Goal: Task Accomplishment & Management: Manage account settings

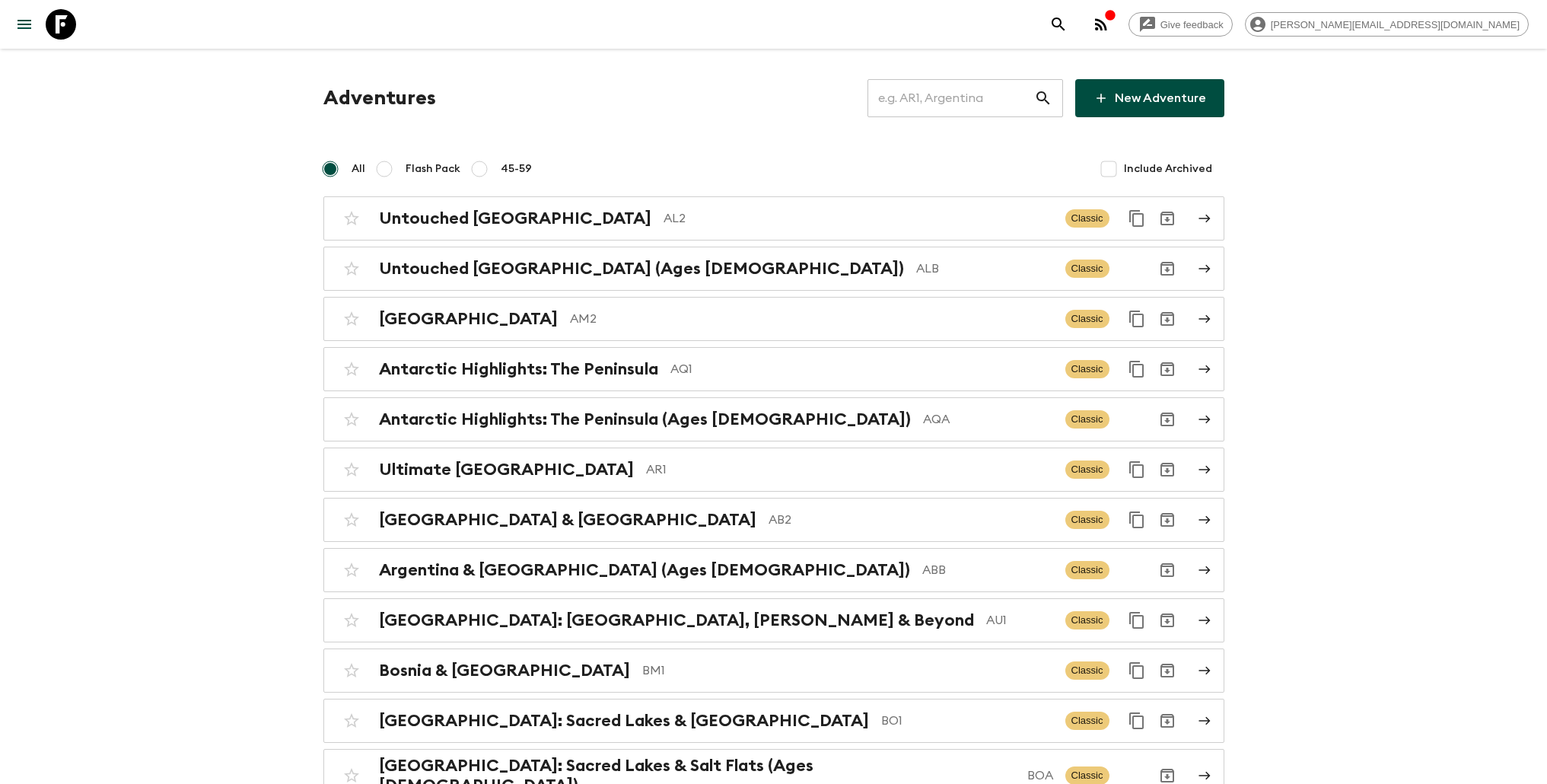
click at [938, 102] on input "text" at bounding box center [950, 98] width 166 height 43
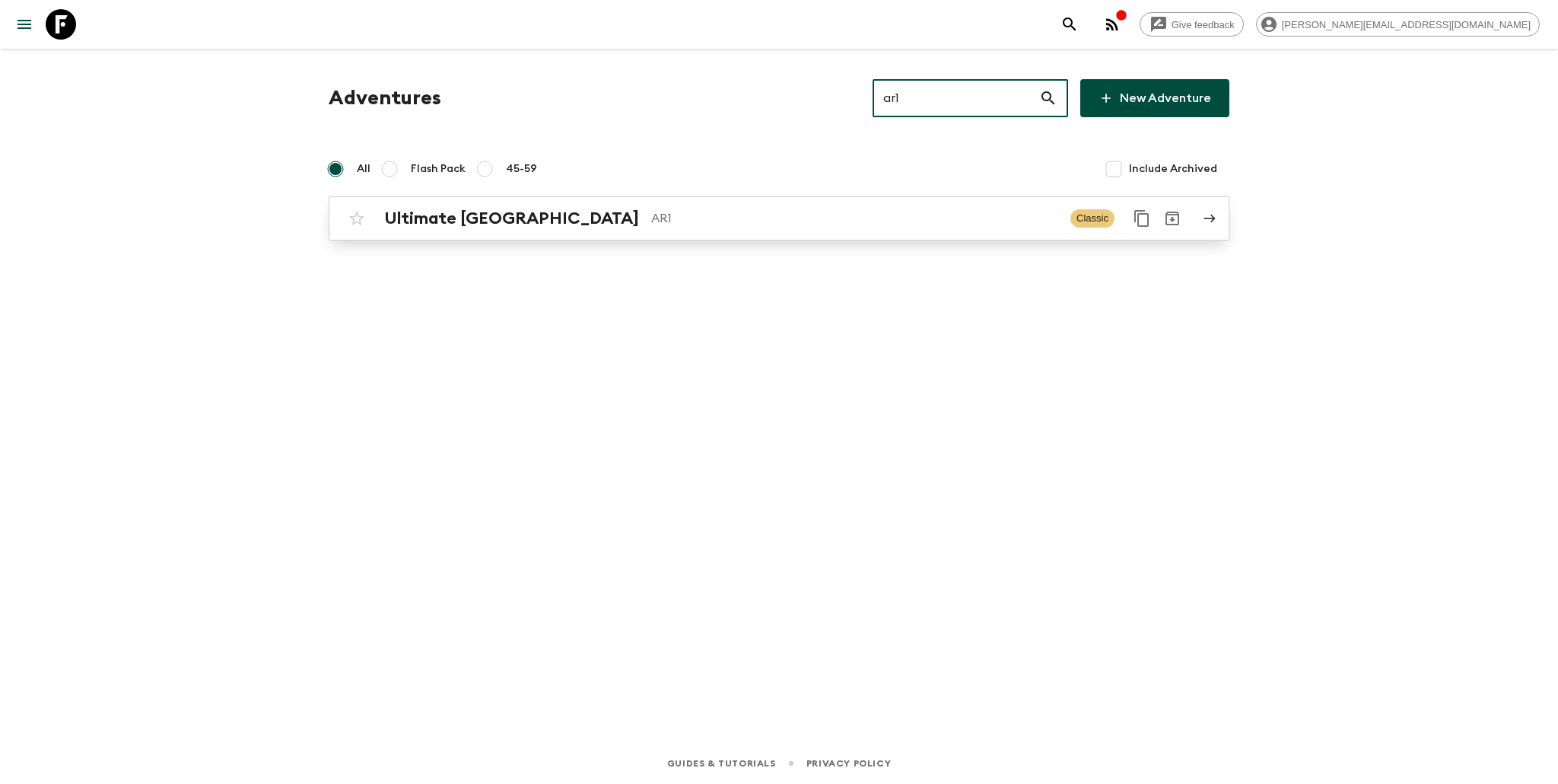
type input "ar1"
click at [758, 225] on p "AR1" at bounding box center [855, 218] width 408 height 18
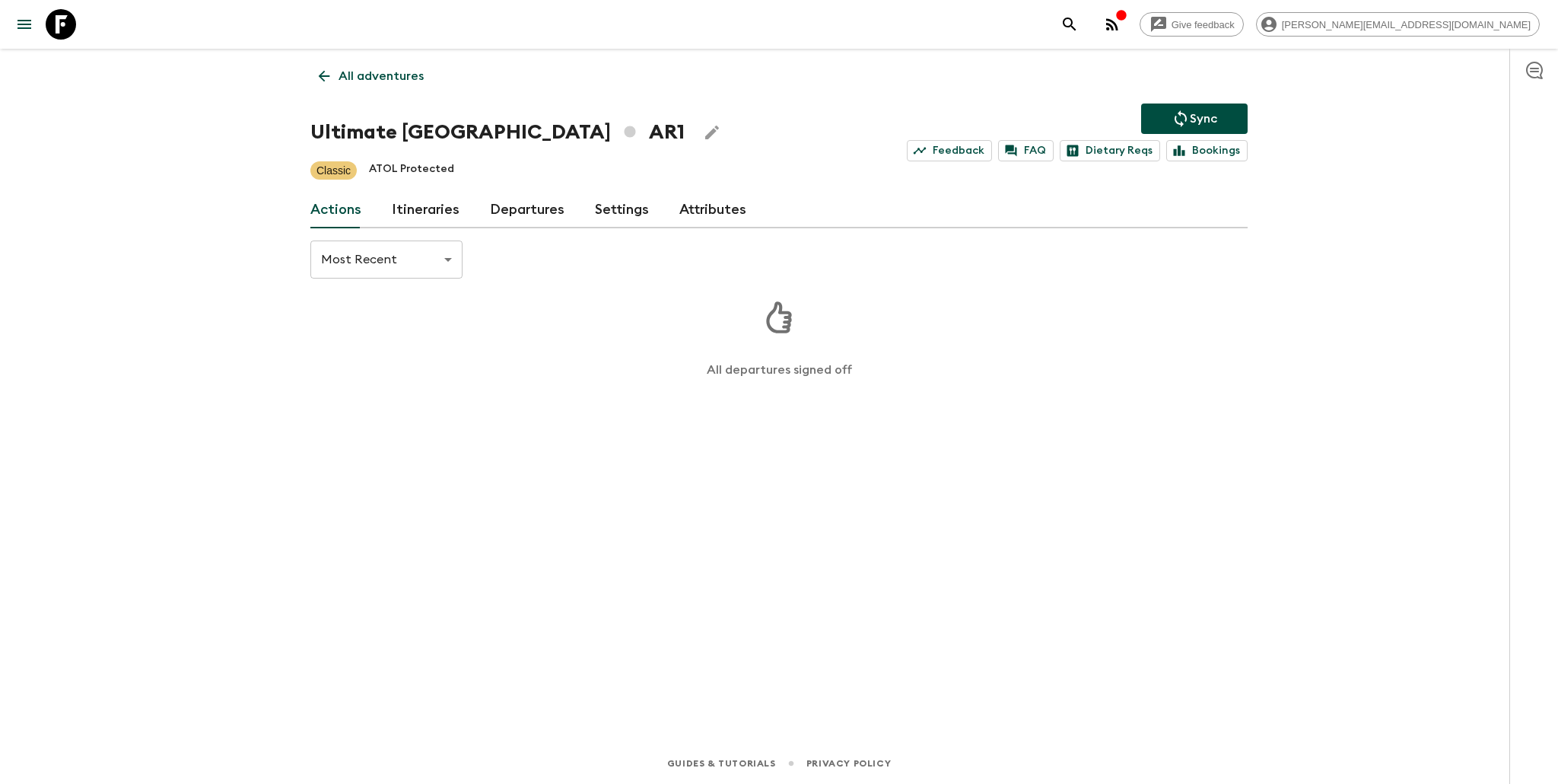
click at [521, 207] on link "Departures" at bounding box center [527, 210] width 75 height 37
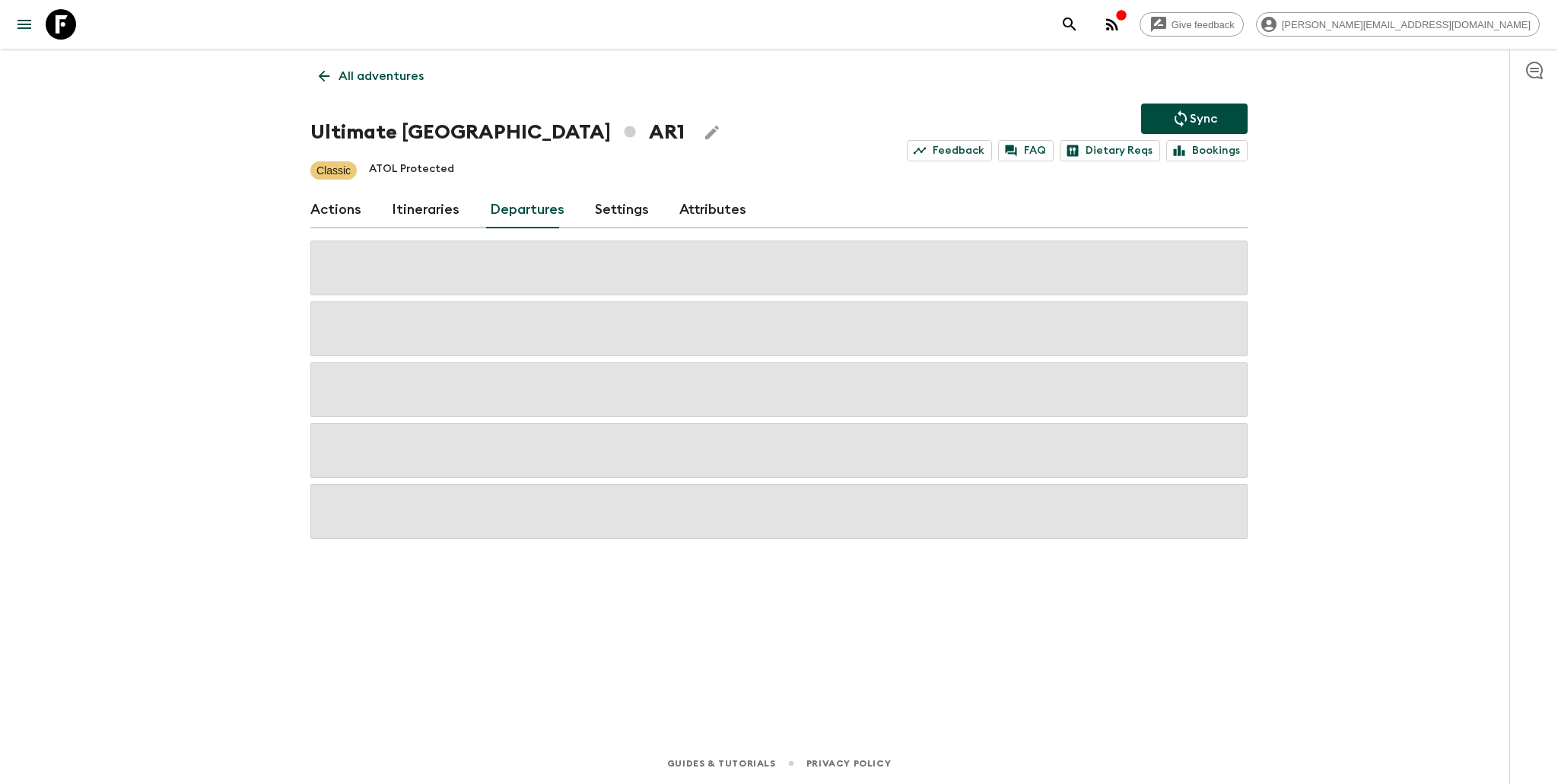
click at [439, 214] on link "Itineraries" at bounding box center [426, 210] width 68 height 37
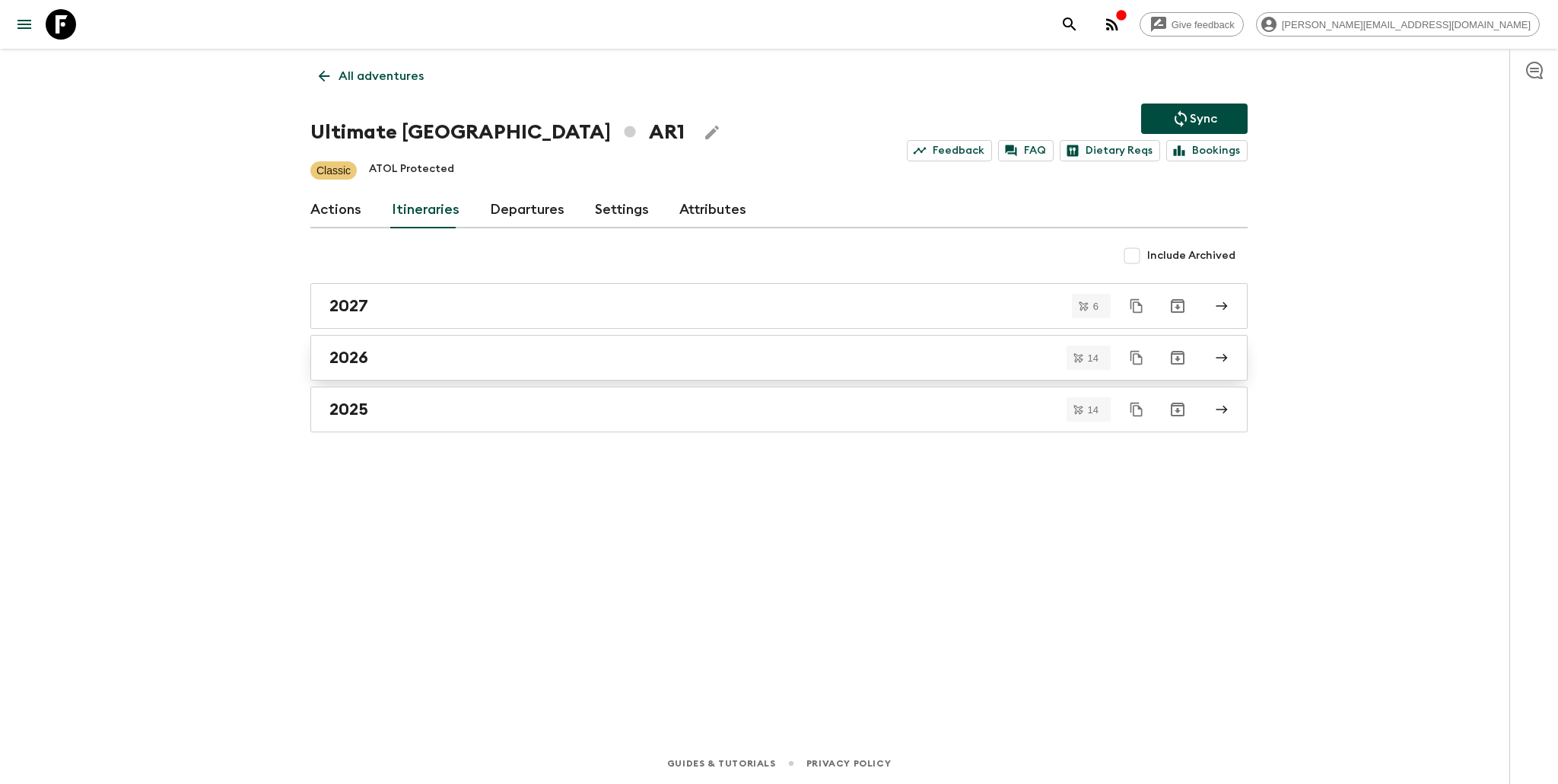
click at [479, 371] on link "2026" at bounding box center [779, 357] width 938 height 46
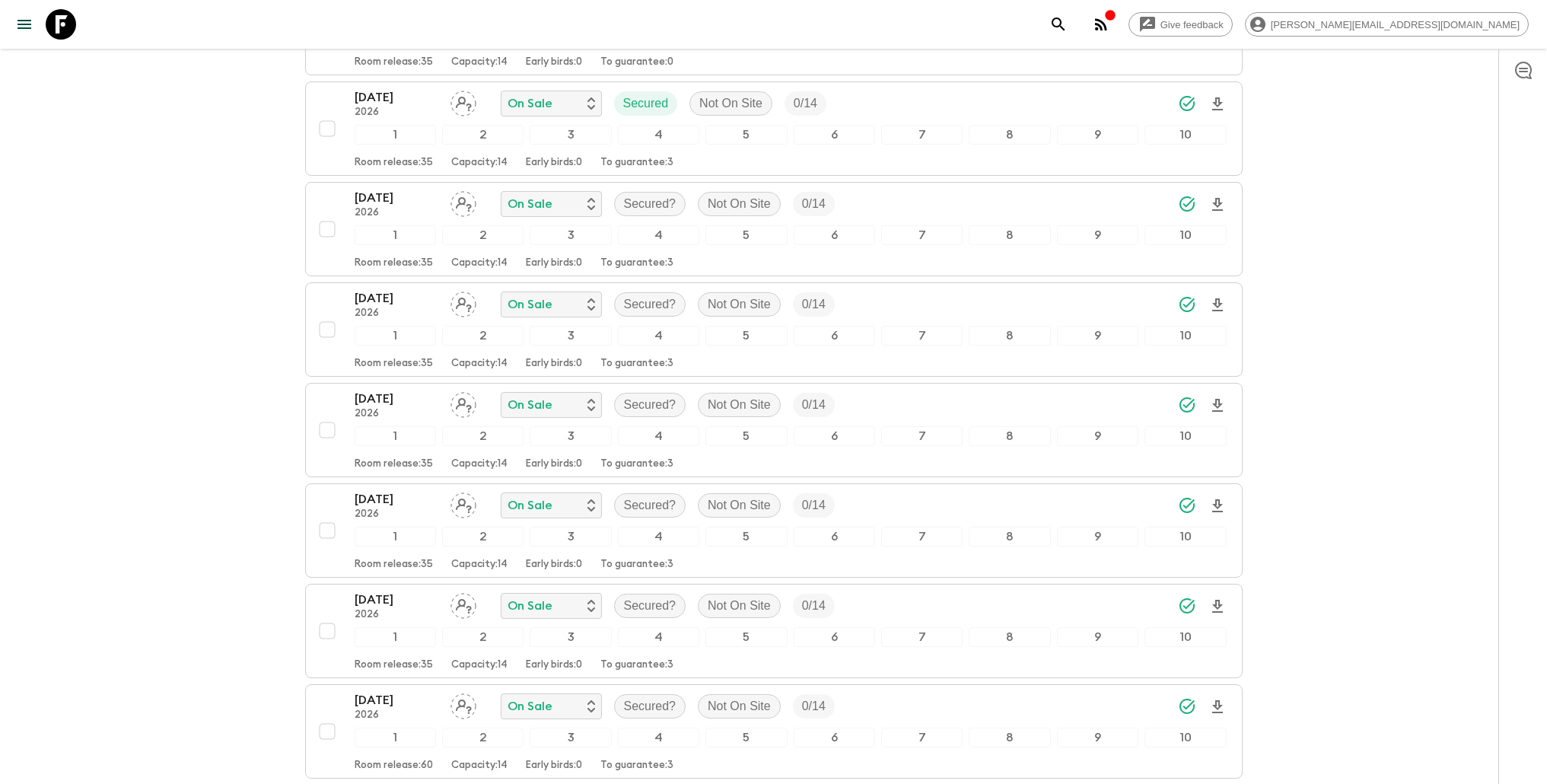
scroll to position [721, 0]
click at [641, 196] on p "Secured?" at bounding box center [650, 201] width 52 height 18
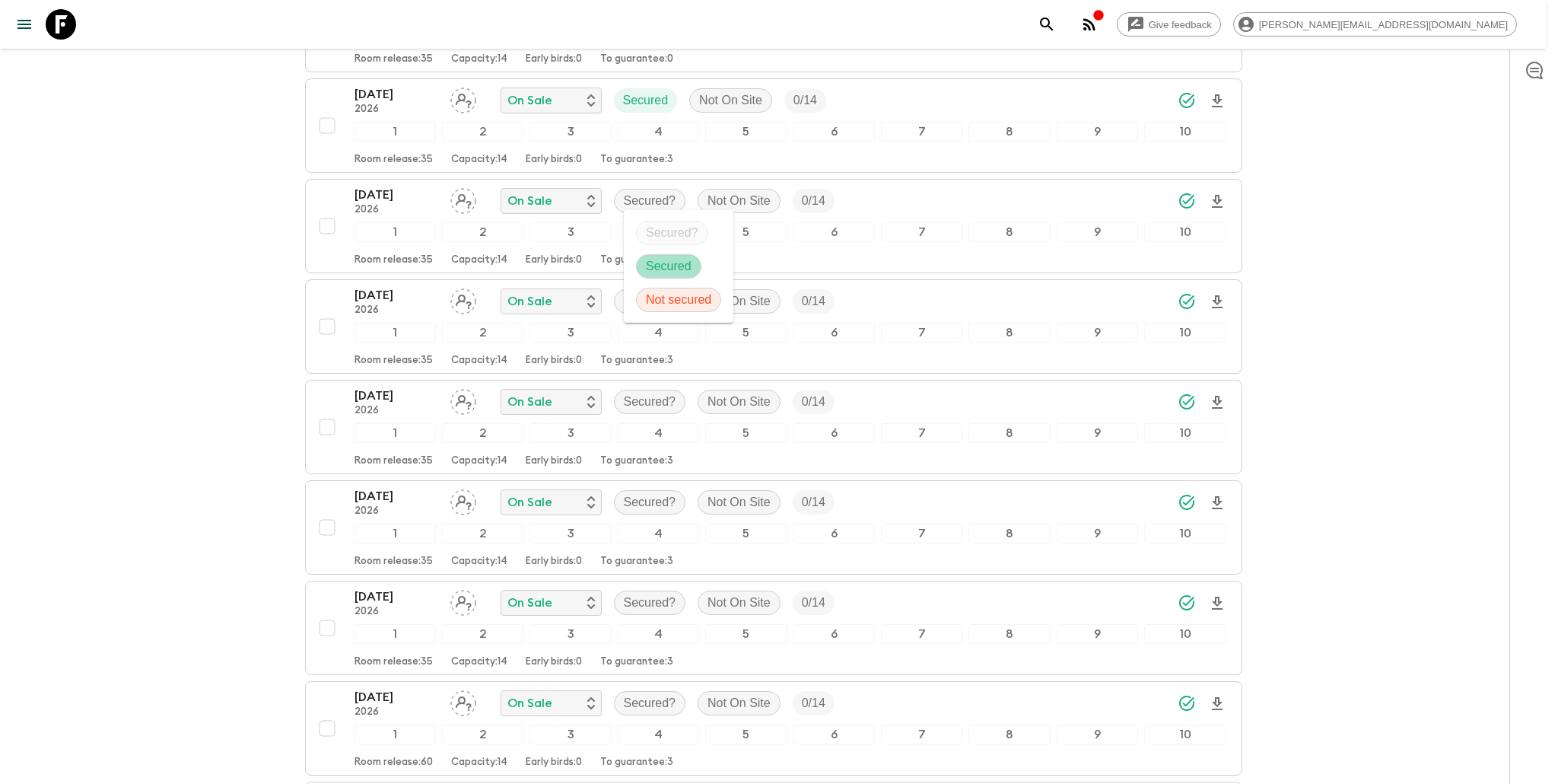
click at [675, 257] on p "Secured" at bounding box center [669, 266] width 46 height 18
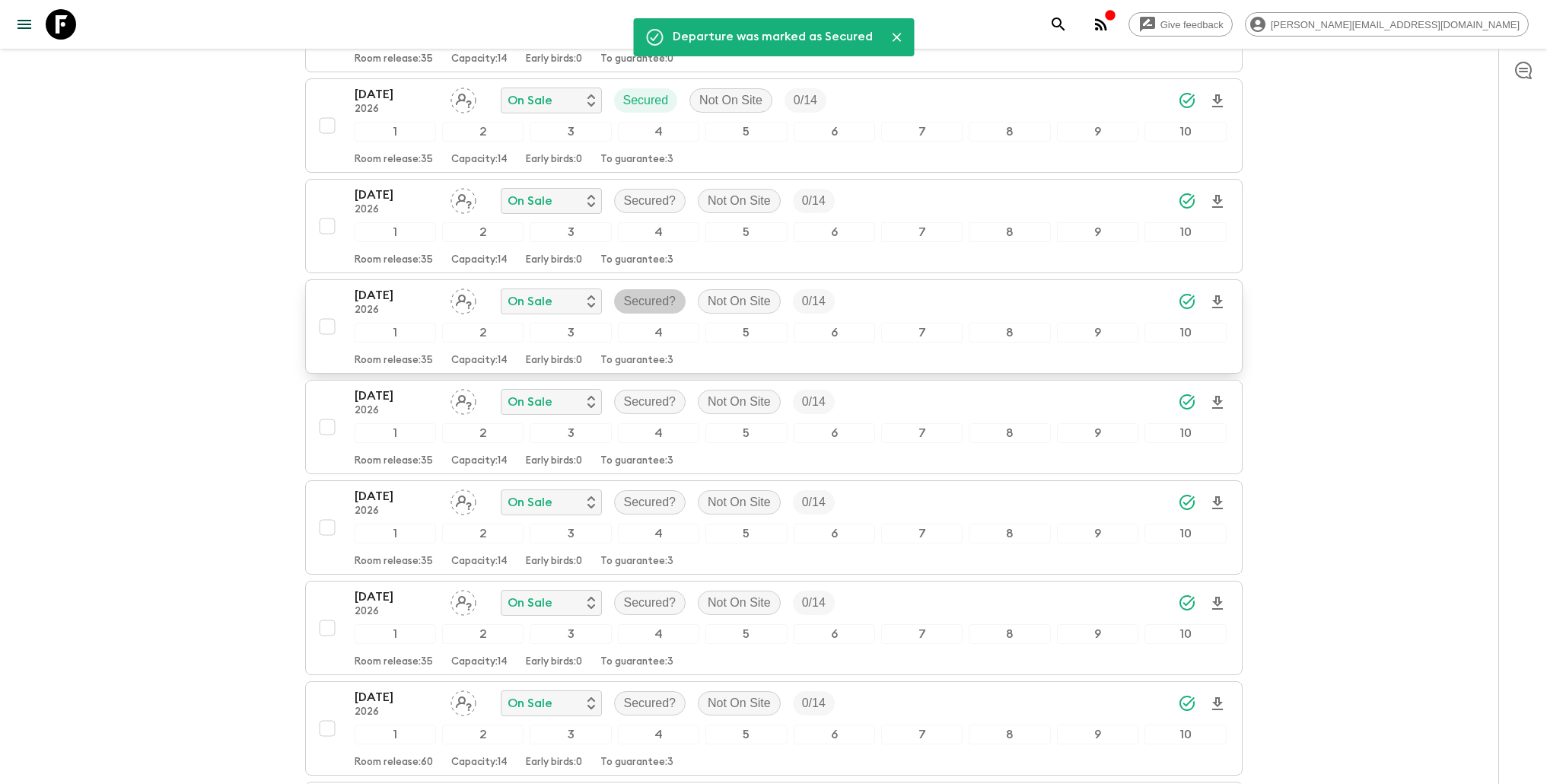
click at [669, 296] on p "Secured?" at bounding box center [650, 302] width 52 height 18
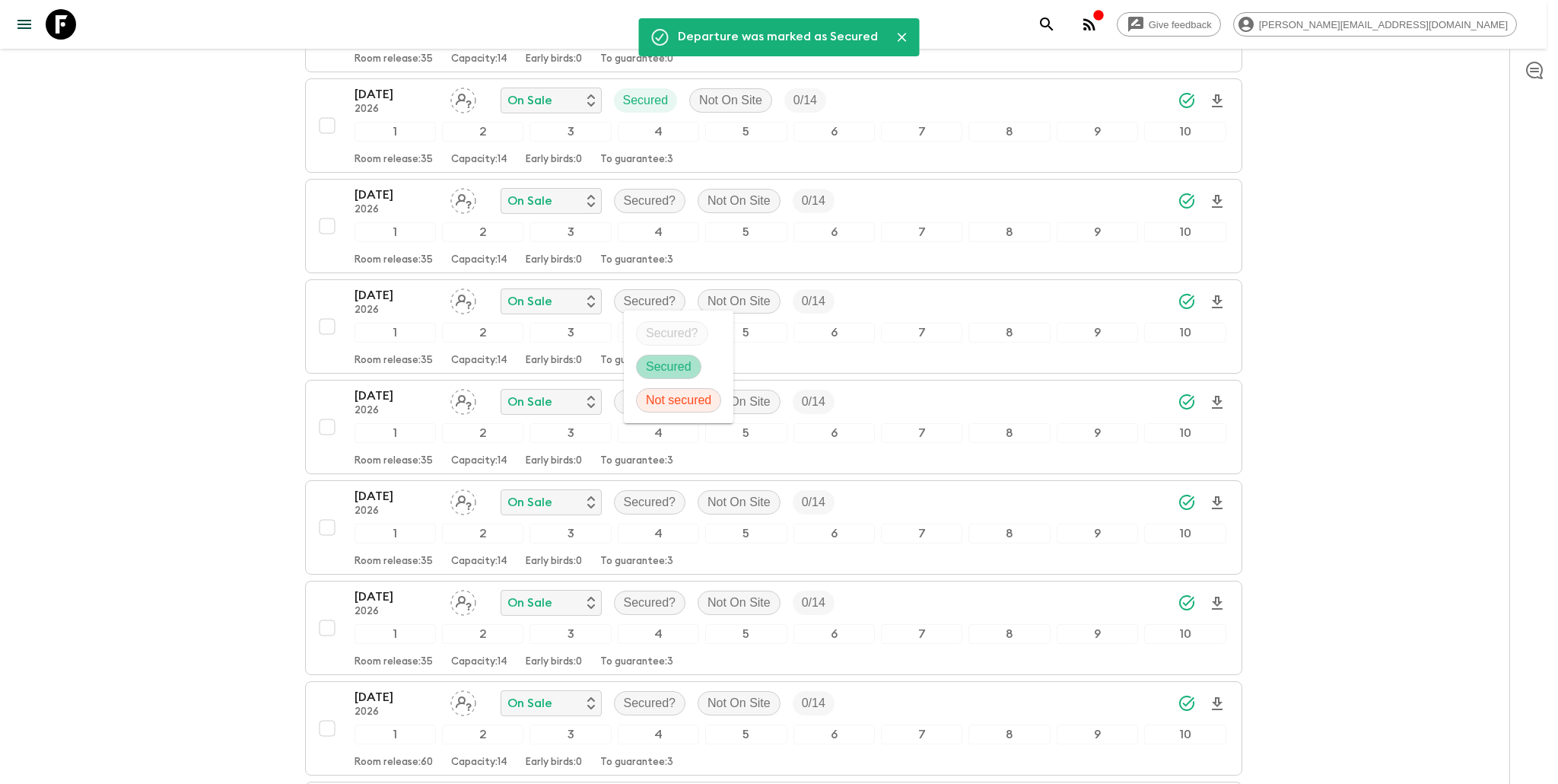
click at [684, 366] on p "Secured" at bounding box center [669, 366] width 46 height 18
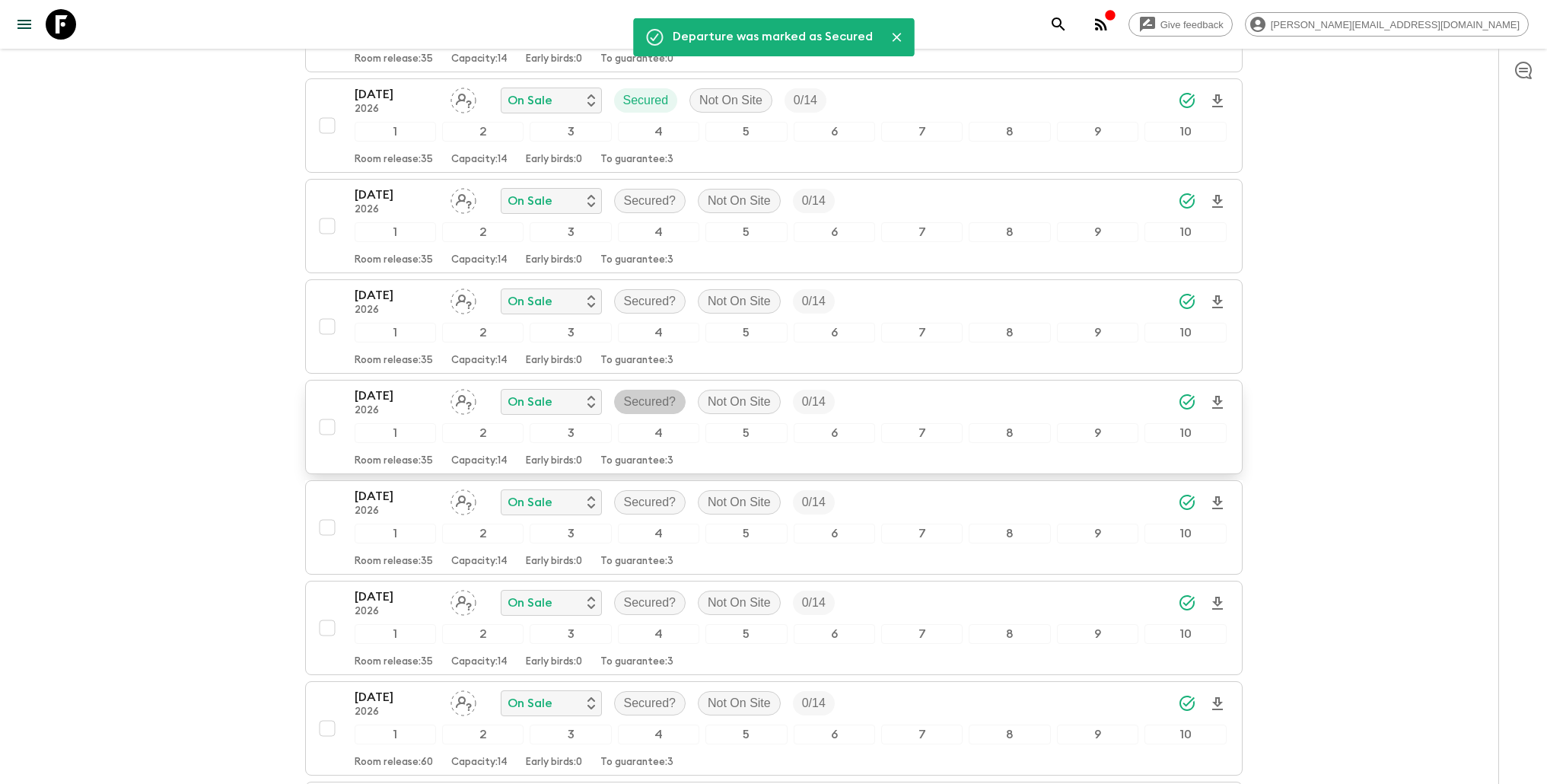
click at [640, 402] on p "Secured?" at bounding box center [650, 402] width 52 height 18
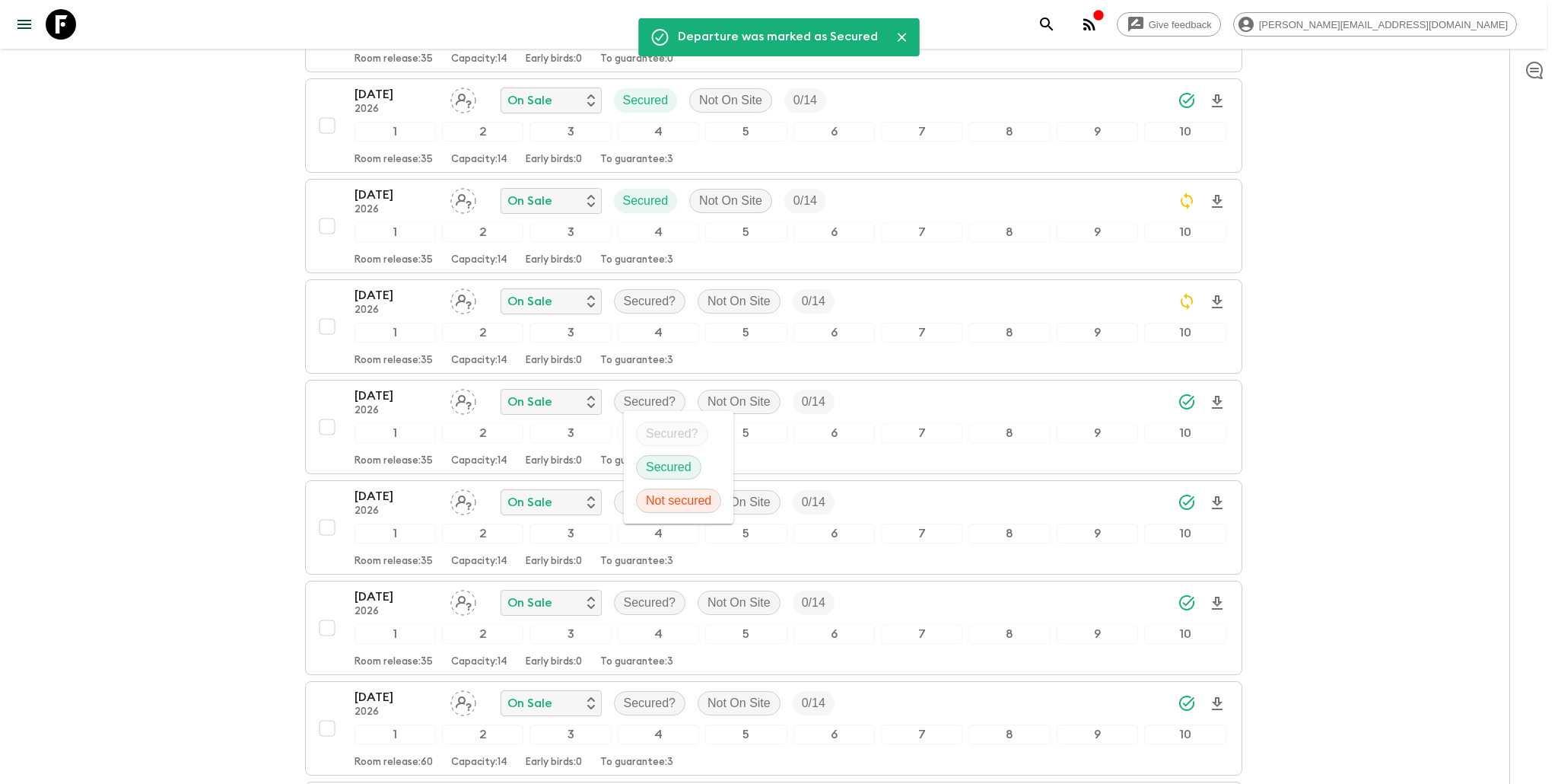
click at [658, 464] on p "Secured" at bounding box center [669, 467] width 46 height 18
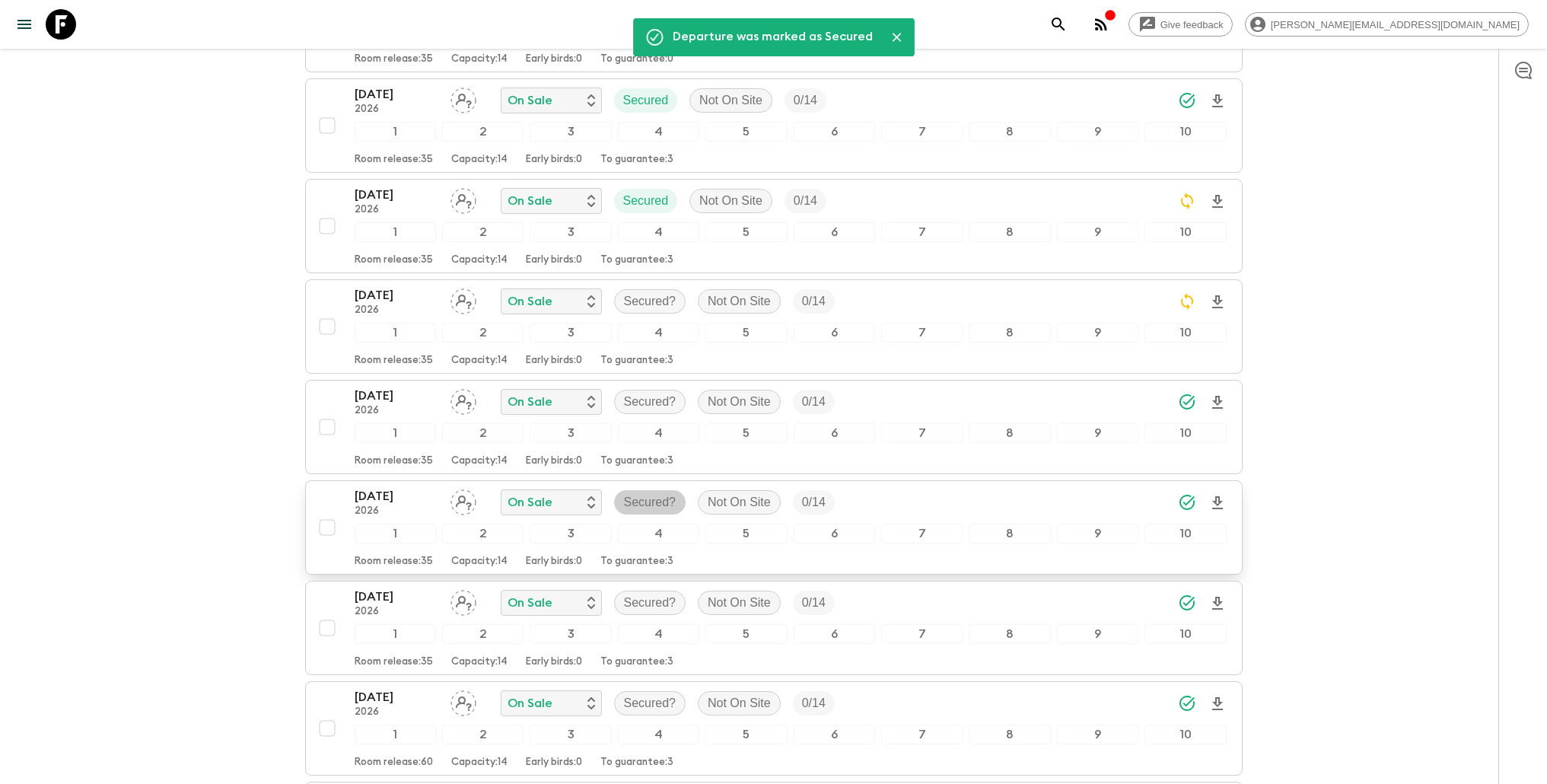
click at [650, 502] on p "Secured?" at bounding box center [650, 503] width 52 height 18
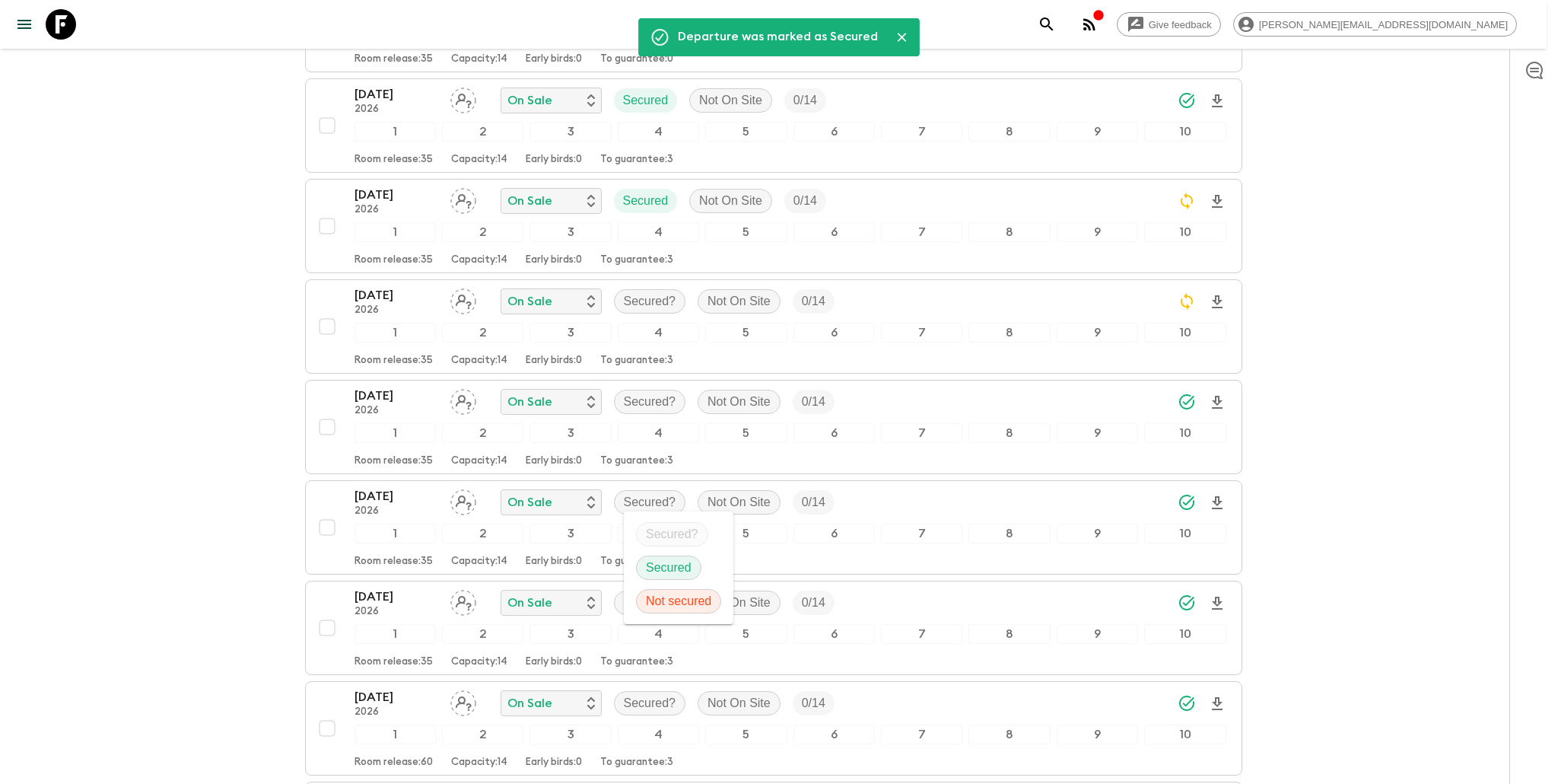
click at [669, 566] on p "Secured" at bounding box center [669, 567] width 46 height 18
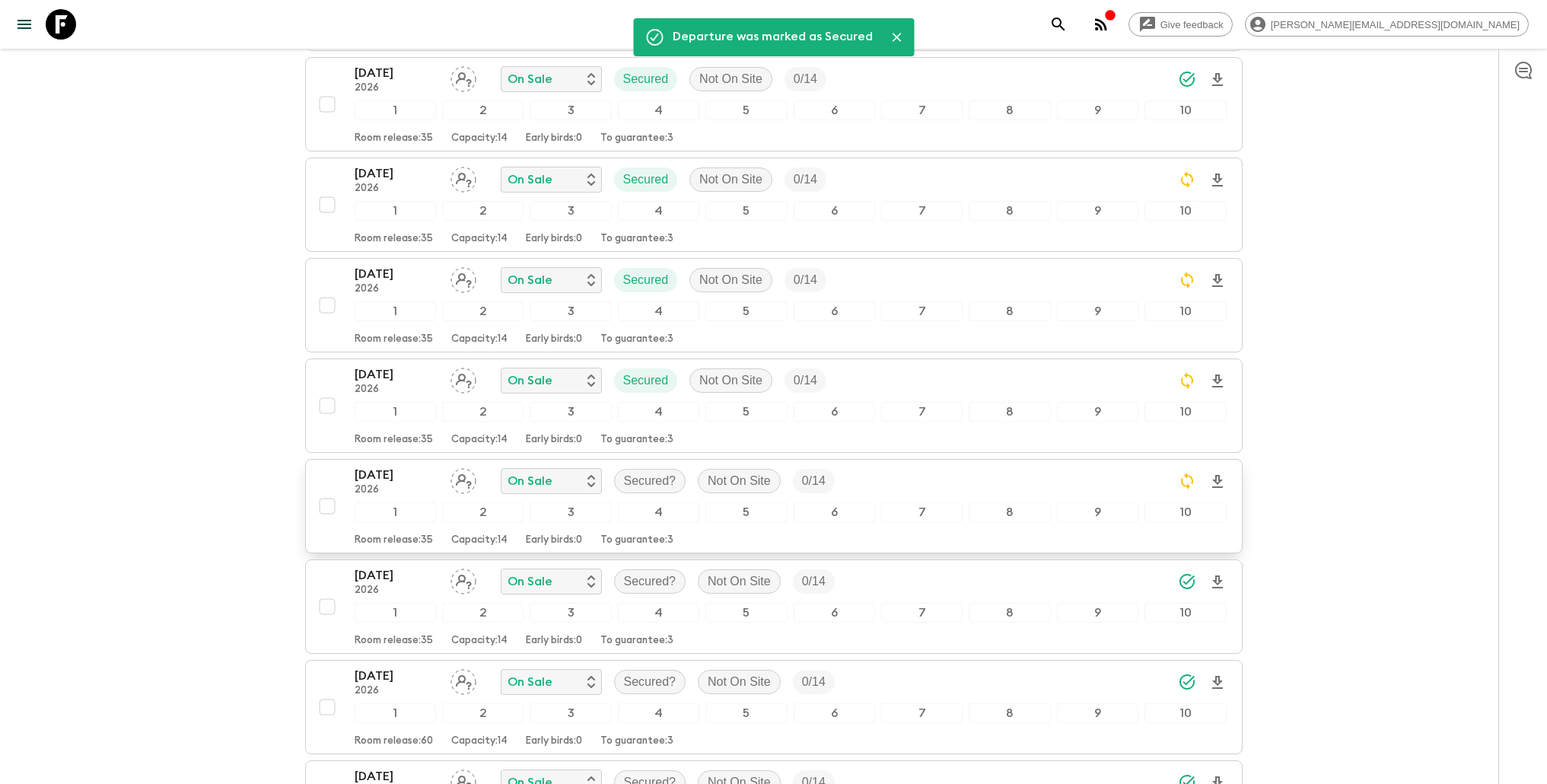
scroll to position [745, 0]
click at [666, 576] on p "Secured?" at bounding box center [650, 578] width 52 height 18
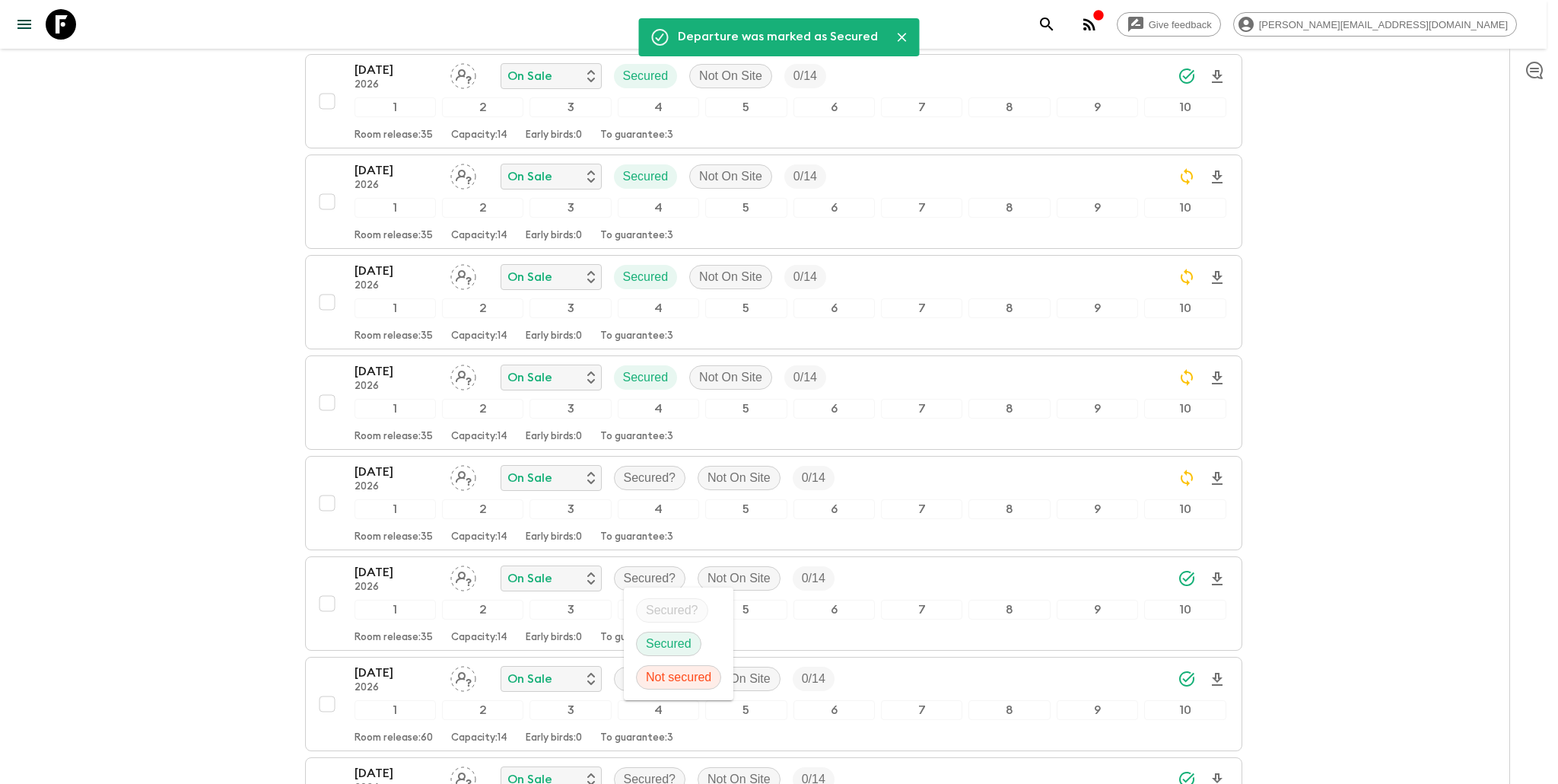
click at [665, 644] on p "Secured" at bounding box center [669, 644] width 46 height 18
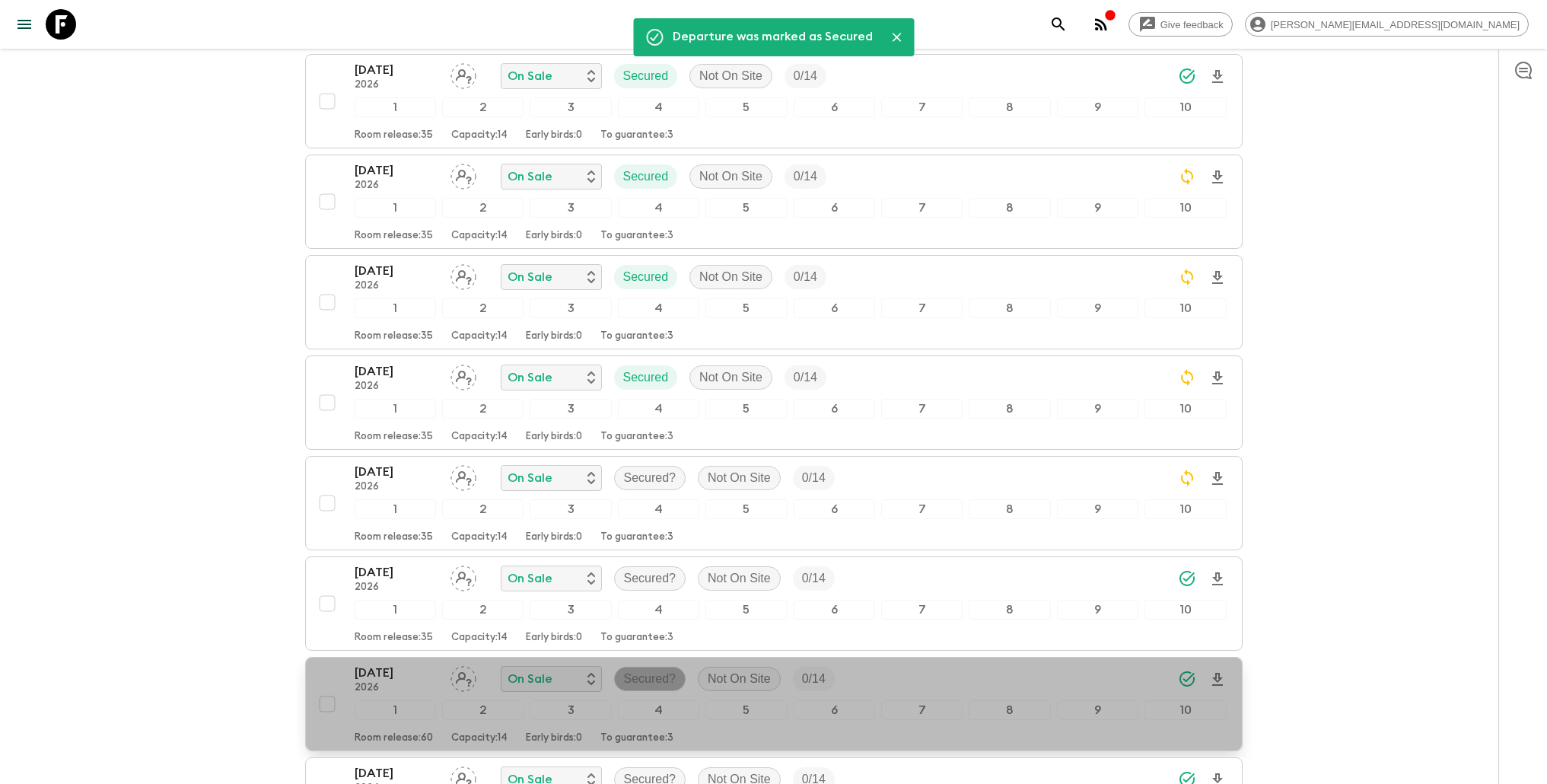
click at [640, 677] on p "Secured?" at bounding box center [650, 679] width 52 height 18
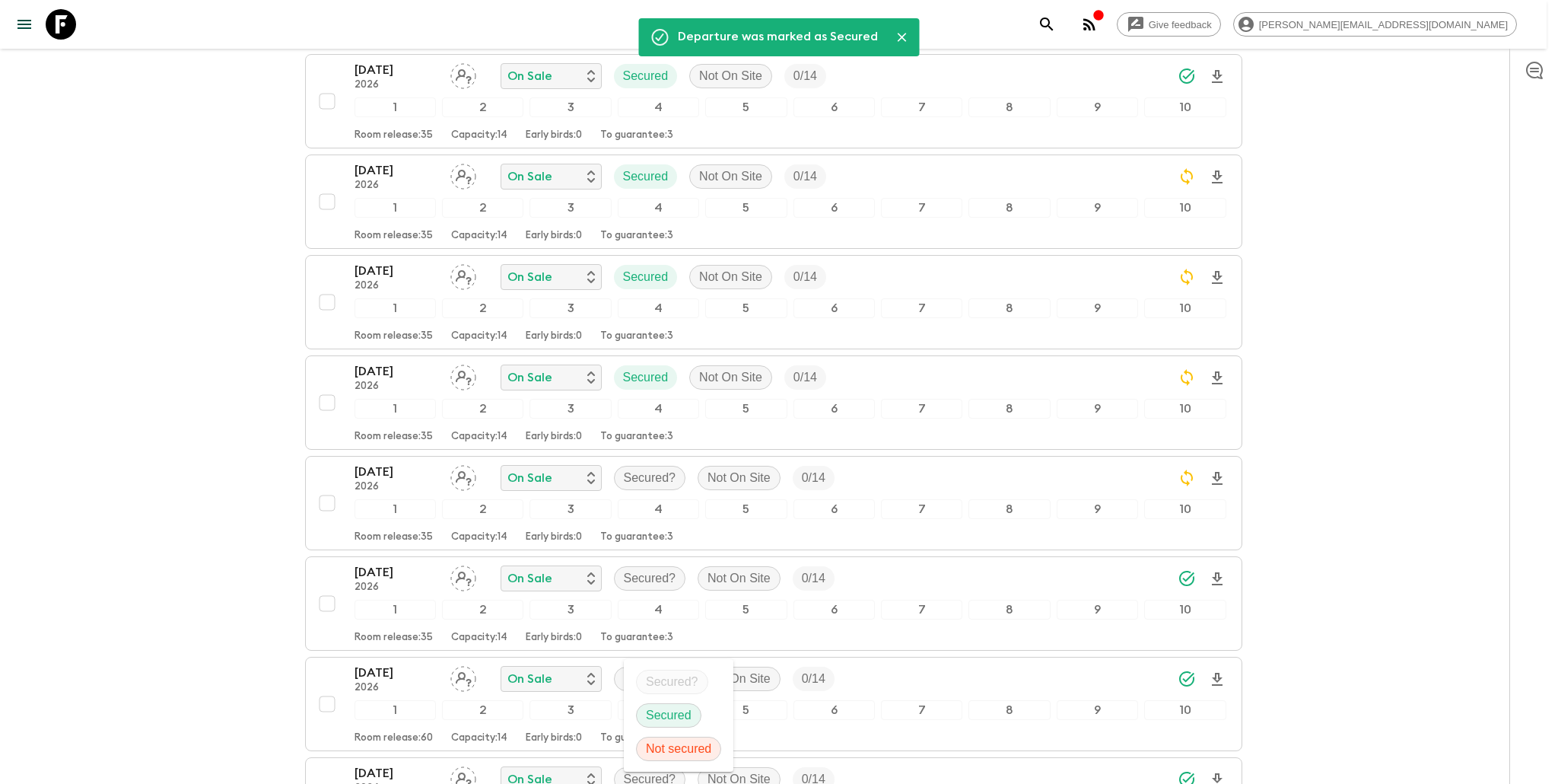
click at [653, 716] on p "Secured" at bounding box center [669, 715] width 46 height 18
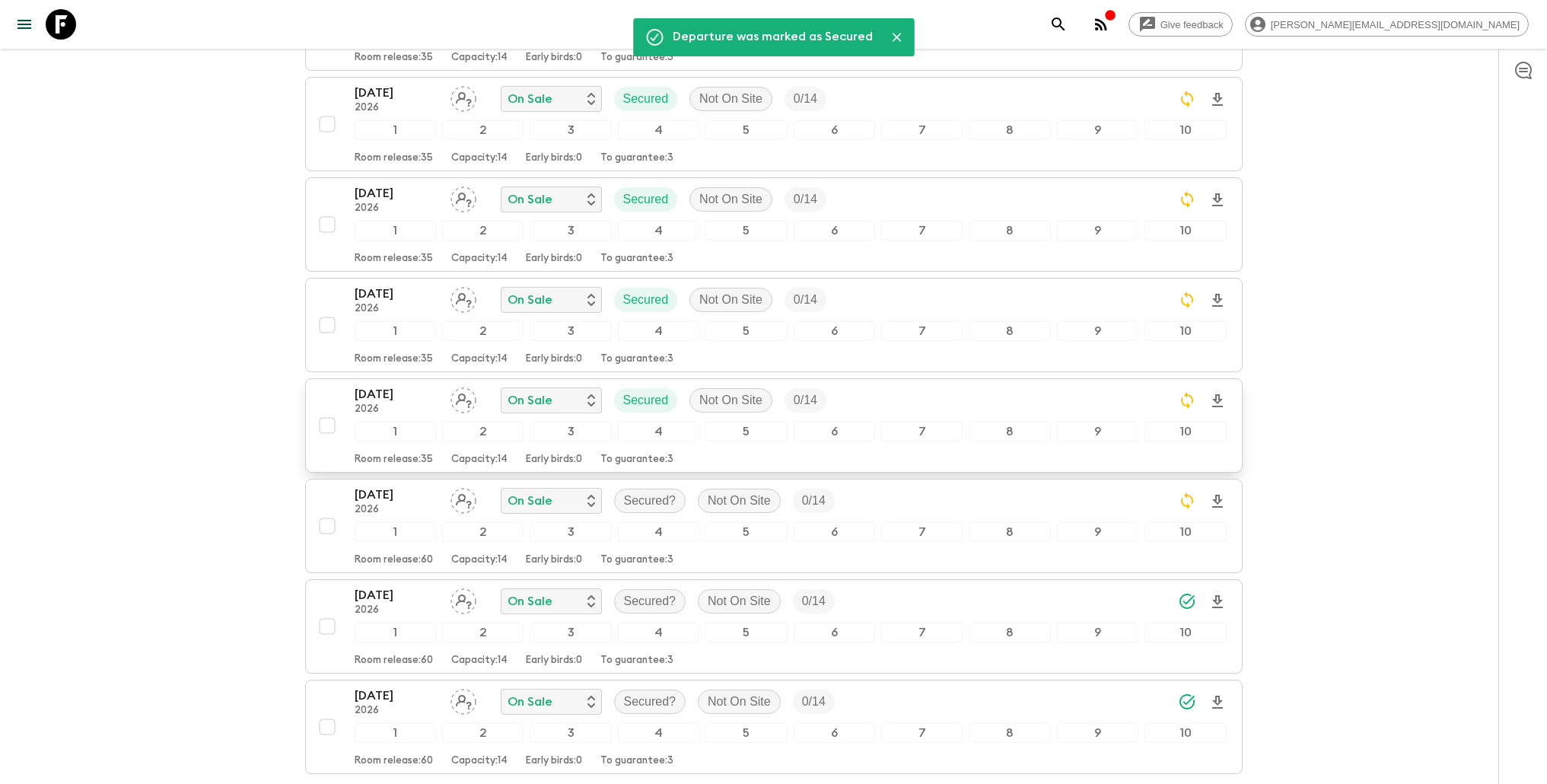
scroll to position [925, 0]
click at [659, 599] on p "Secured?" at bounding box center [650, 599] width 52 height 18
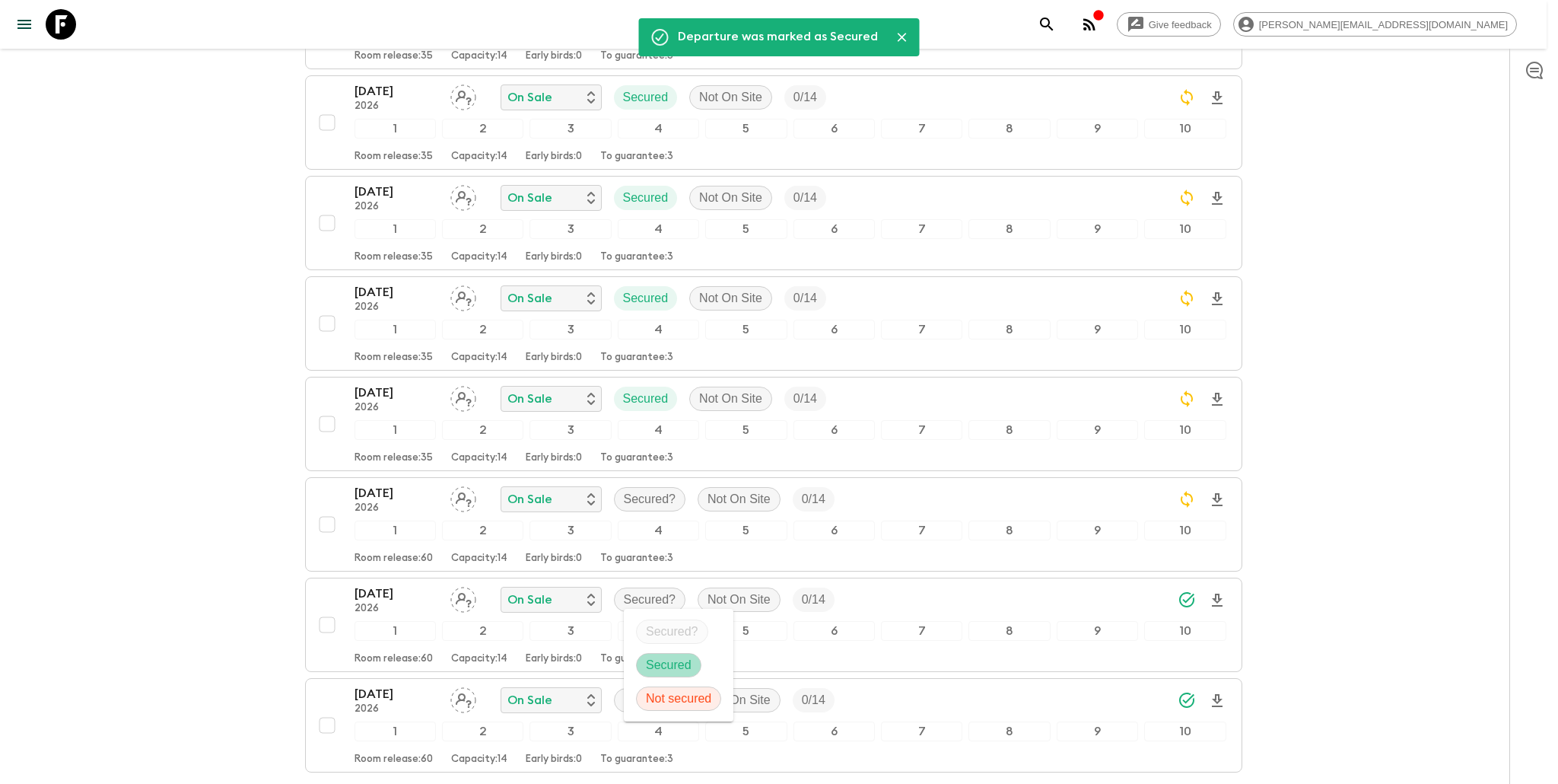
click at [666, 662] on p "Secured" at bounding box center [669, 665] width 46 height 18
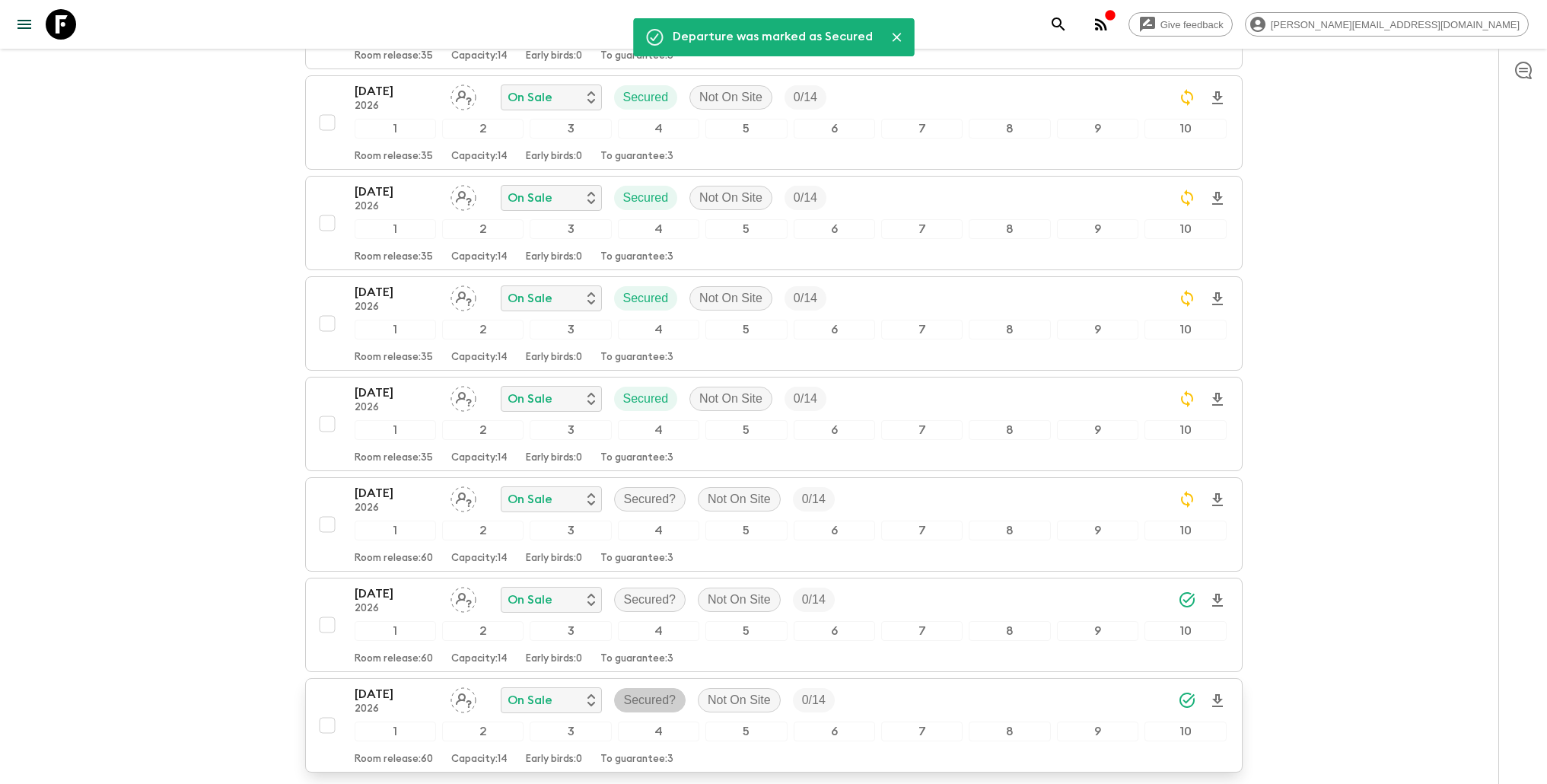
click at [656, 701] on p "Secured?" at bounding box center [650, 700] width 52 height 18
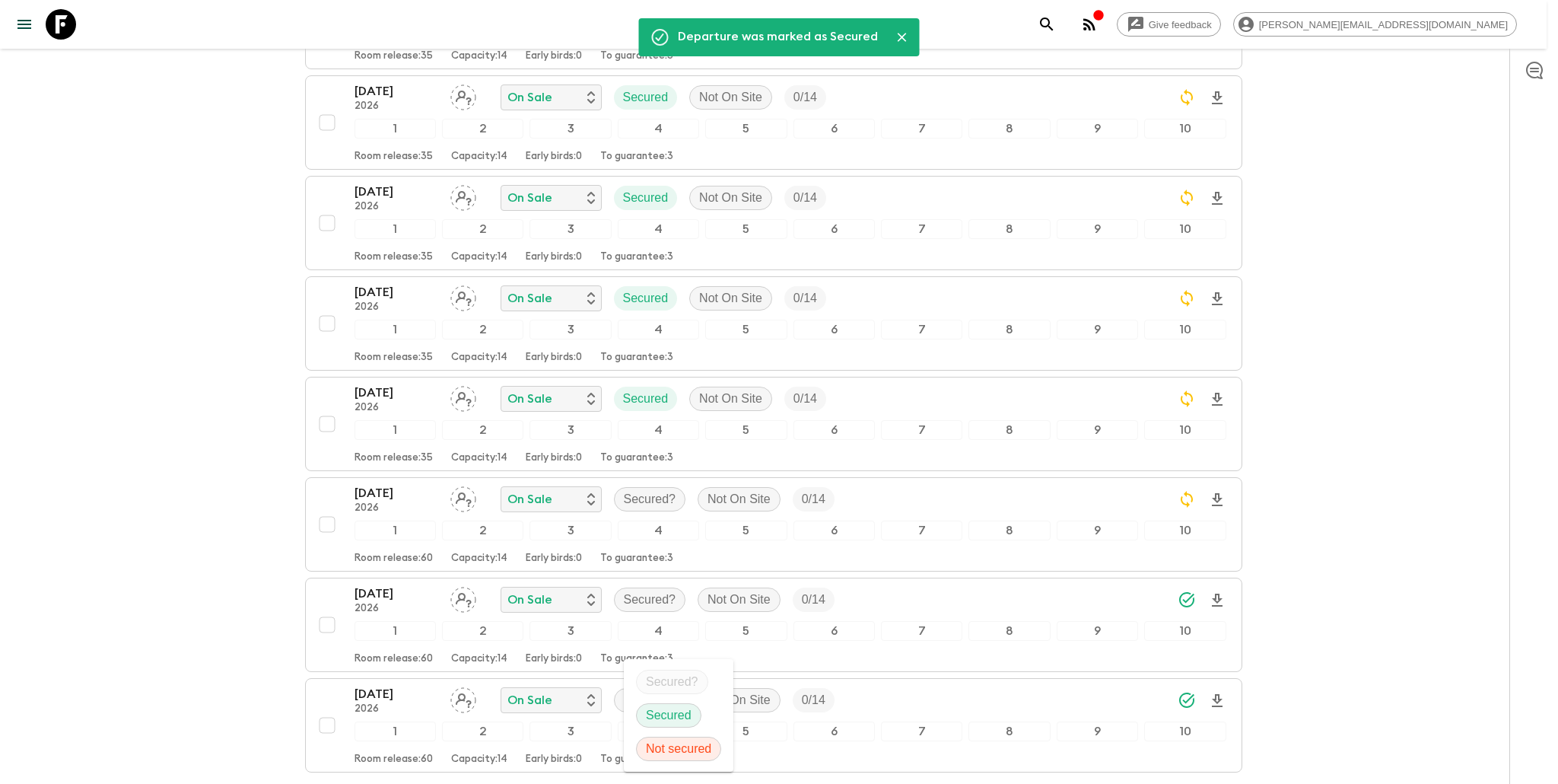
click at [669, 706] on p "Secured" at bounding box center [669, 715] width 46 height 18
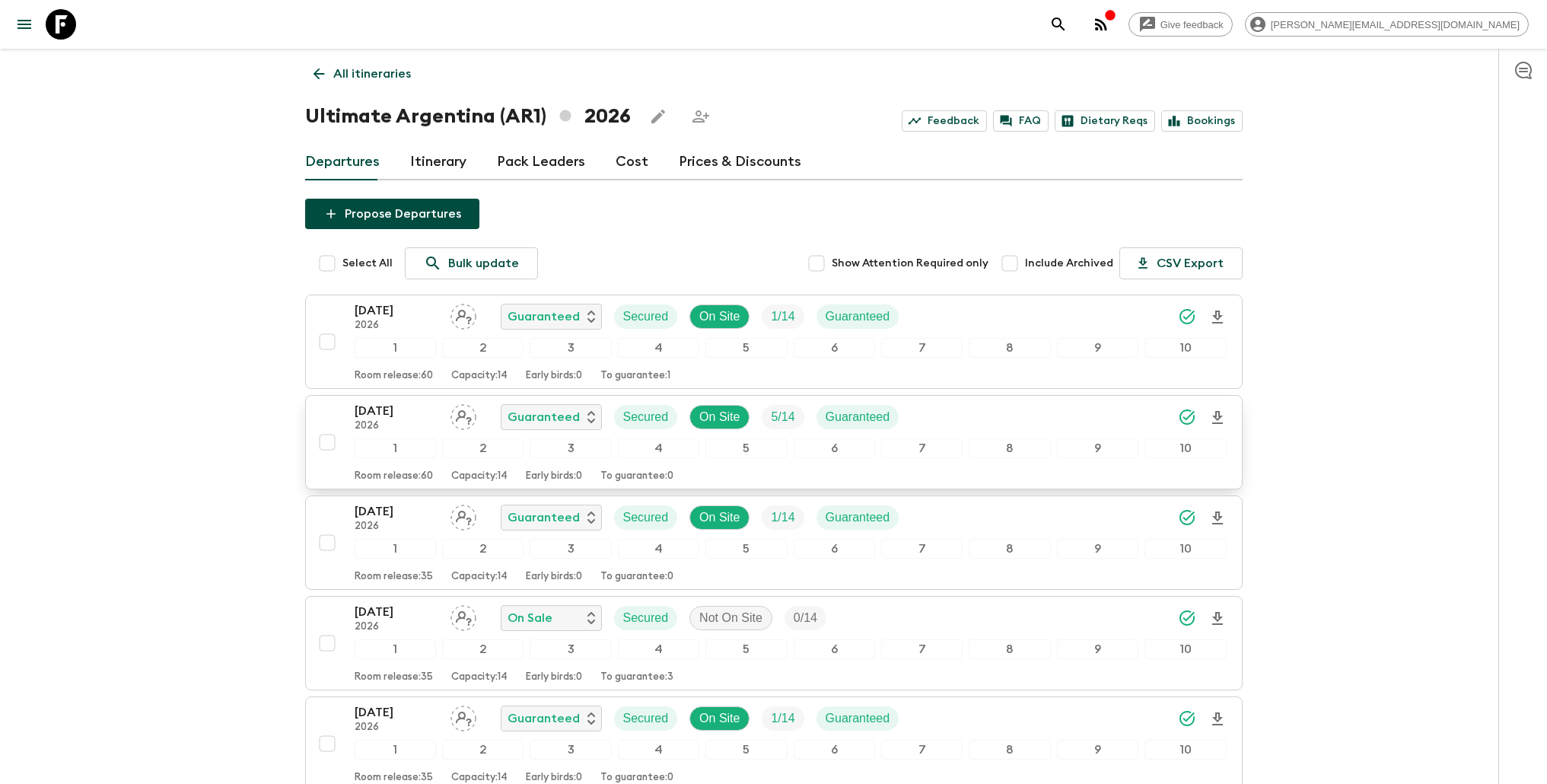
scroll to position [0, 0]
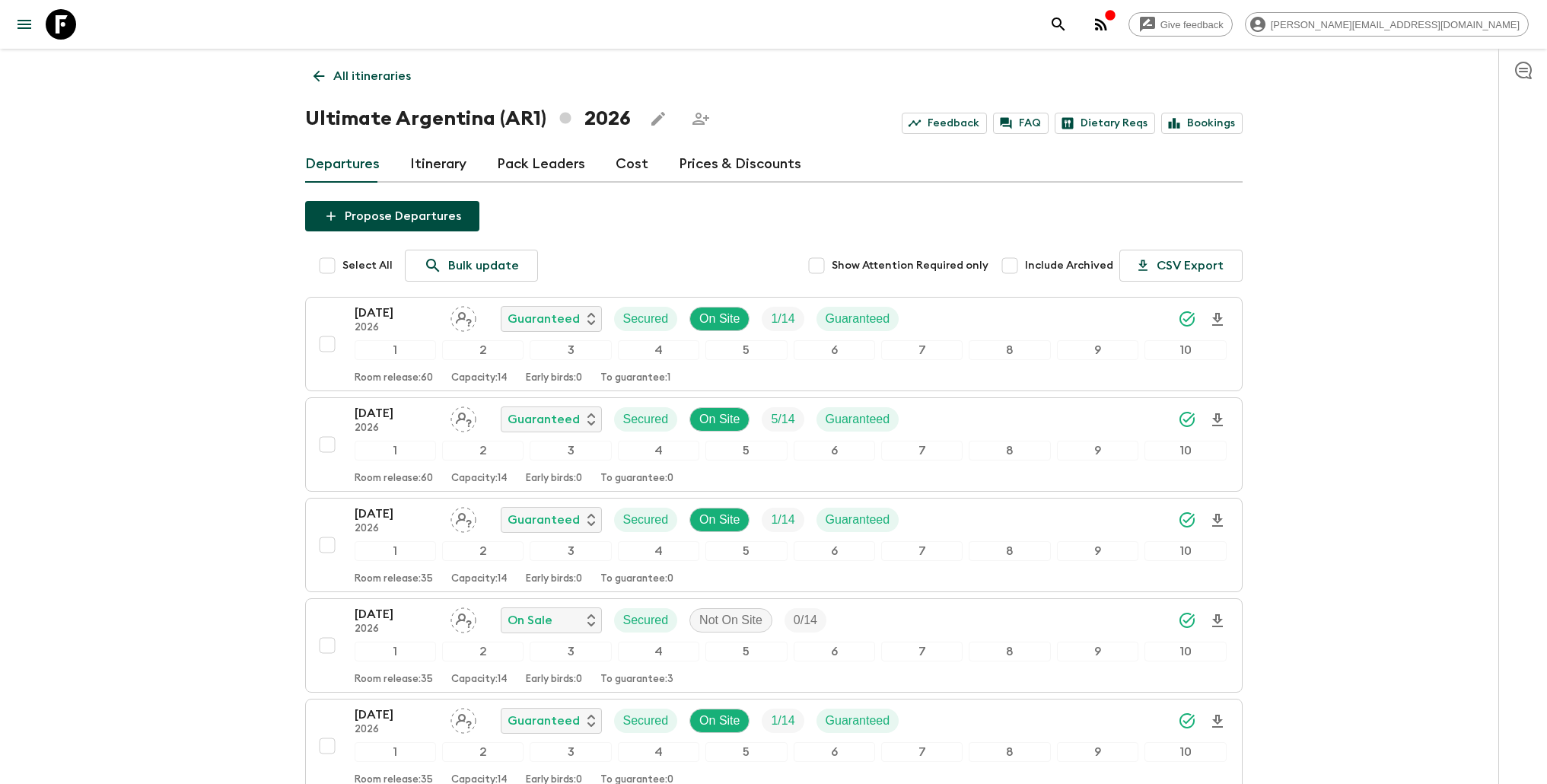
click at [375, 72] on p "All itineraries" at bounding box center [372, 76] width 78 height 18
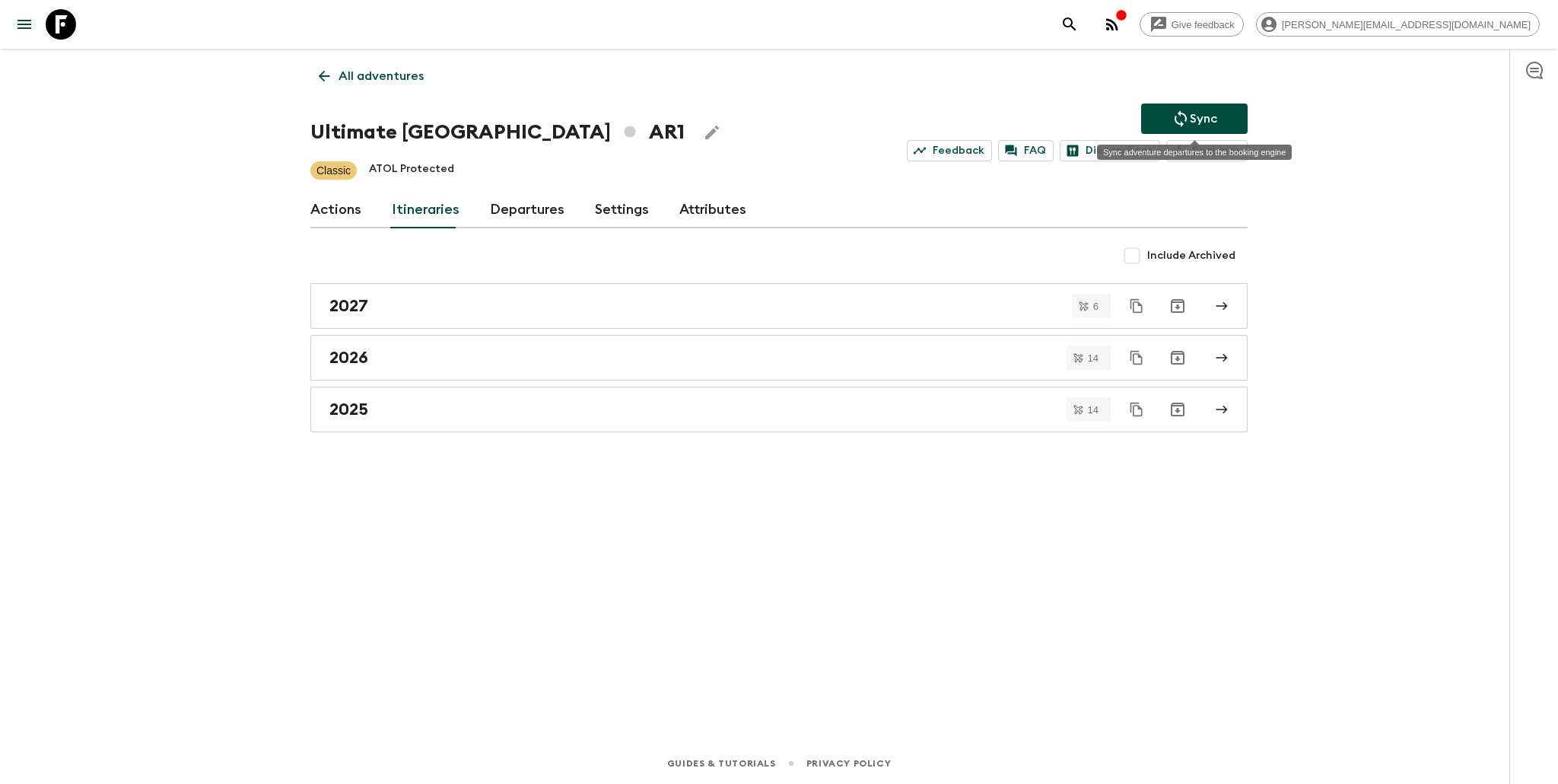
click at [1163, 116] on button "Sync" at bounding box center [1194, 118] width 107 height 30
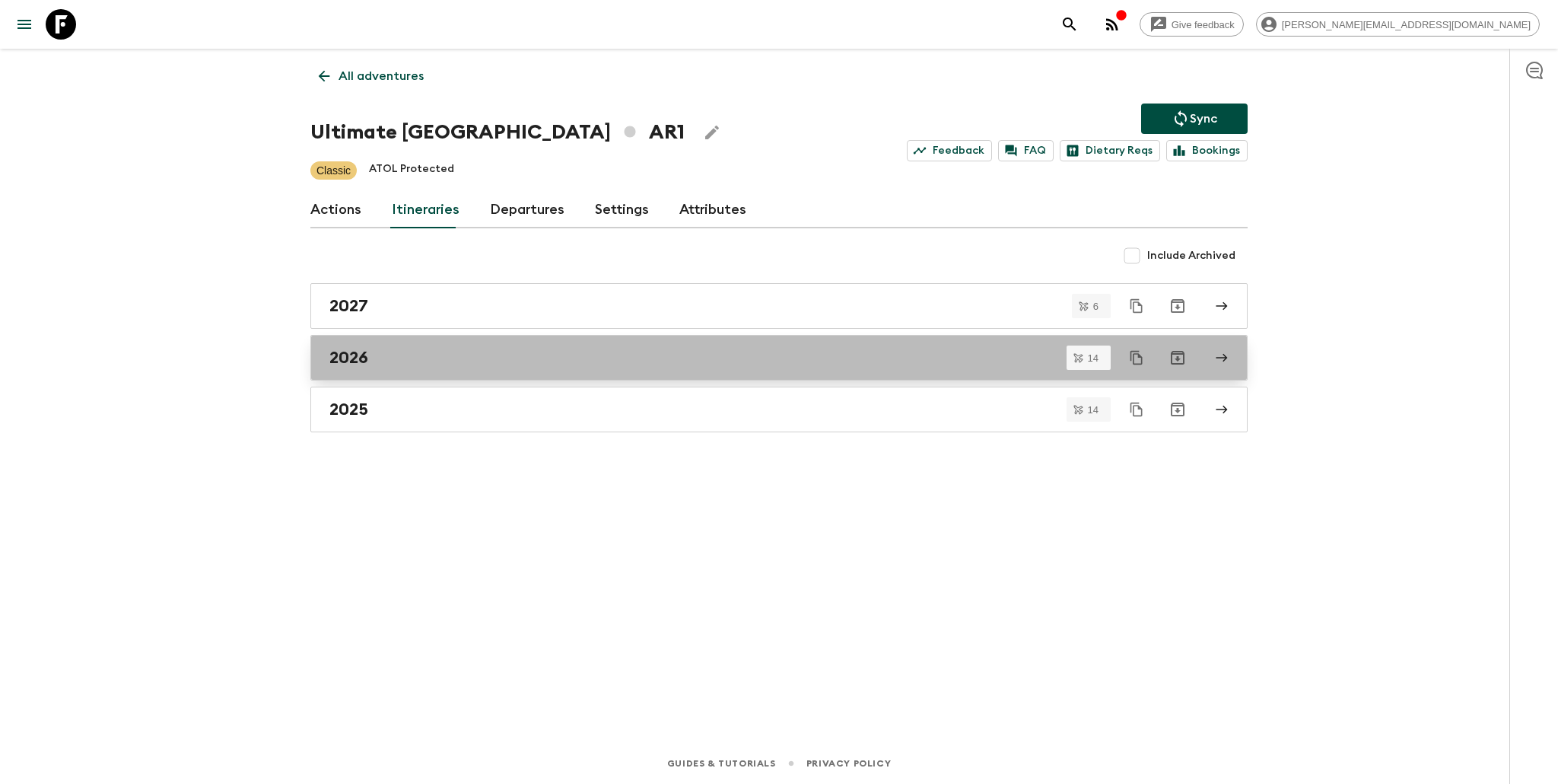
click at [404, 355] on div "2026" at bounding box center [765, 358] width 871 height 20
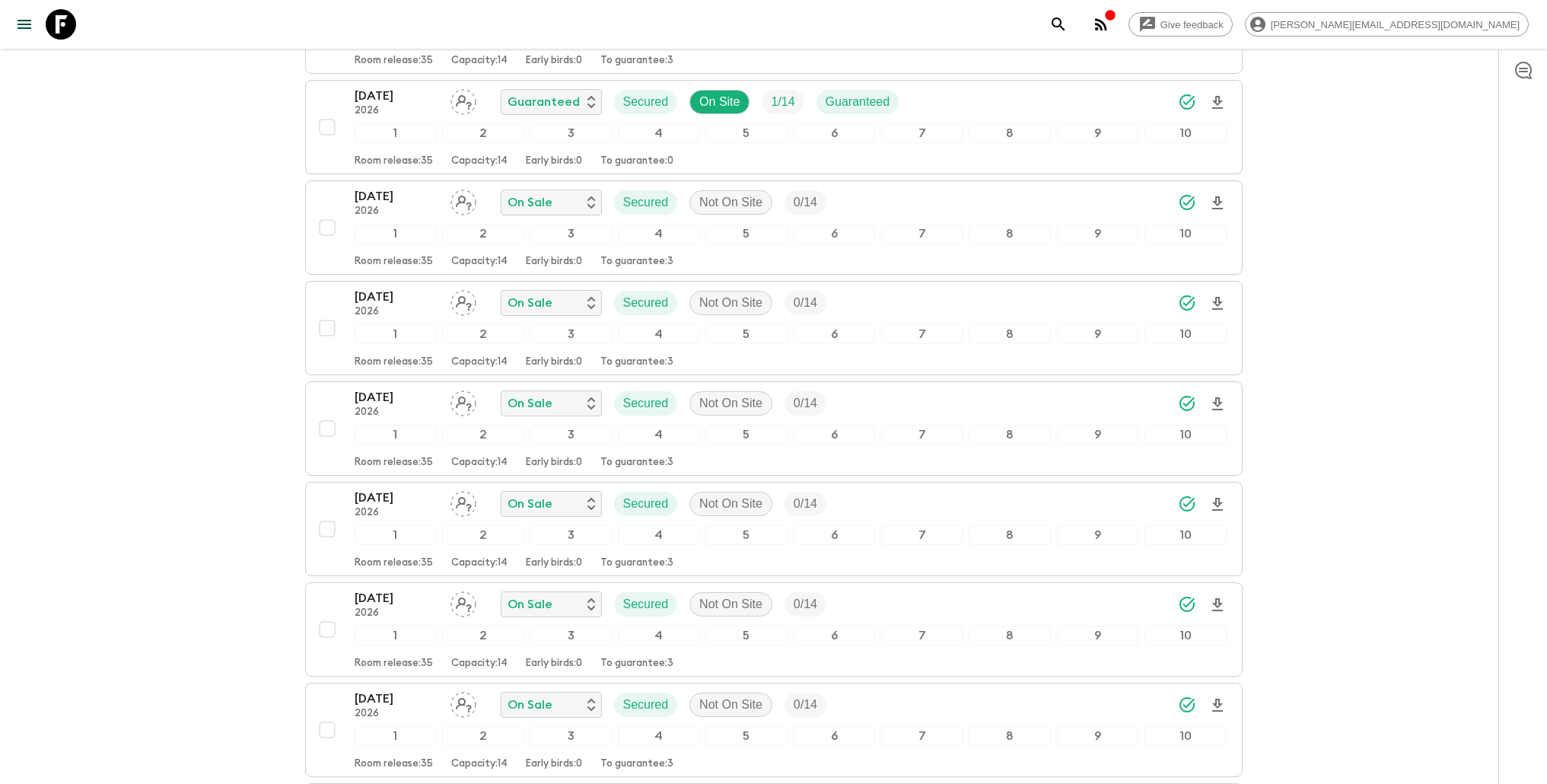
scroll to position [618, 0]
click at [324, 330] on input "checkbox" at bounding box center [326, 328] width 30 height 30
checkbox input "true"
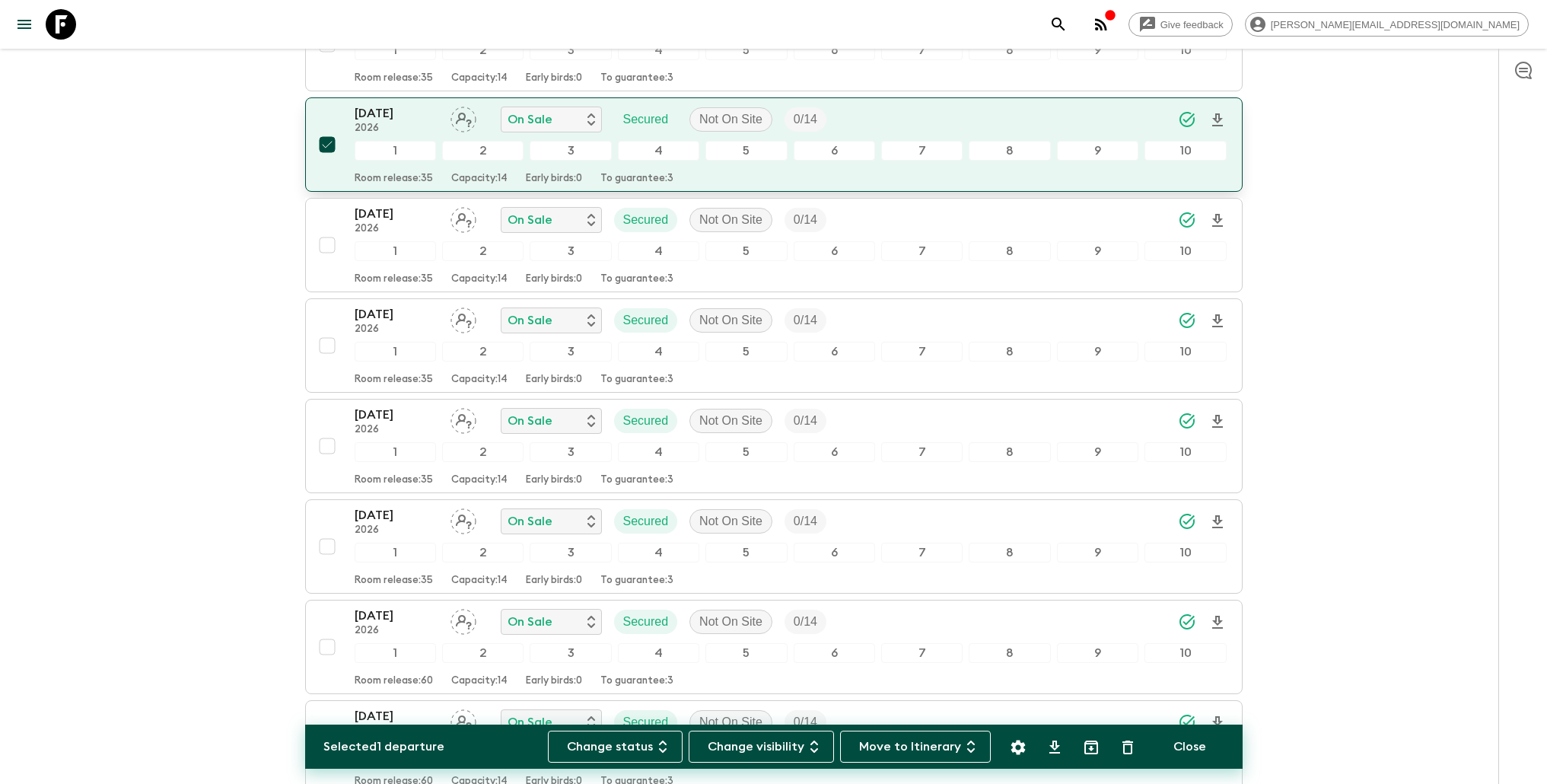
scroll to position [805, 0]
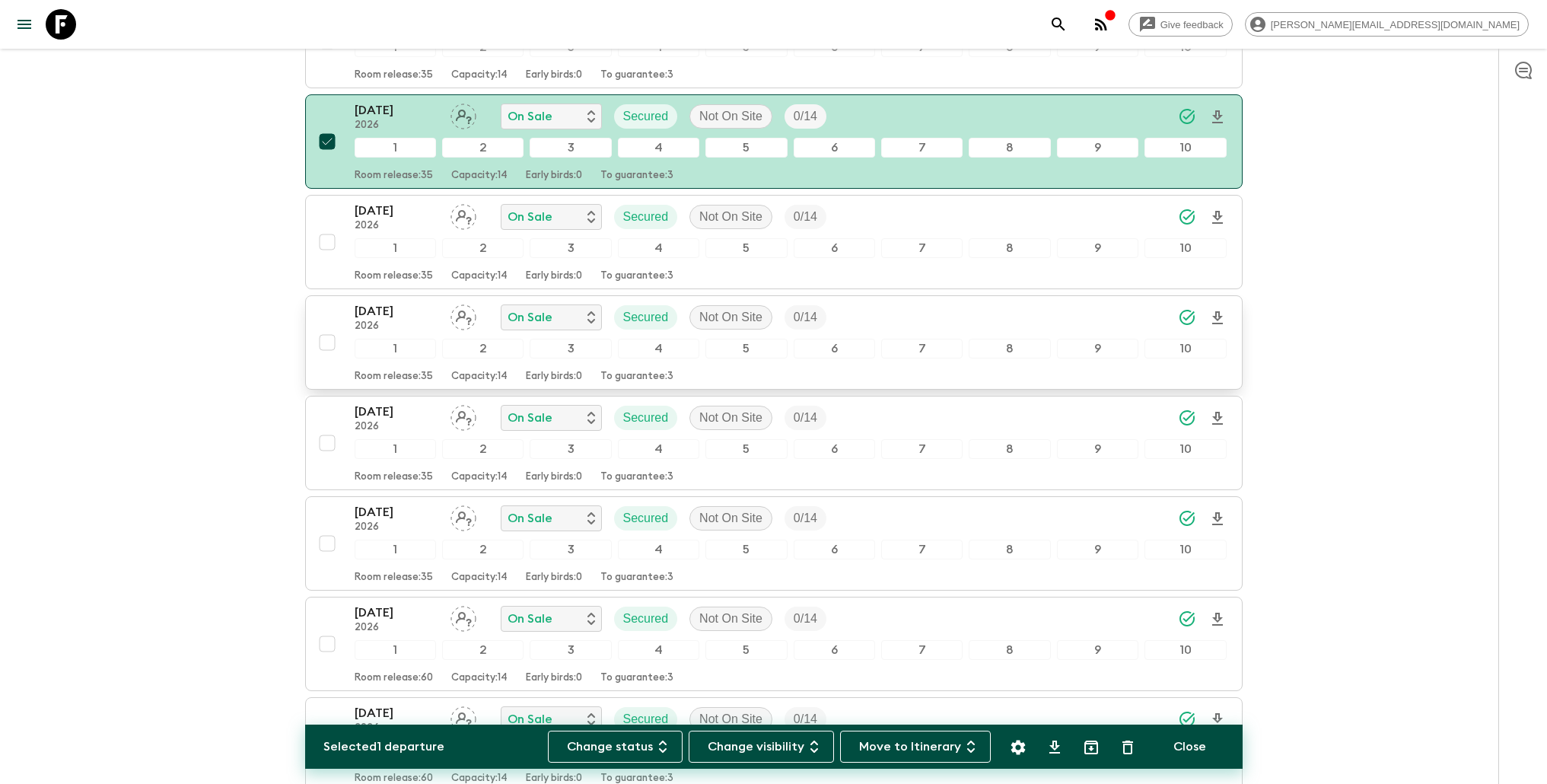
click at [324, 344] on input "checkbox" at bounding box center [326, 342] width 30 height 30
checkbox input "true"
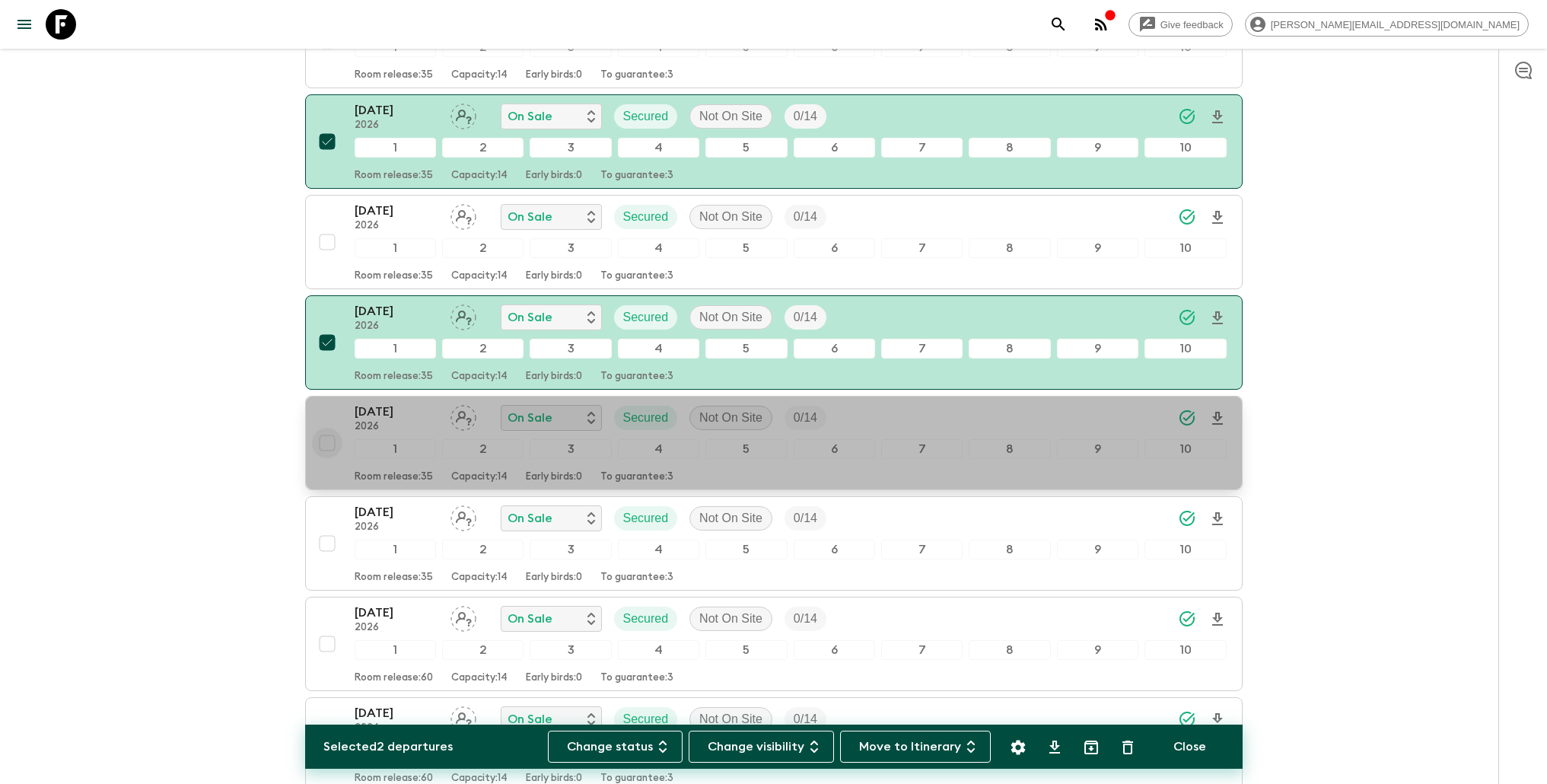
click at [323, 438] on input "checkbox" at bounding box center [326, 442] width 30 height 30
checkbox input "true"
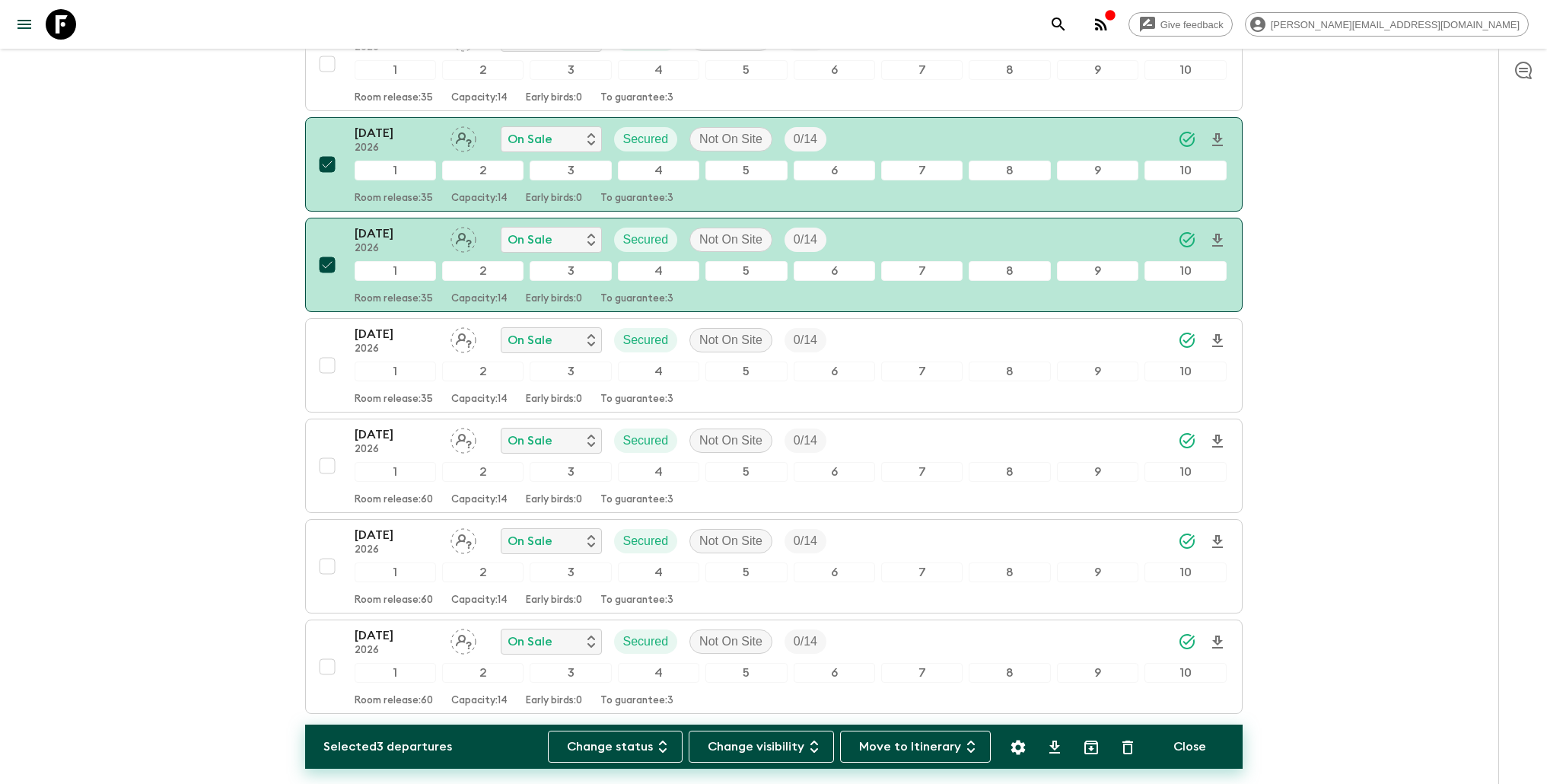
scroll to position [986, 0]
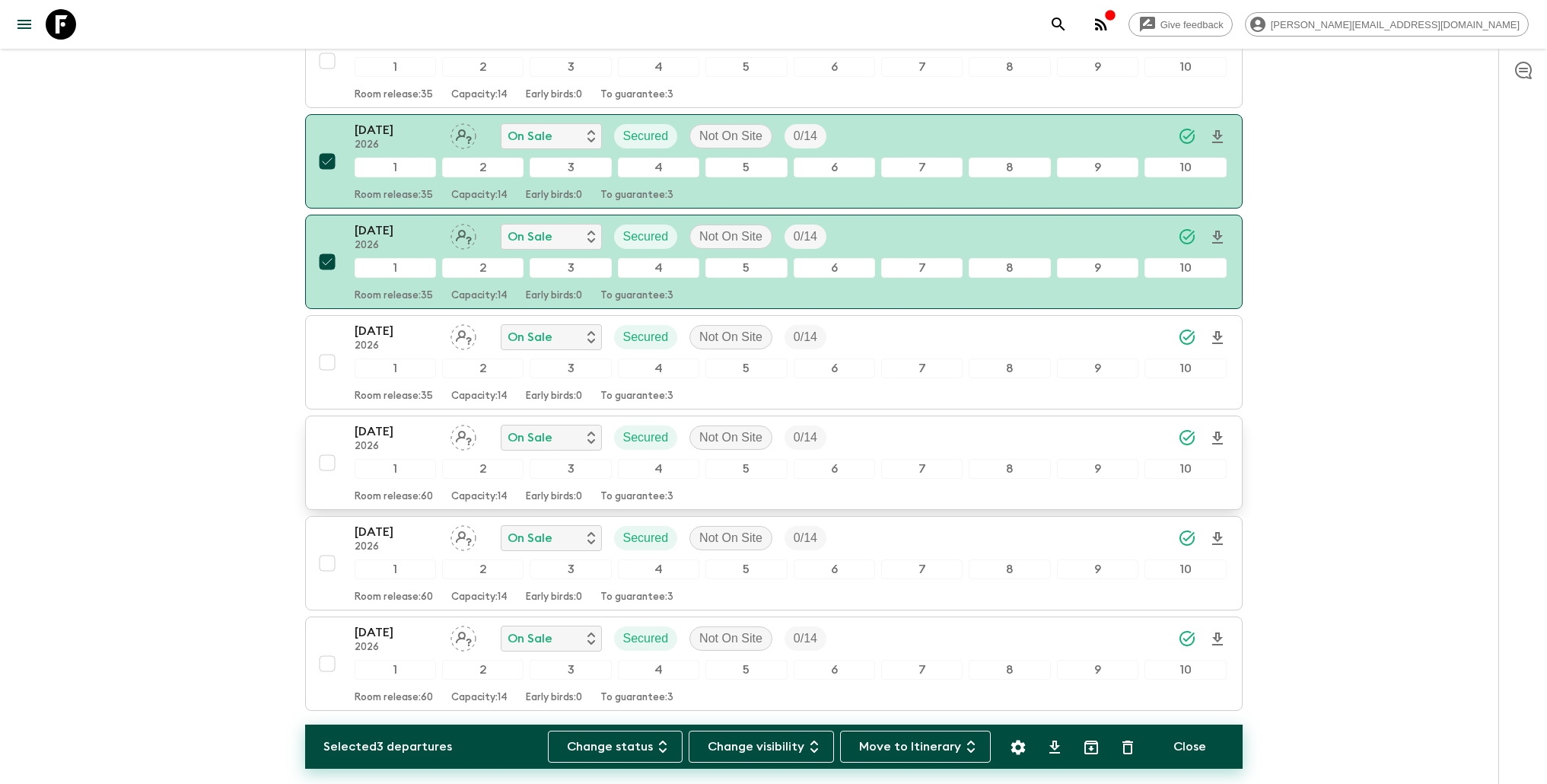
click at [323, 463] on input "checkbox" at bounding box center [326, 462] width 30 height 30
checkbox input "true"
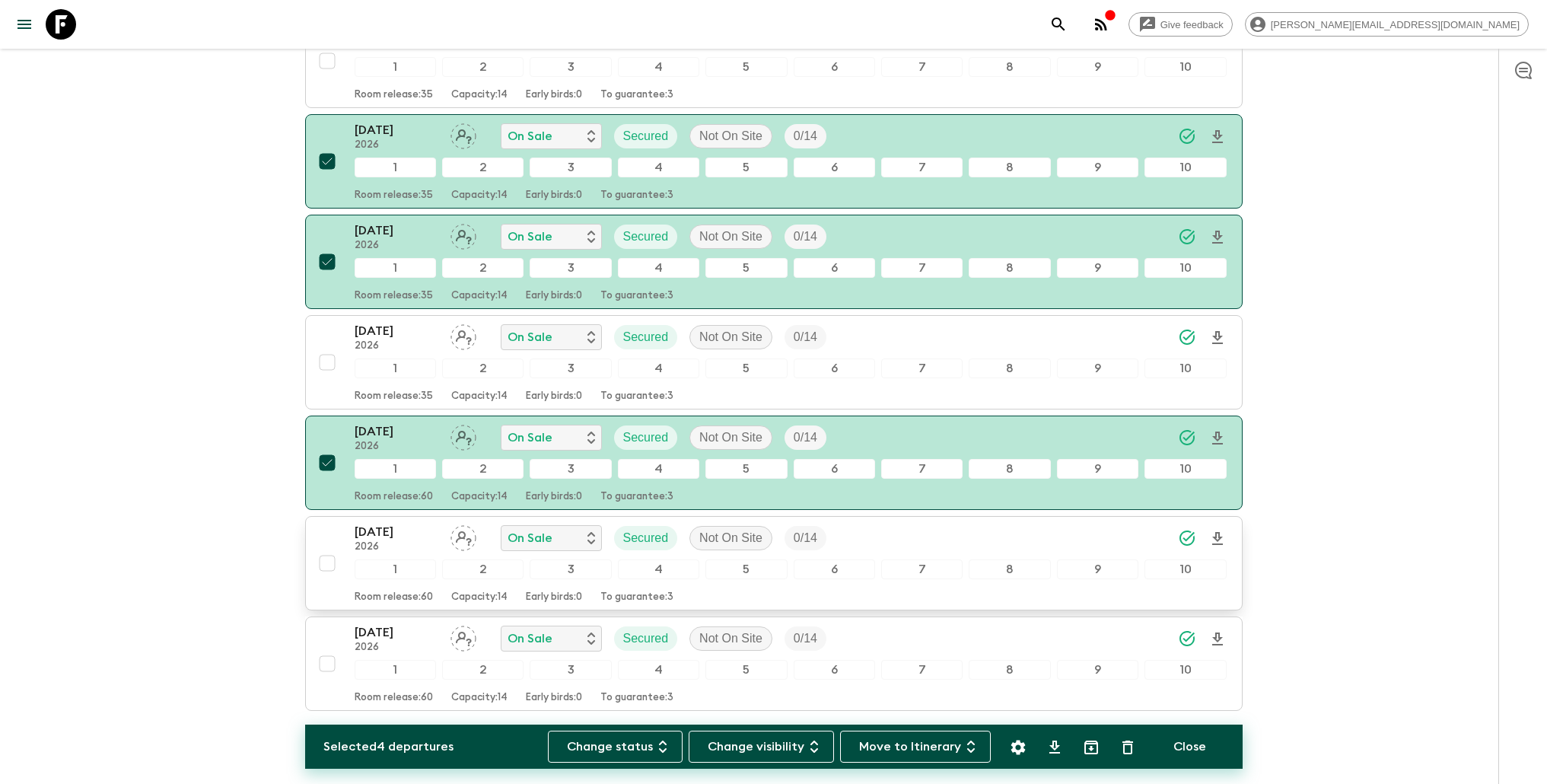
click at [325, 555] on input "checkbox" at bounding box center [326, 563] width 30 height 30
checkbox input "true"
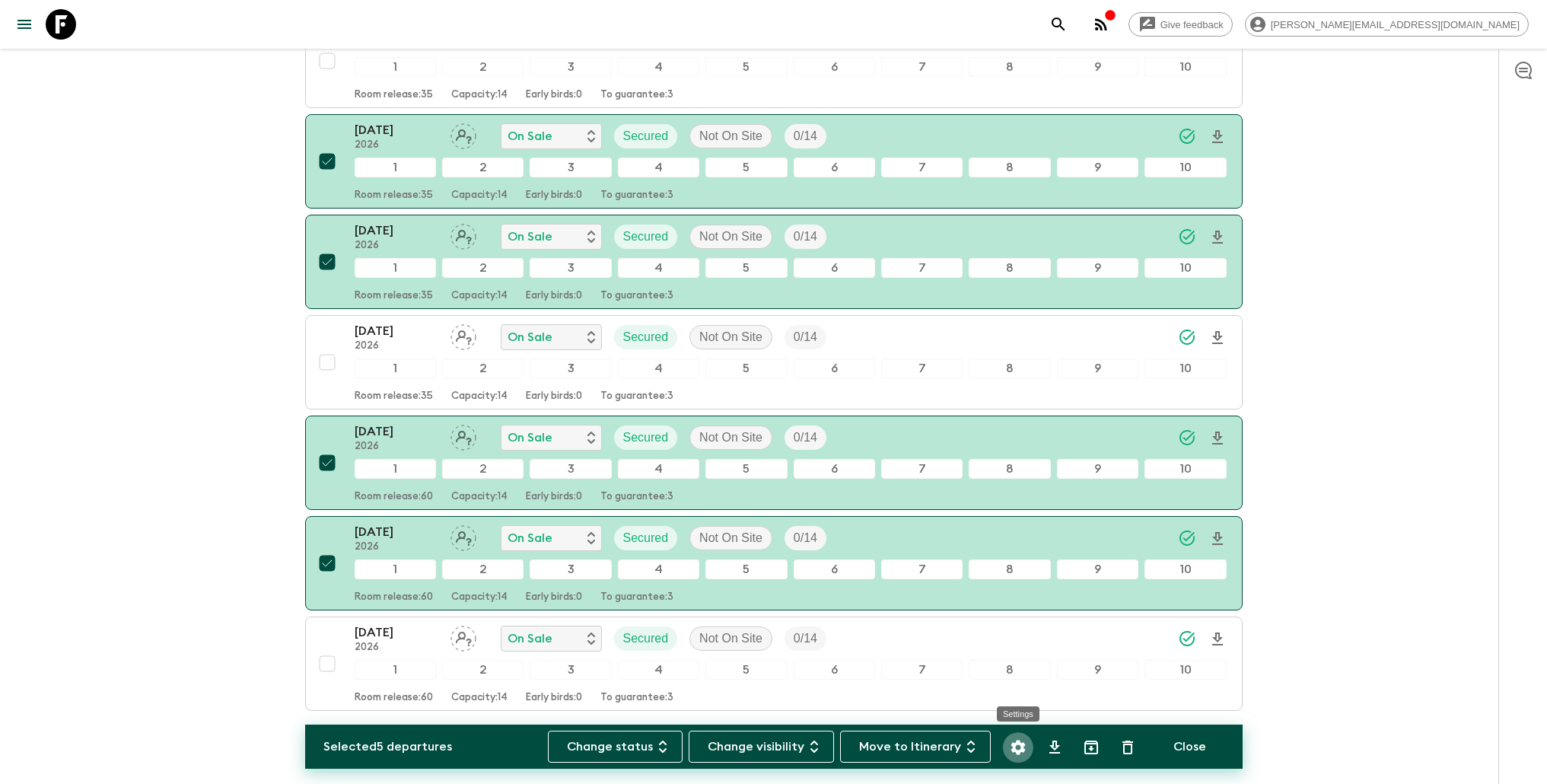
click at [1026, 748] on icon "Settings" at bounding box center [1018, 747] width 18 height 18
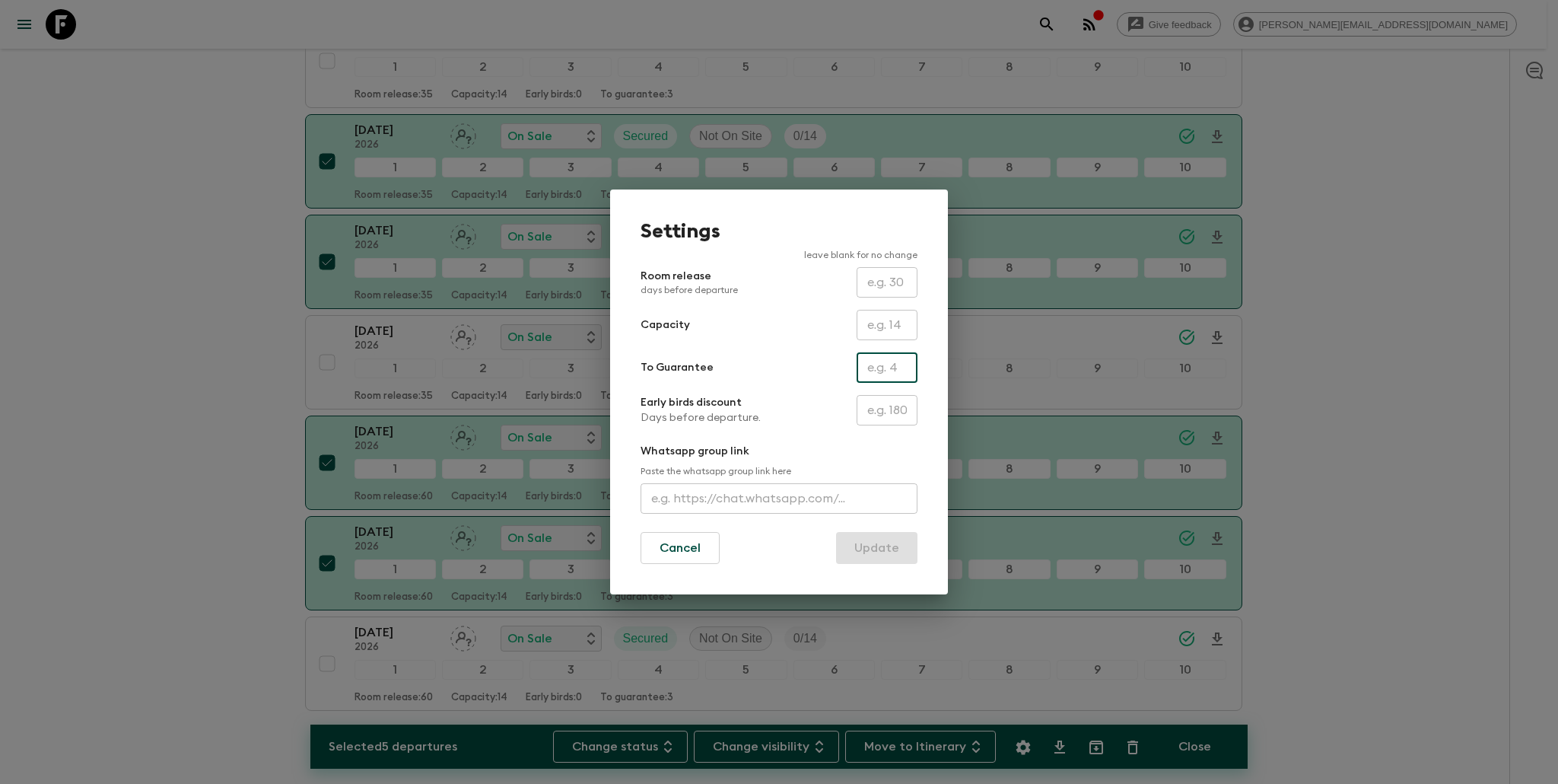
click at [883, 366] on input "text" at bounding box center [887, 367] width 61 height 30
type input "0"
click at [882, 547] on button "Update" at bounding box center [876, 547] width 81 height 32
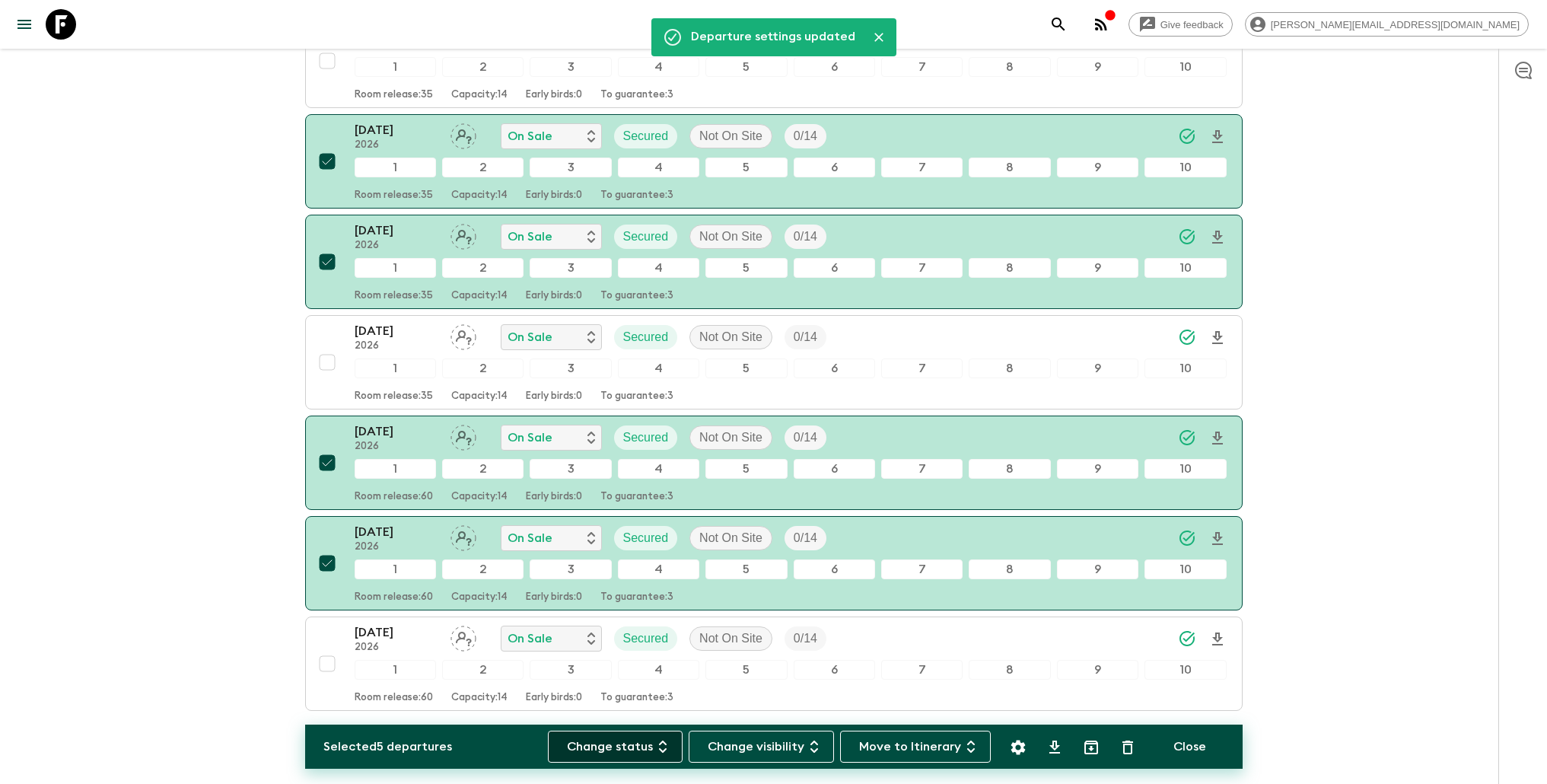
click at [644, 748] on button "Change status" at bounding box center [615, 746] width 134 height 32
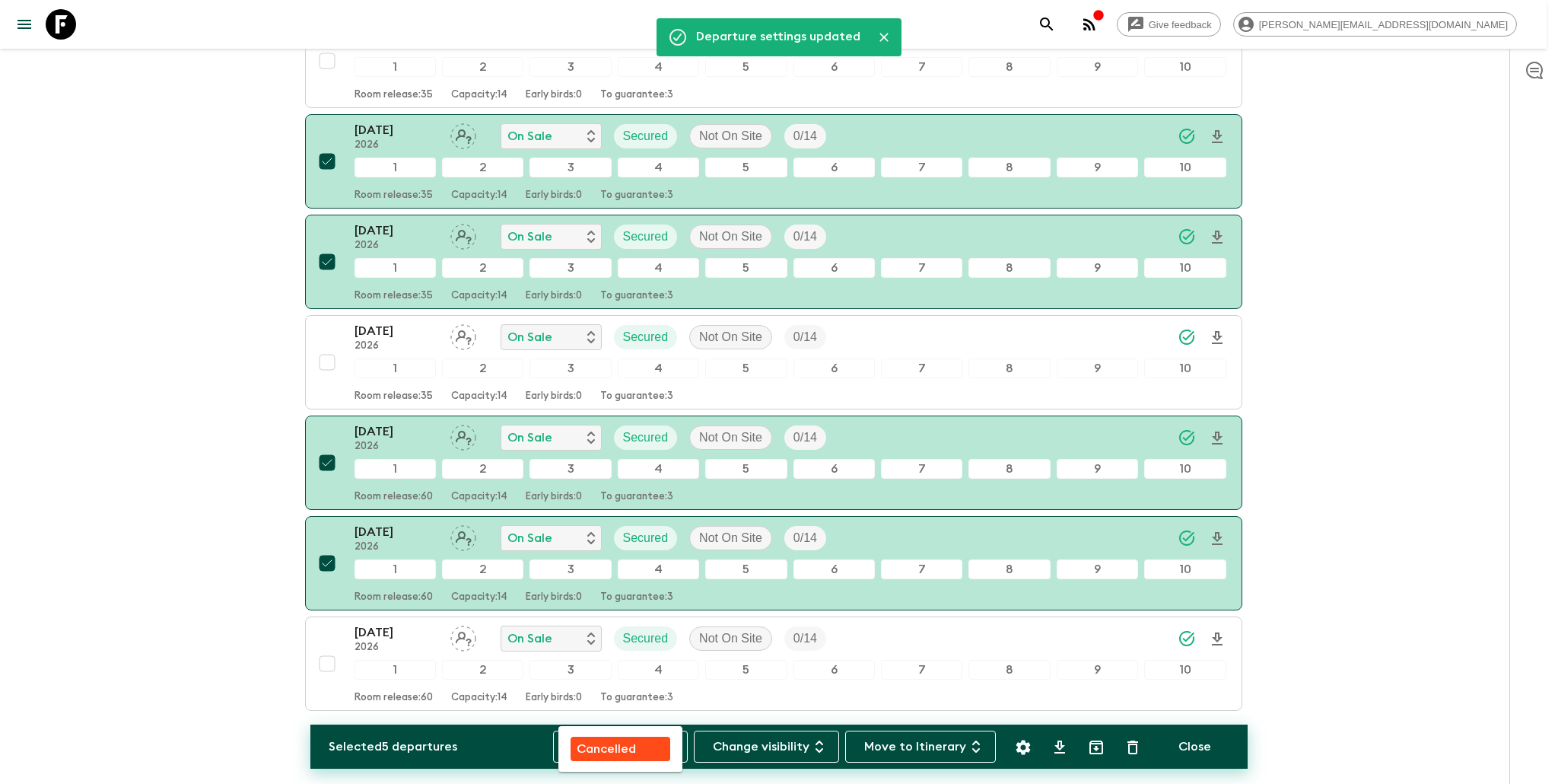
click at [771, 746] on div at bounding box center [779, 392] width 1558 height 784
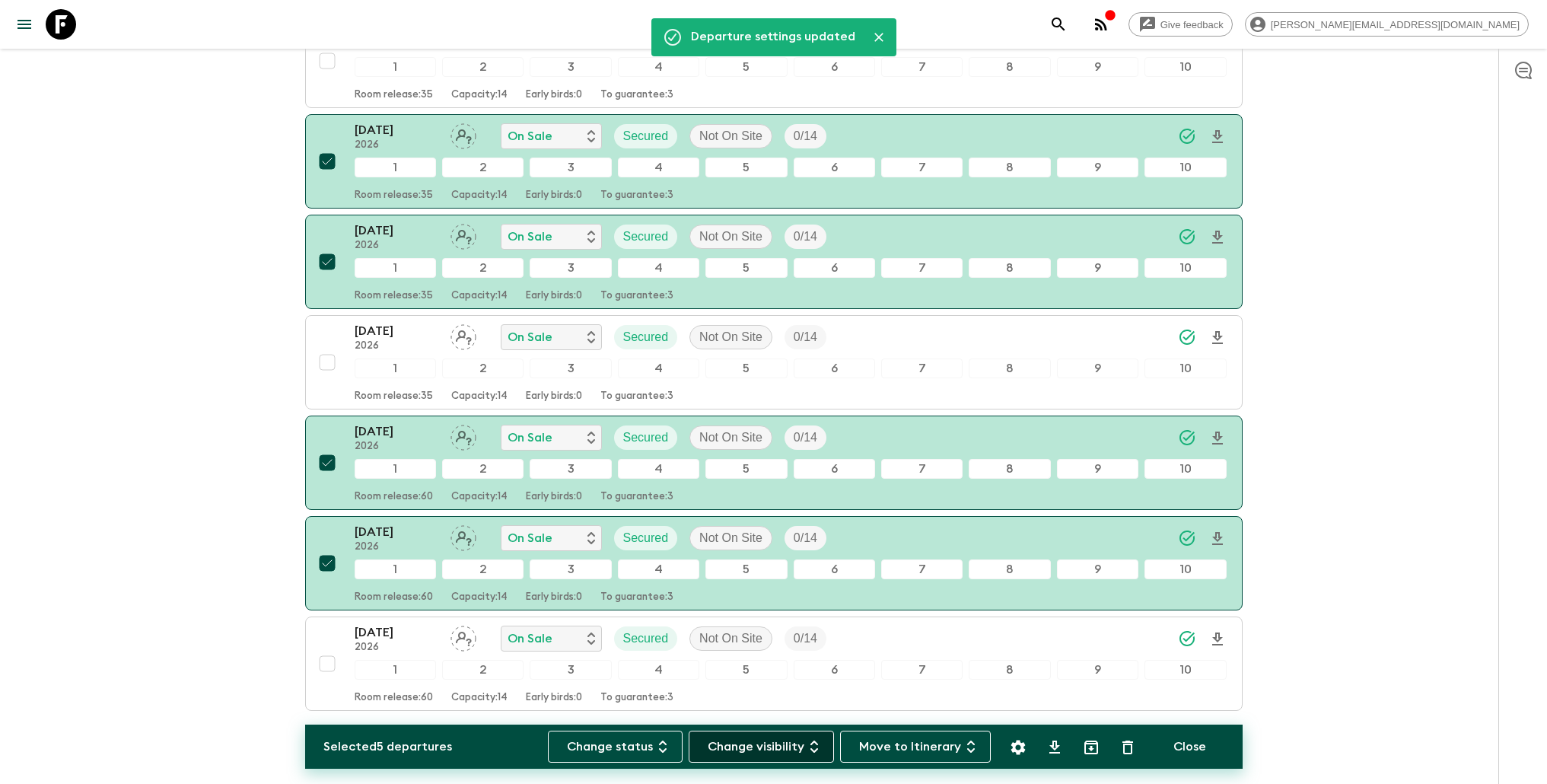
click at [799, 747] on button "Change visibility" at bounding box center [761, 746] width 145 height 32
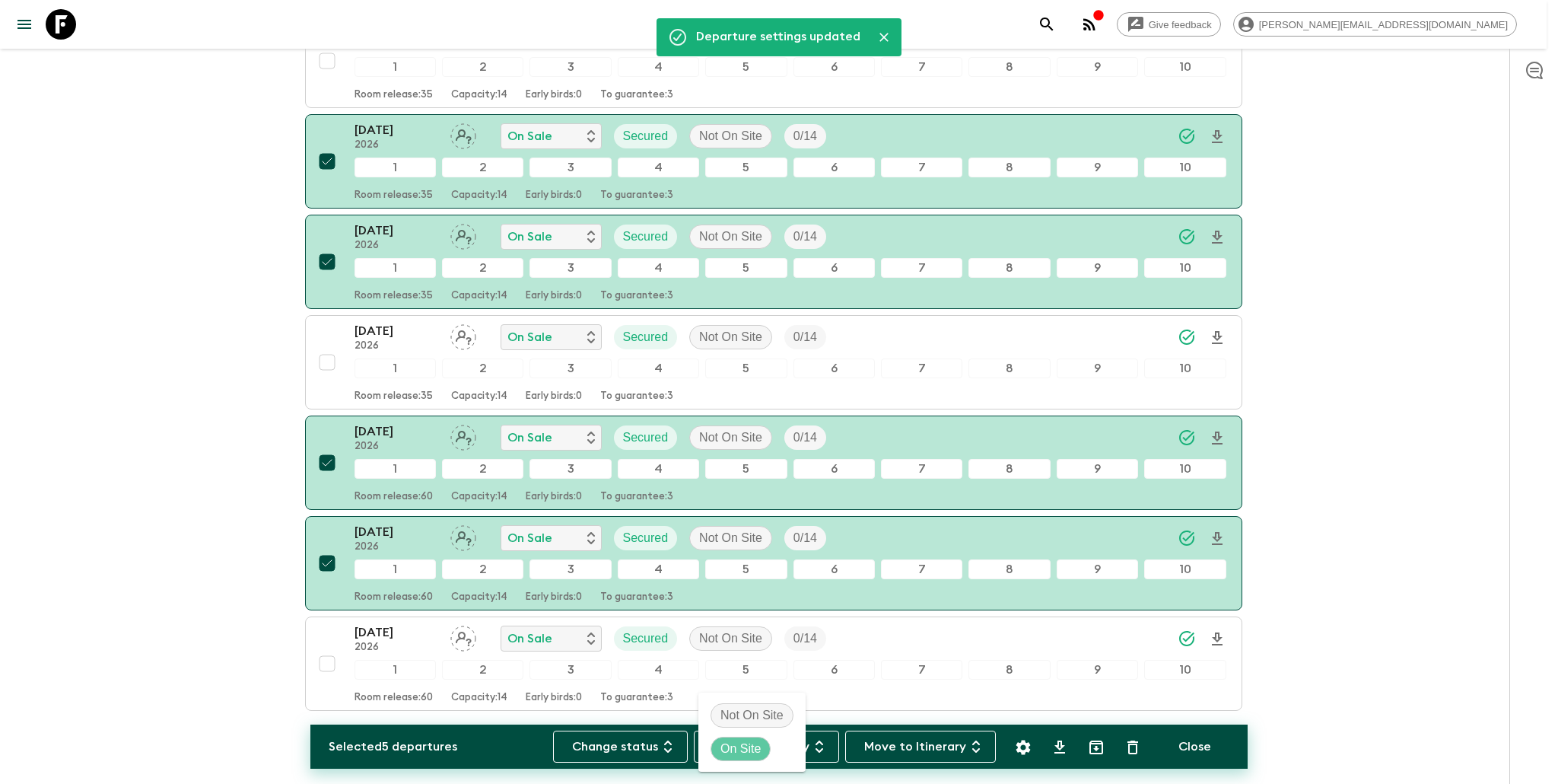
click at [755, 746] on p "On Site" at bounding box center [741, 748] width 40 height 18
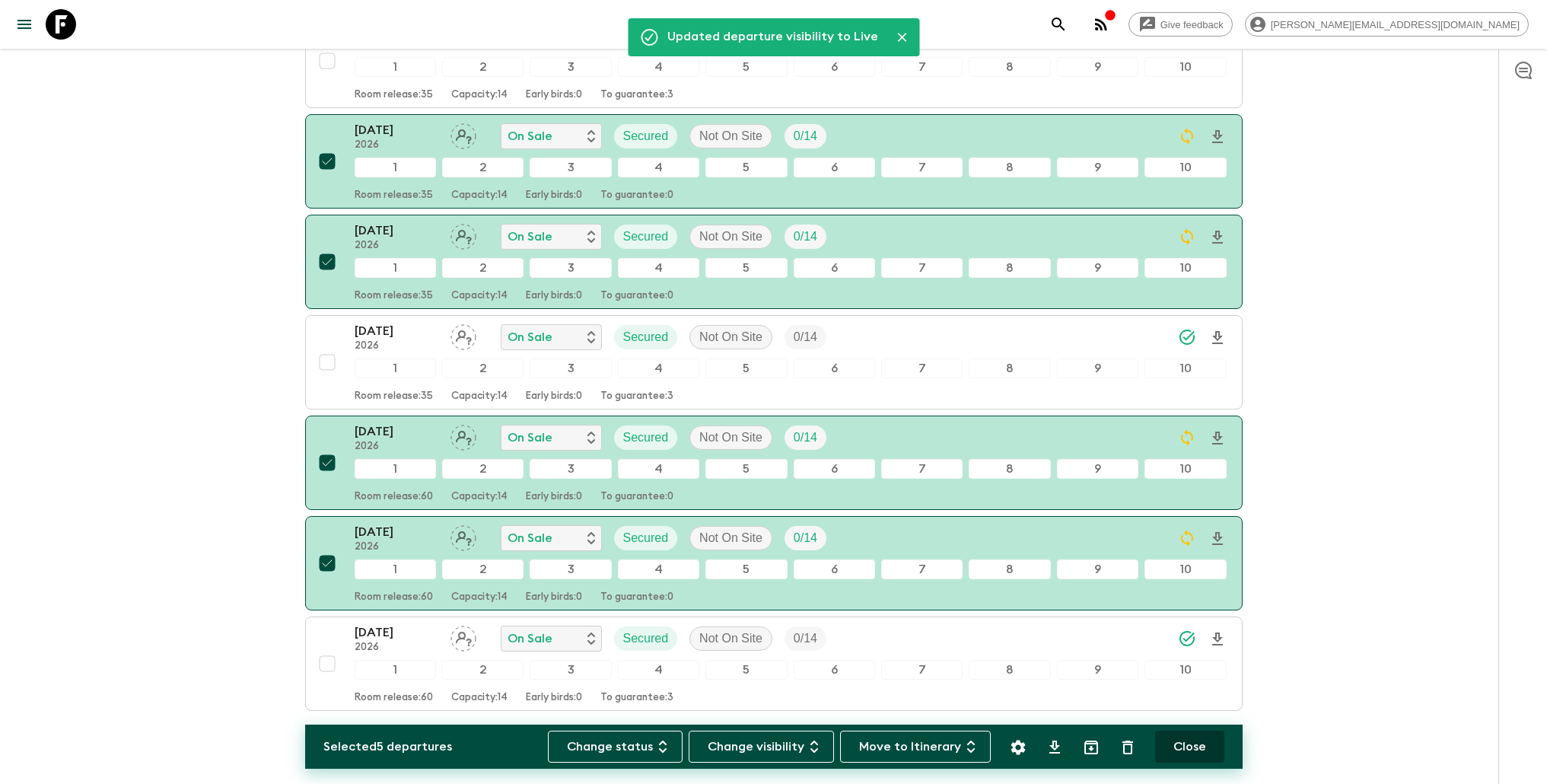
click at [1190, 752] on button "Close" at bounding box center [1190, 746] width 69 height 32
checkbox input "false"
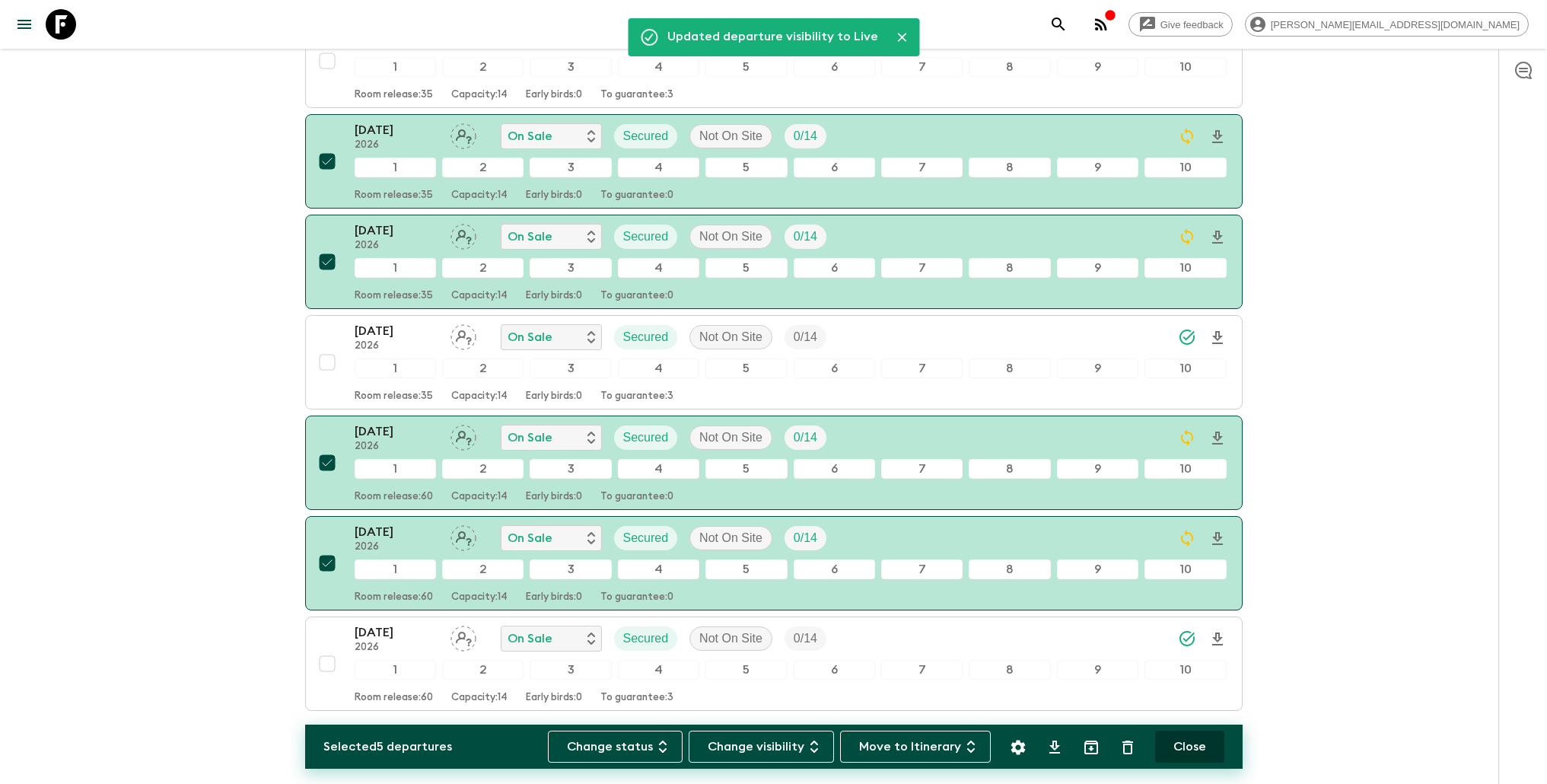
checkbox input "false"
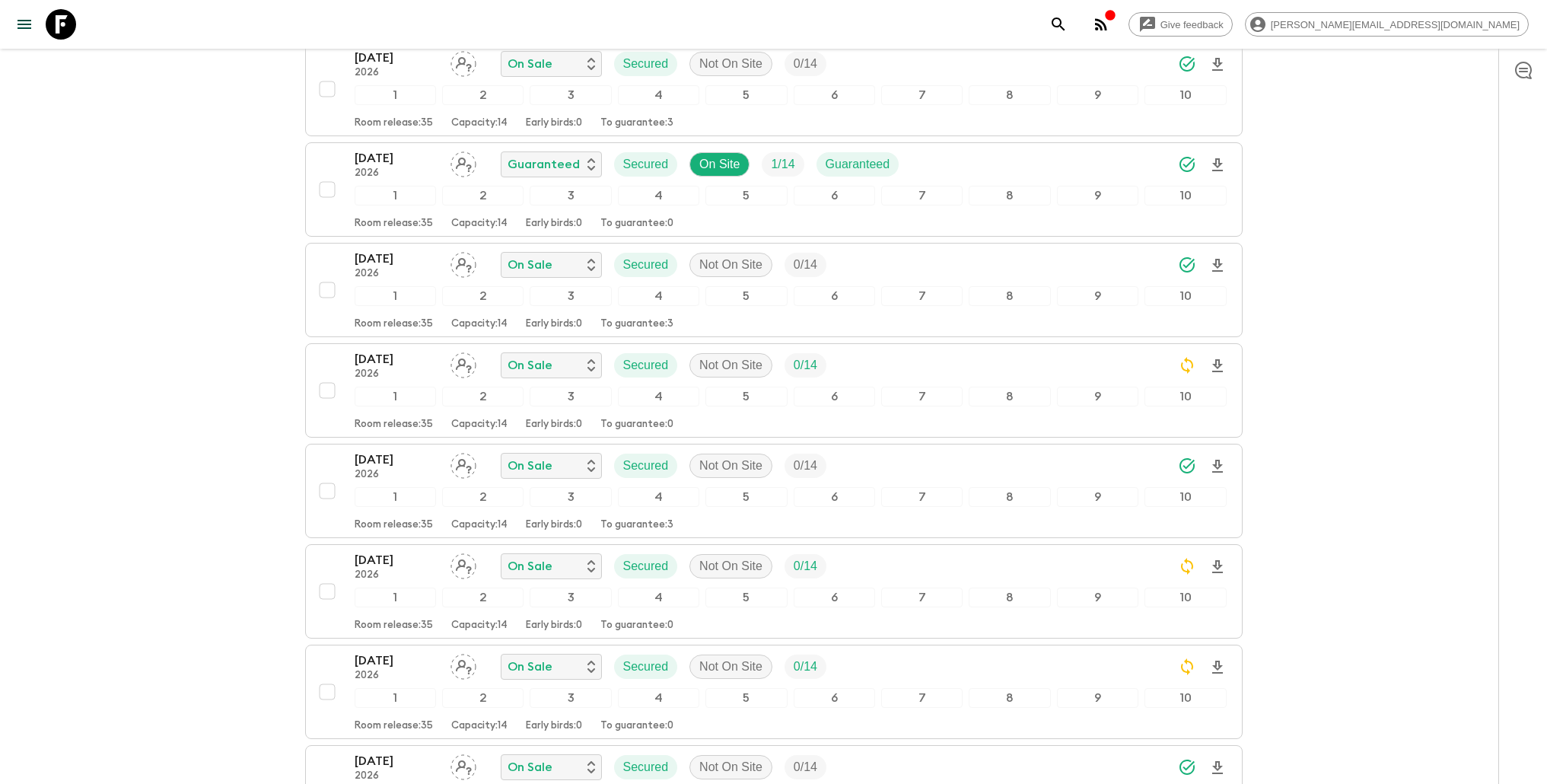
scroll to position [0, 0]
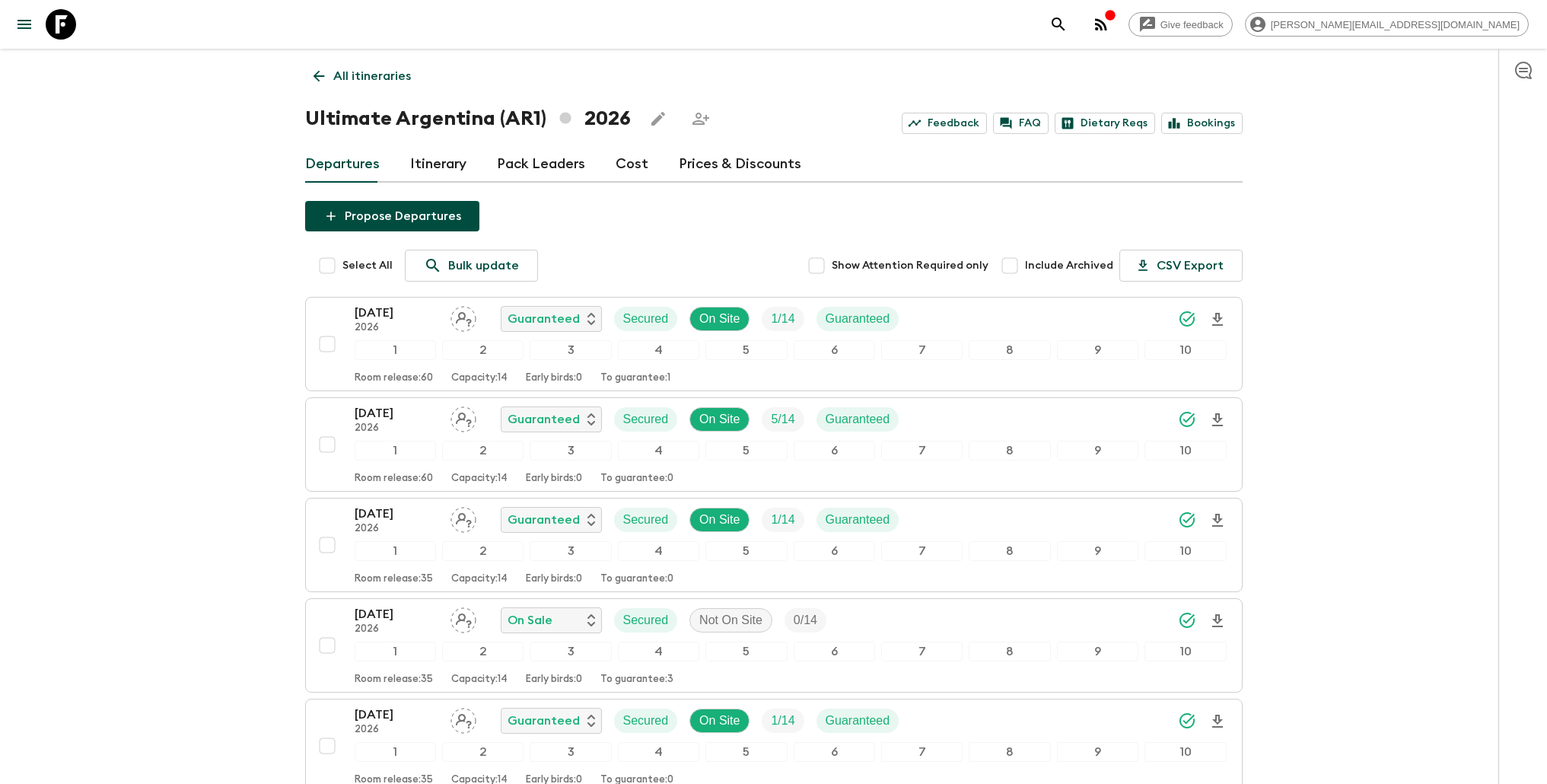
click at [349, 77] on p "All itineraries" at bounding box center [372, 76] width 78 height 18
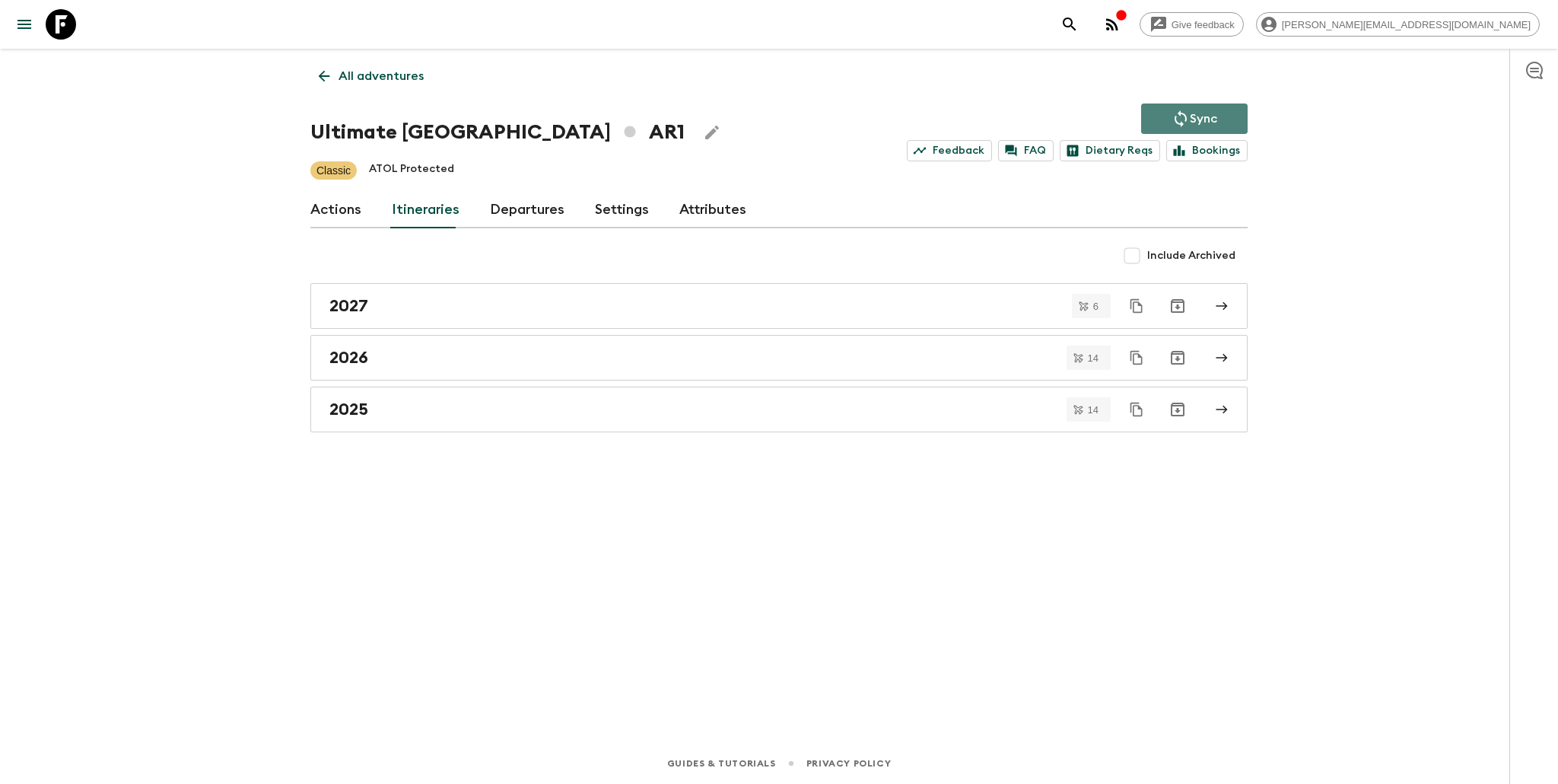
click at [1171, 120] on icon "Sync adventure departures to the booking engine" at bounding box center [1181, 119] width 18 height 18
click at [414, 363] on div "2026" at bounding box center [765, 358] width 871 height 20
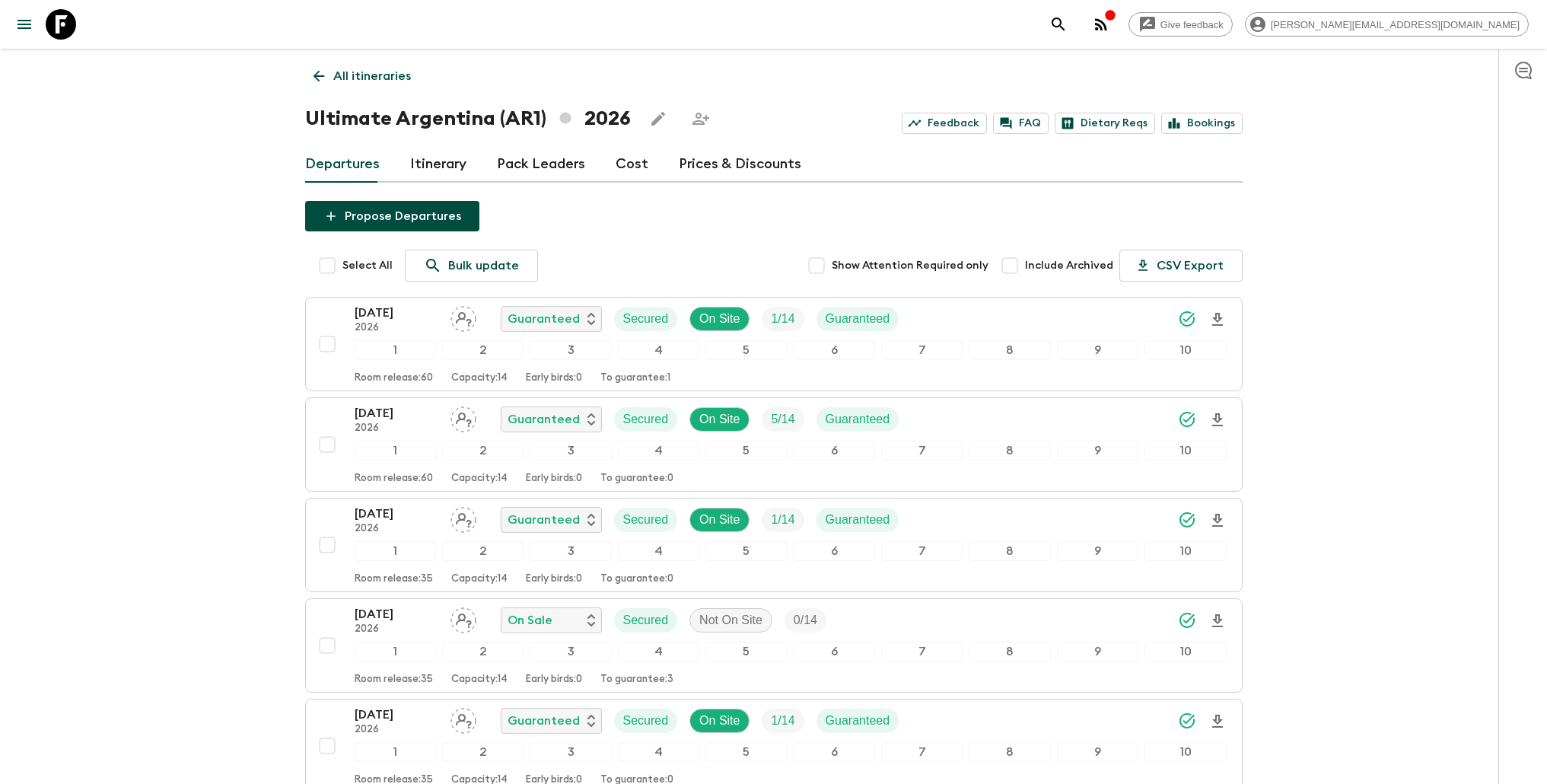
click at [386, 82] on p "All itineraries" at bounding box center [372, 76] width 78 height 18
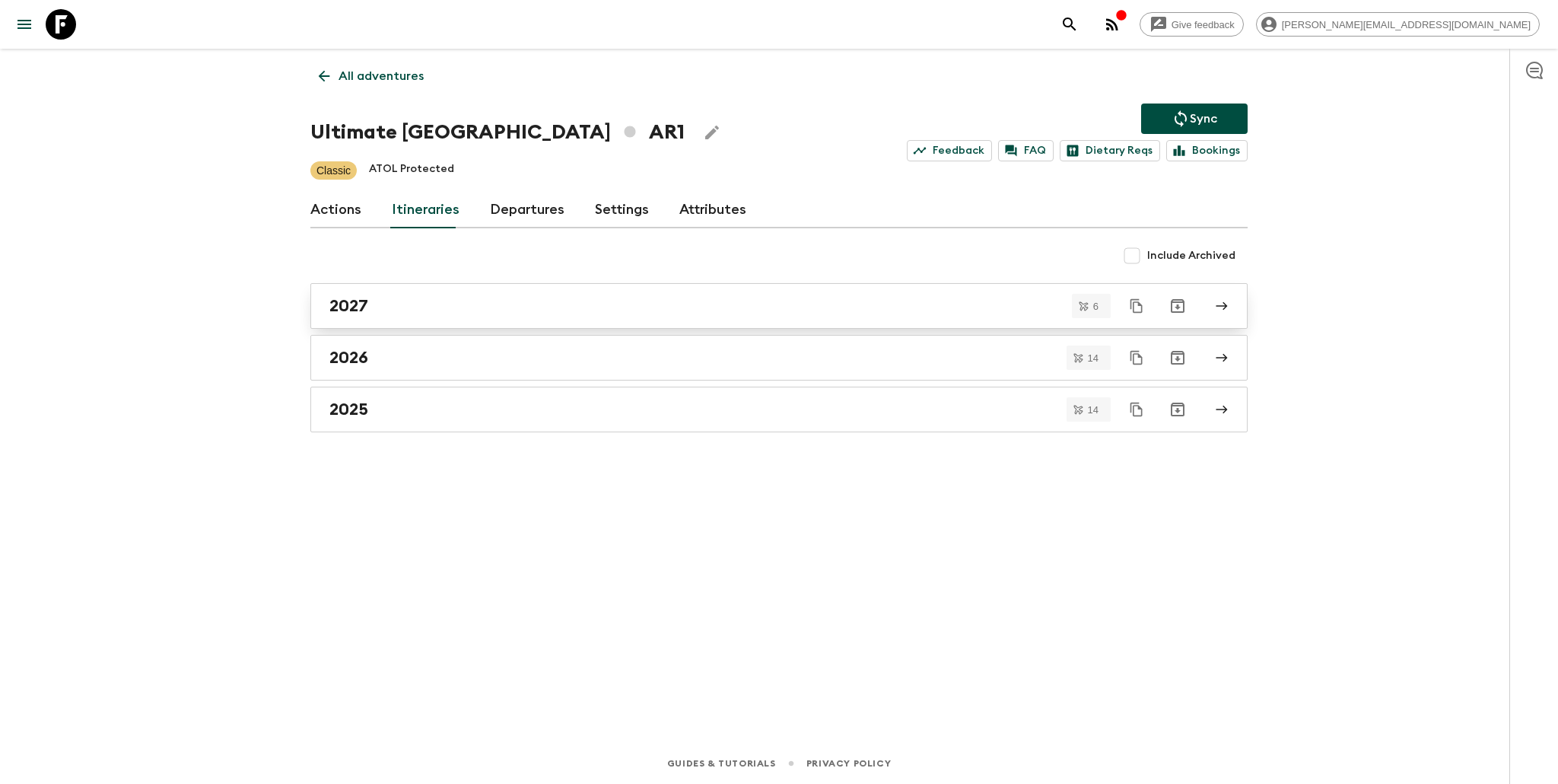
click at [417, 297] on div "2027" at bounding box center [765, 306] width 871 height 20
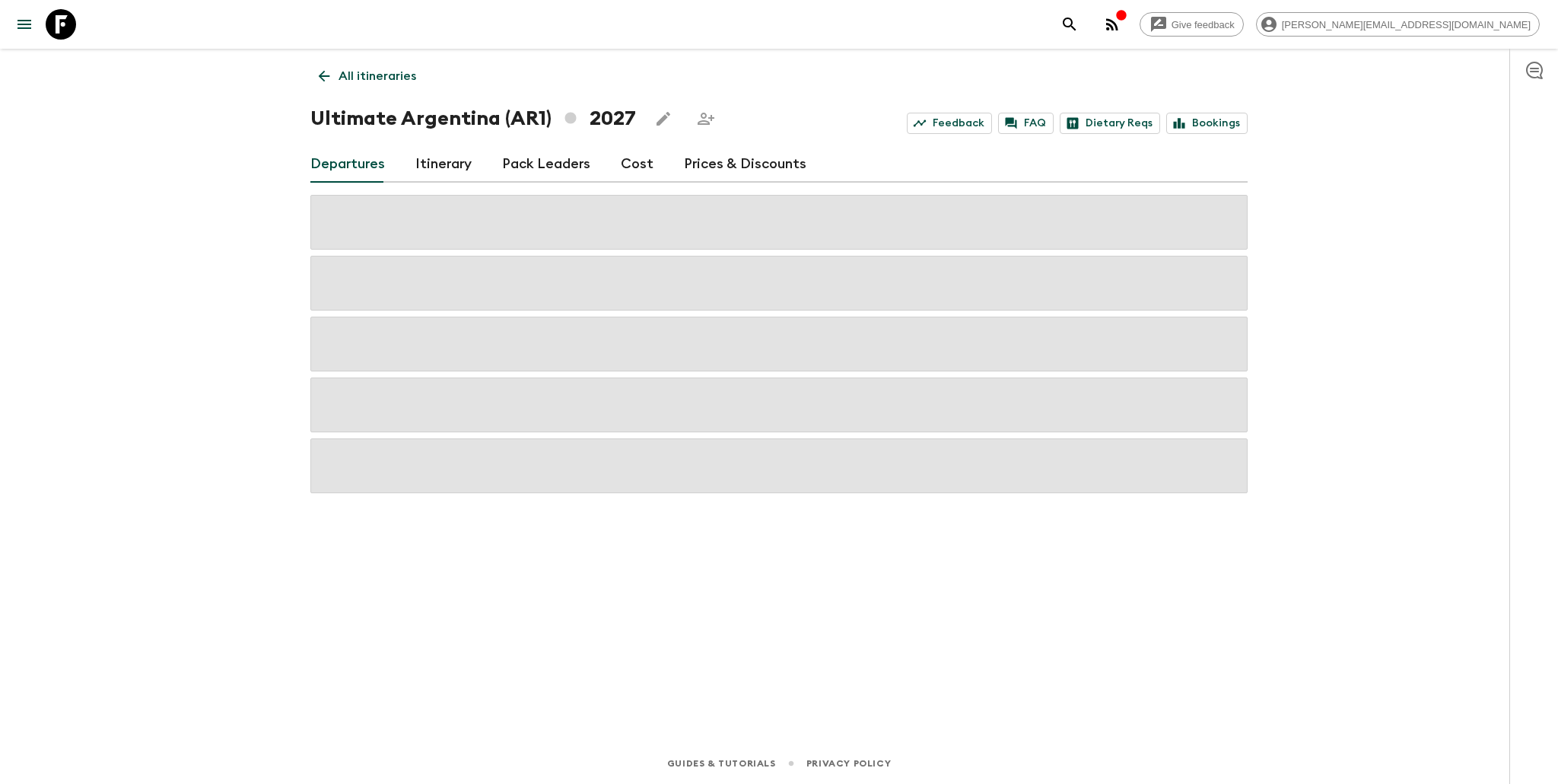
click at [736, 170] on link "Prices & Discounts" at bounding box center [746, 164] width 122 height 37
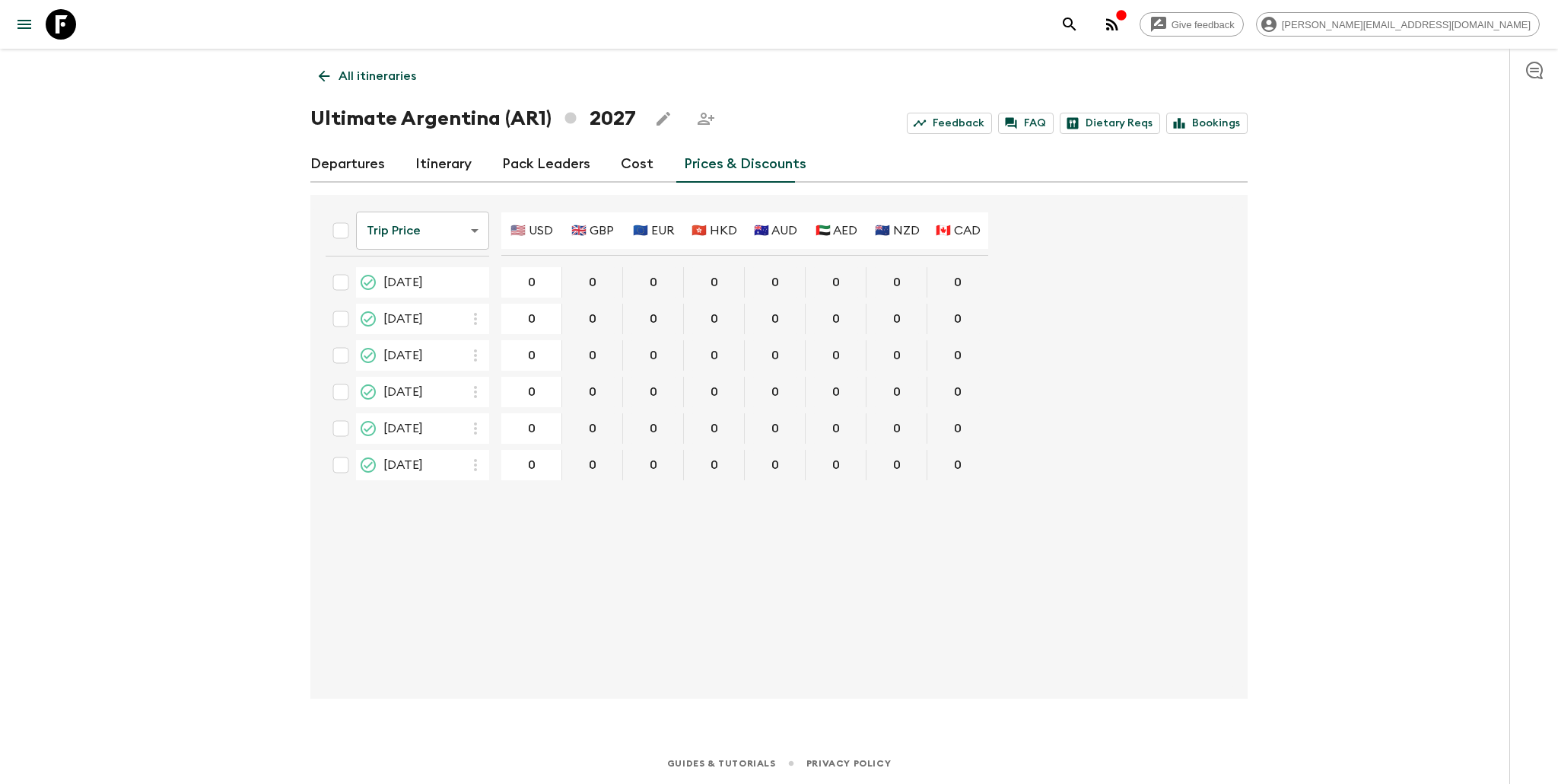
type input "7595"
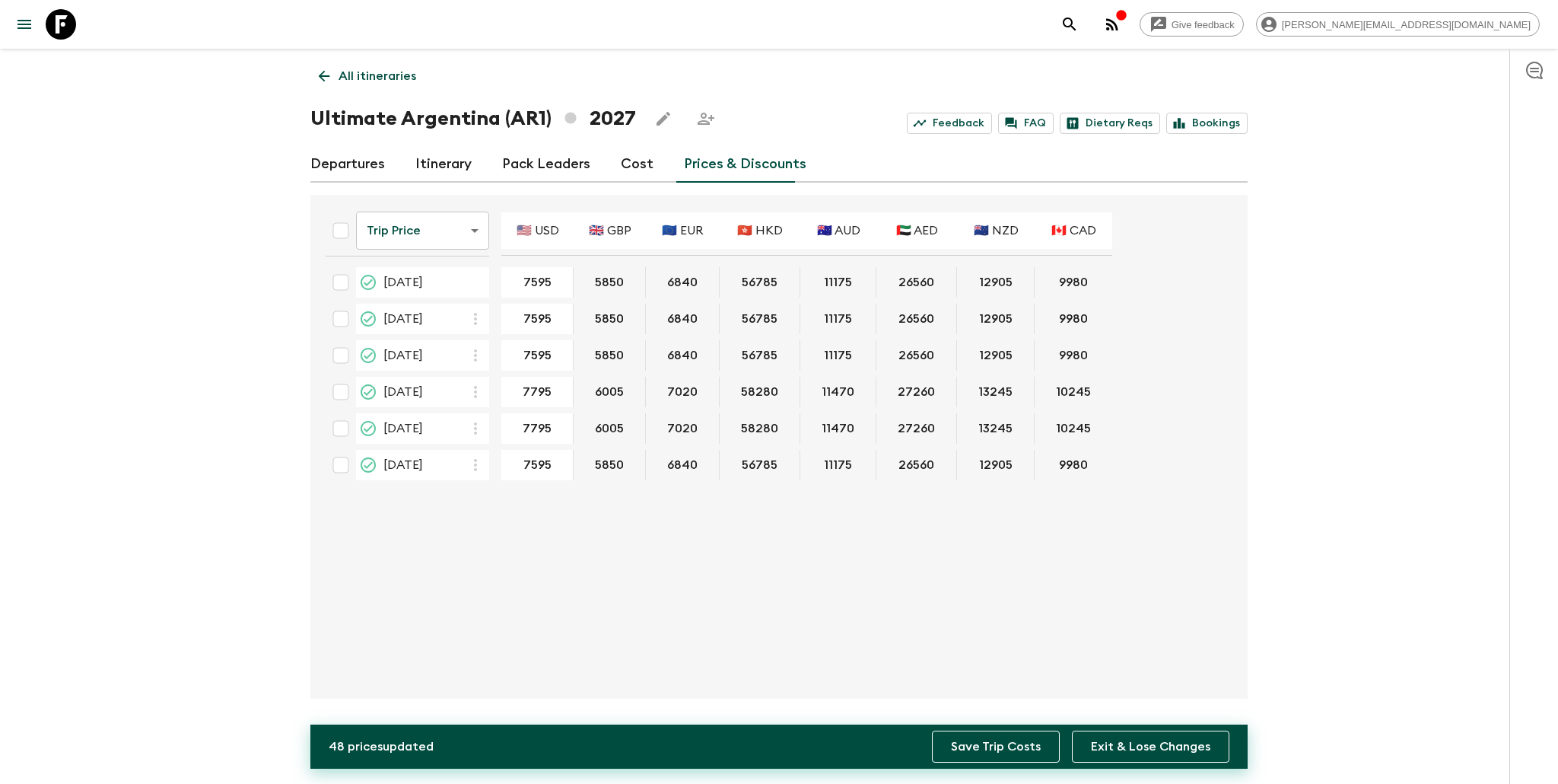
click at [971, 745] on button "Save Trip Costs" at bounding box center [996, 746] width 128 height 32
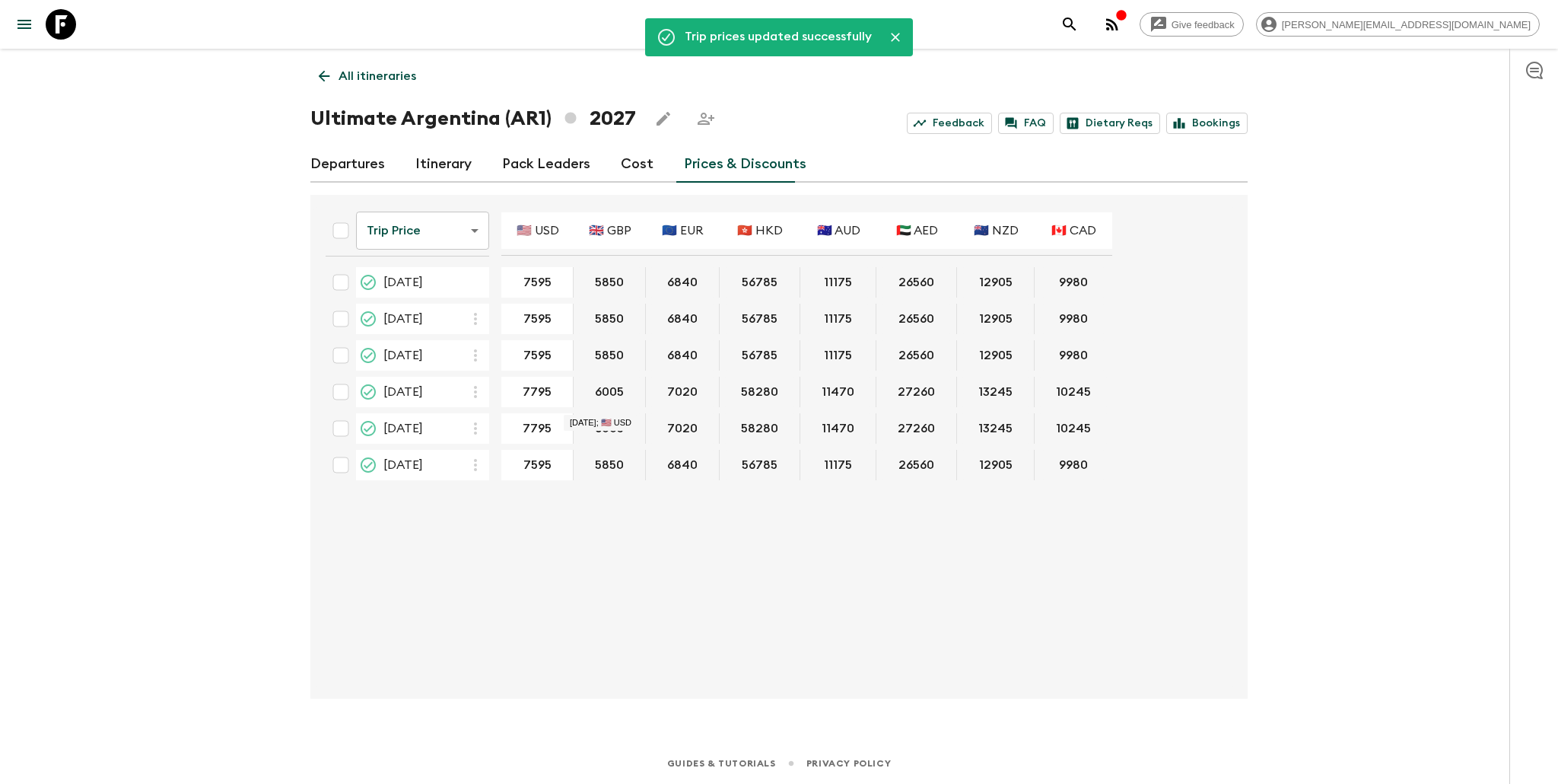
click at [383, 79] on p "All itineraries" at bounding box center [377, 76] width 78 height 18
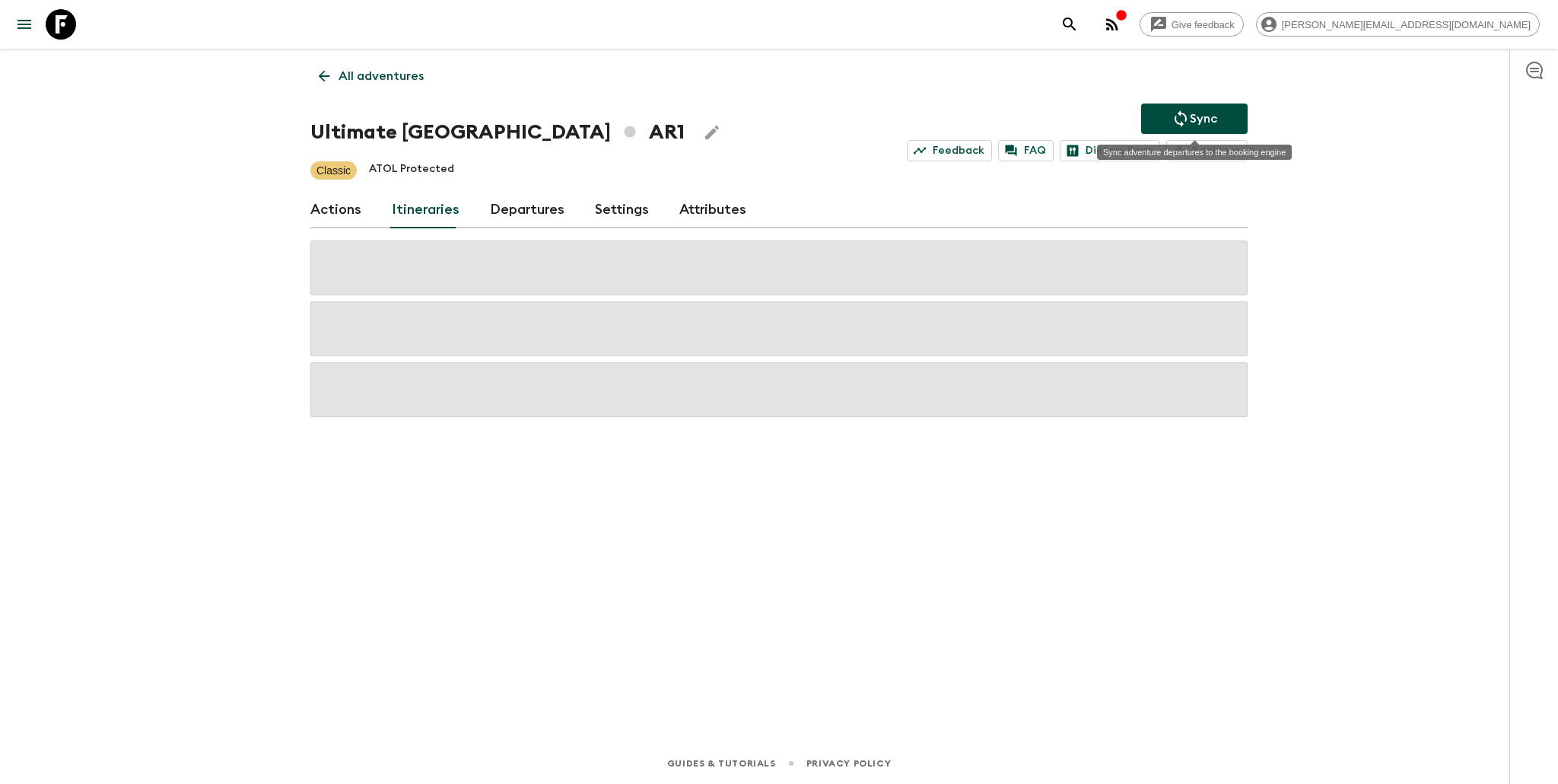
click at [1209, 116] on p "Sync" at bounding box center [1203, 119] width 27 height 18
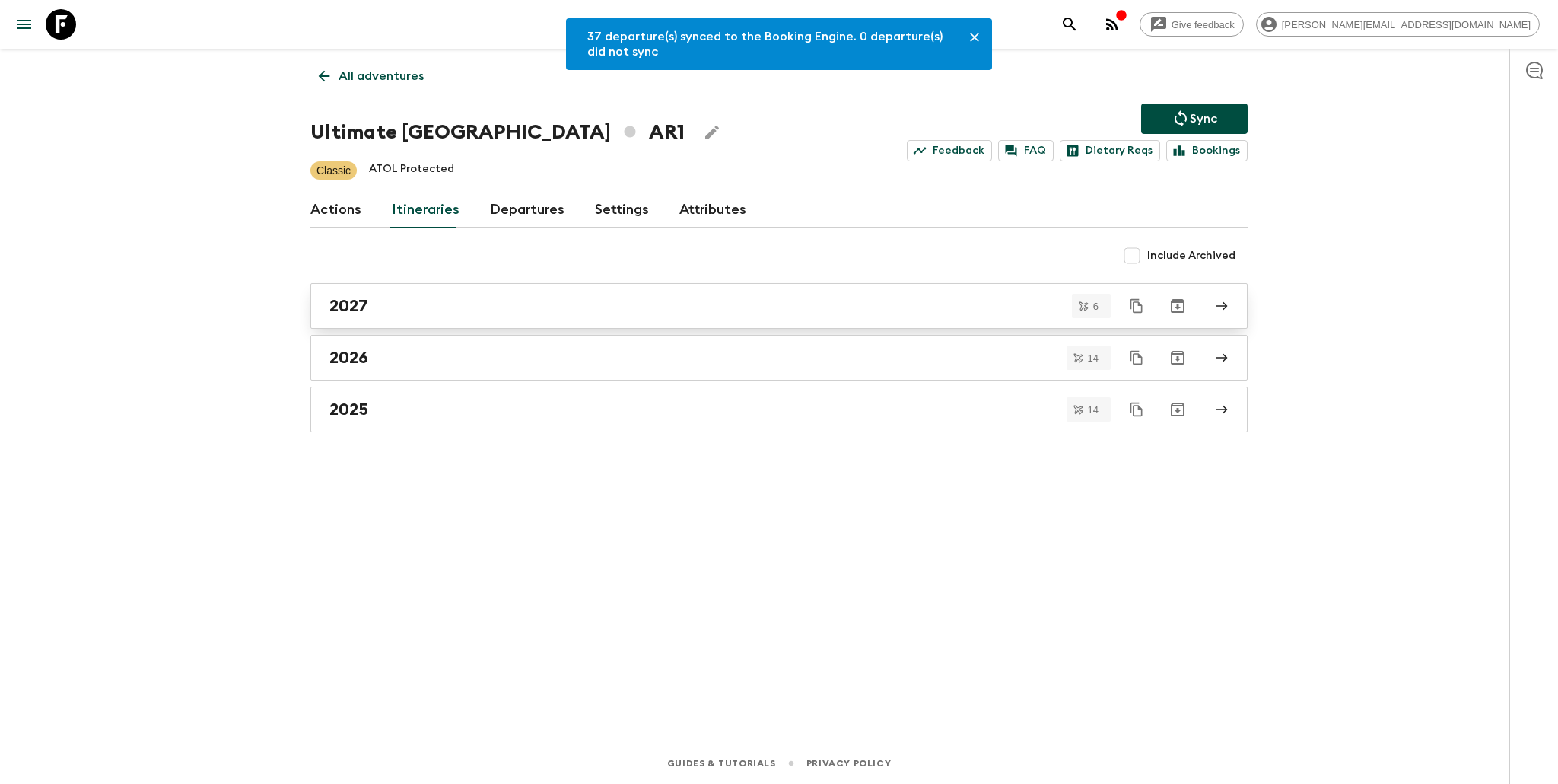
click at [464, 316] on link "2027" at bounding box center [779, 306] width 938 height 46
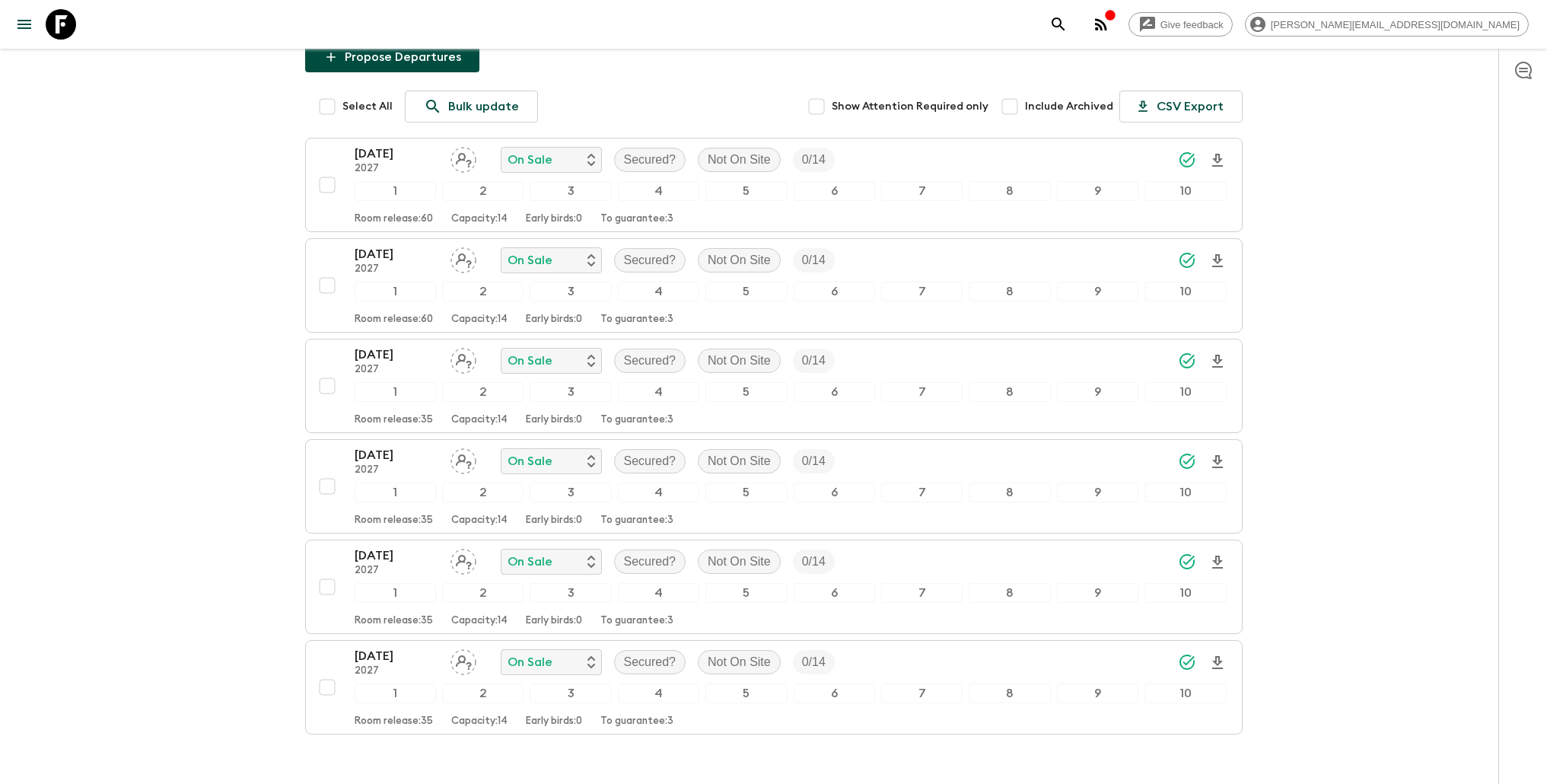
scroll to position [188, 0]
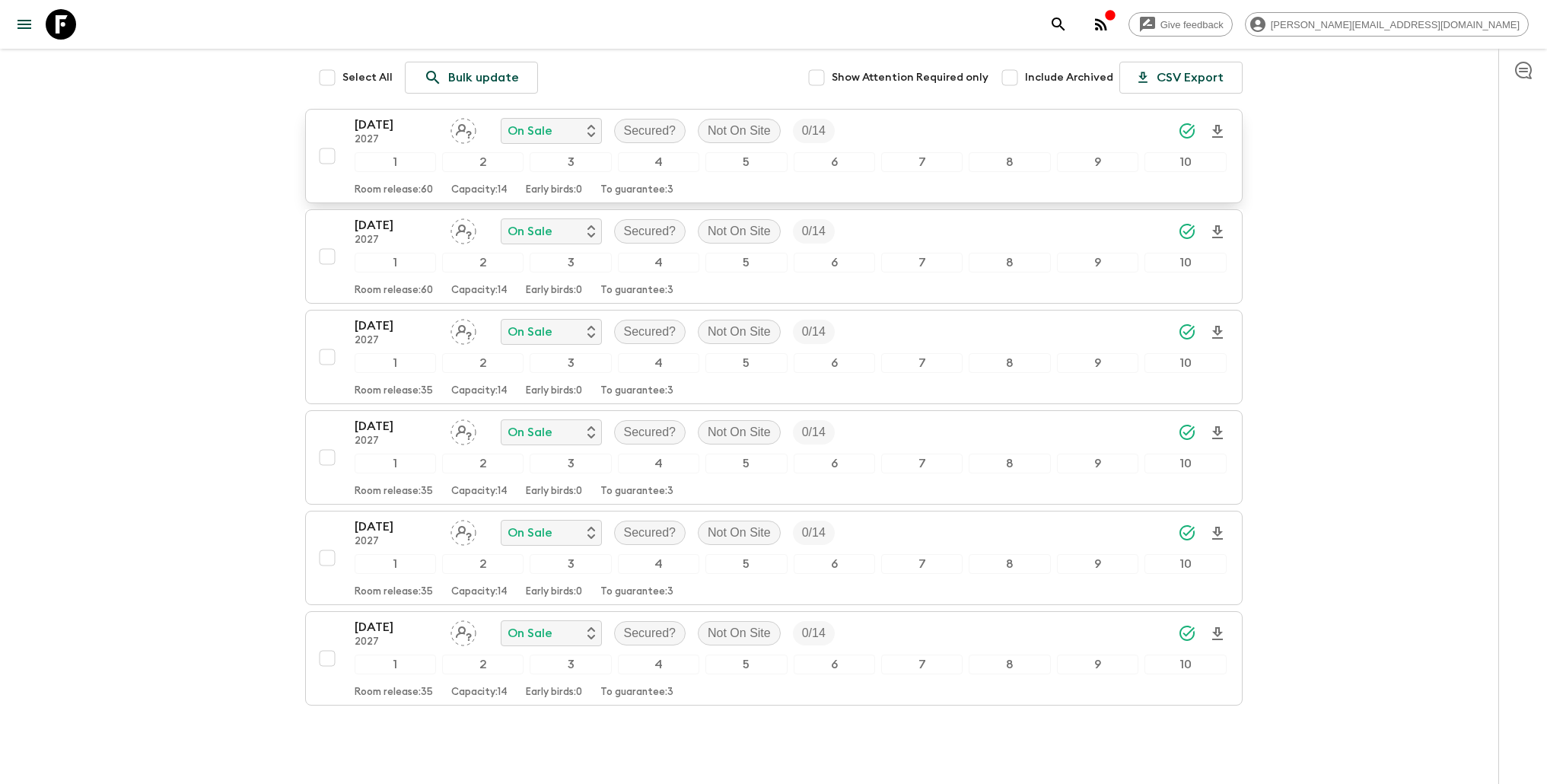
click at [324, 158] on input "checkbox" at bounding box center [326, 155] width 30 height 30
checkbox input "true"
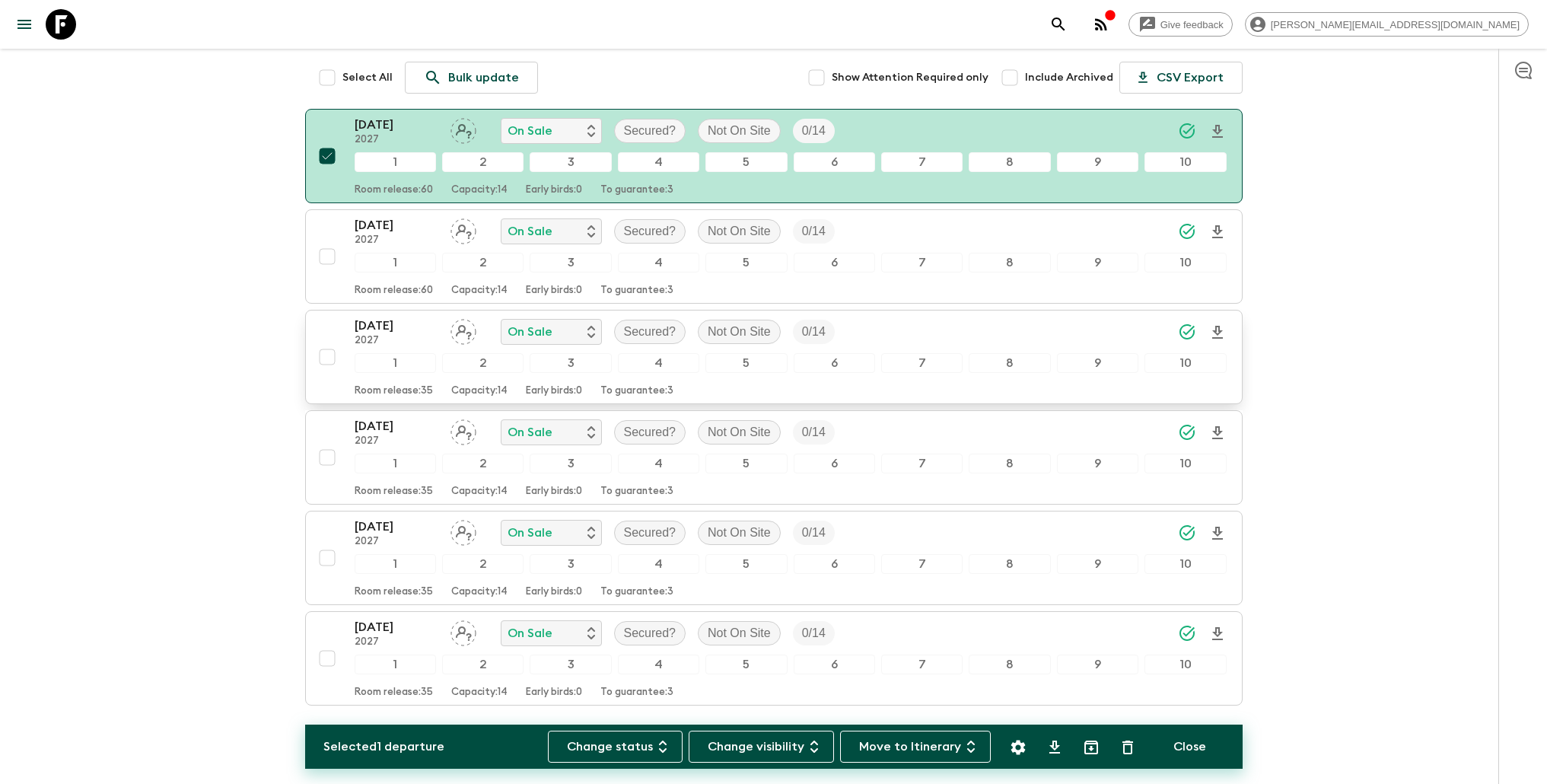
click at [330, 355] on input "checkbox" at bounding box center [326, 356] width 30 height 30
checkbox input "true"
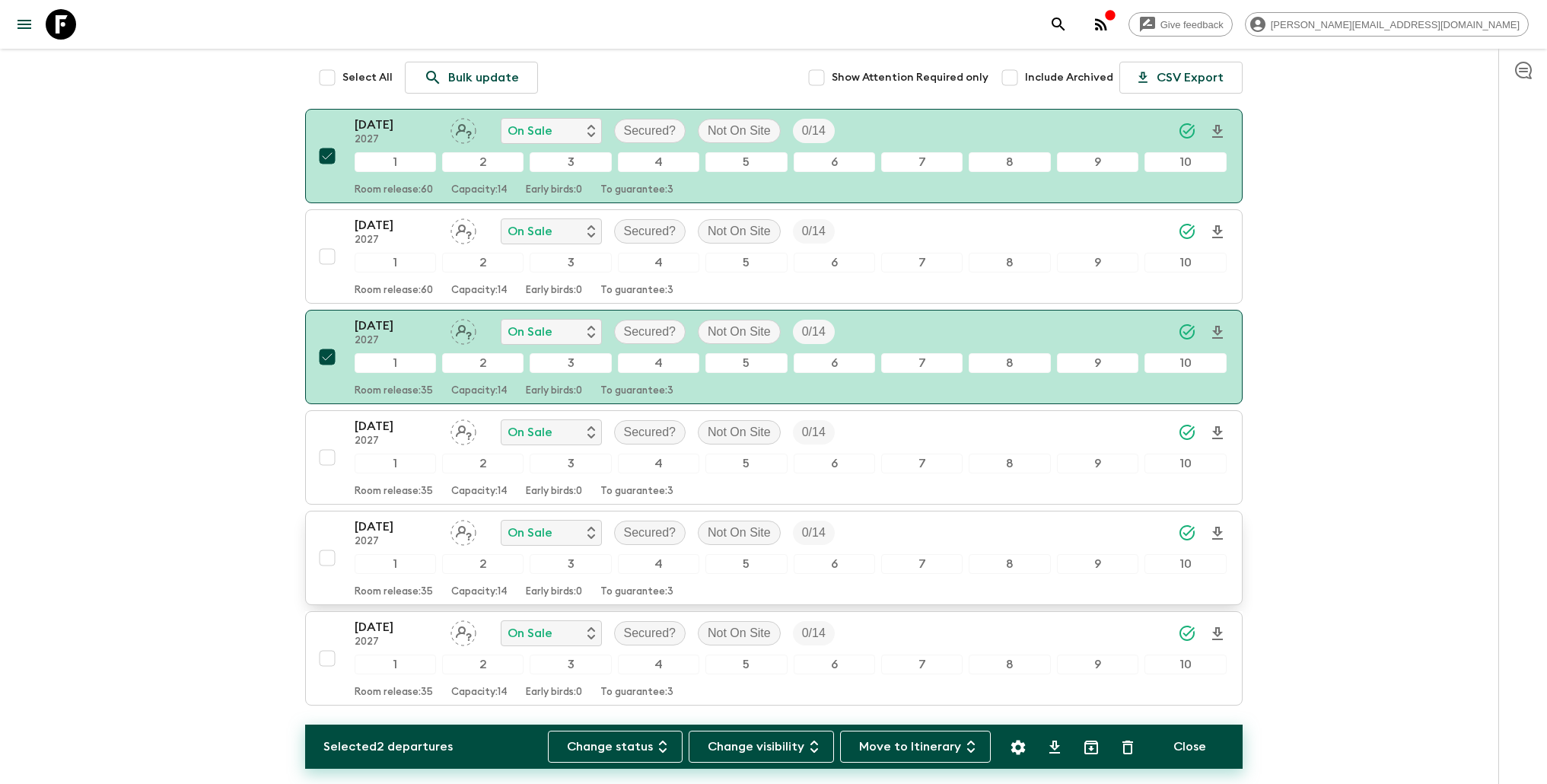
click at [324, 555] on input "checkbox" at bounding box center [326, 557] width 30 height 30
checkbox input "true"
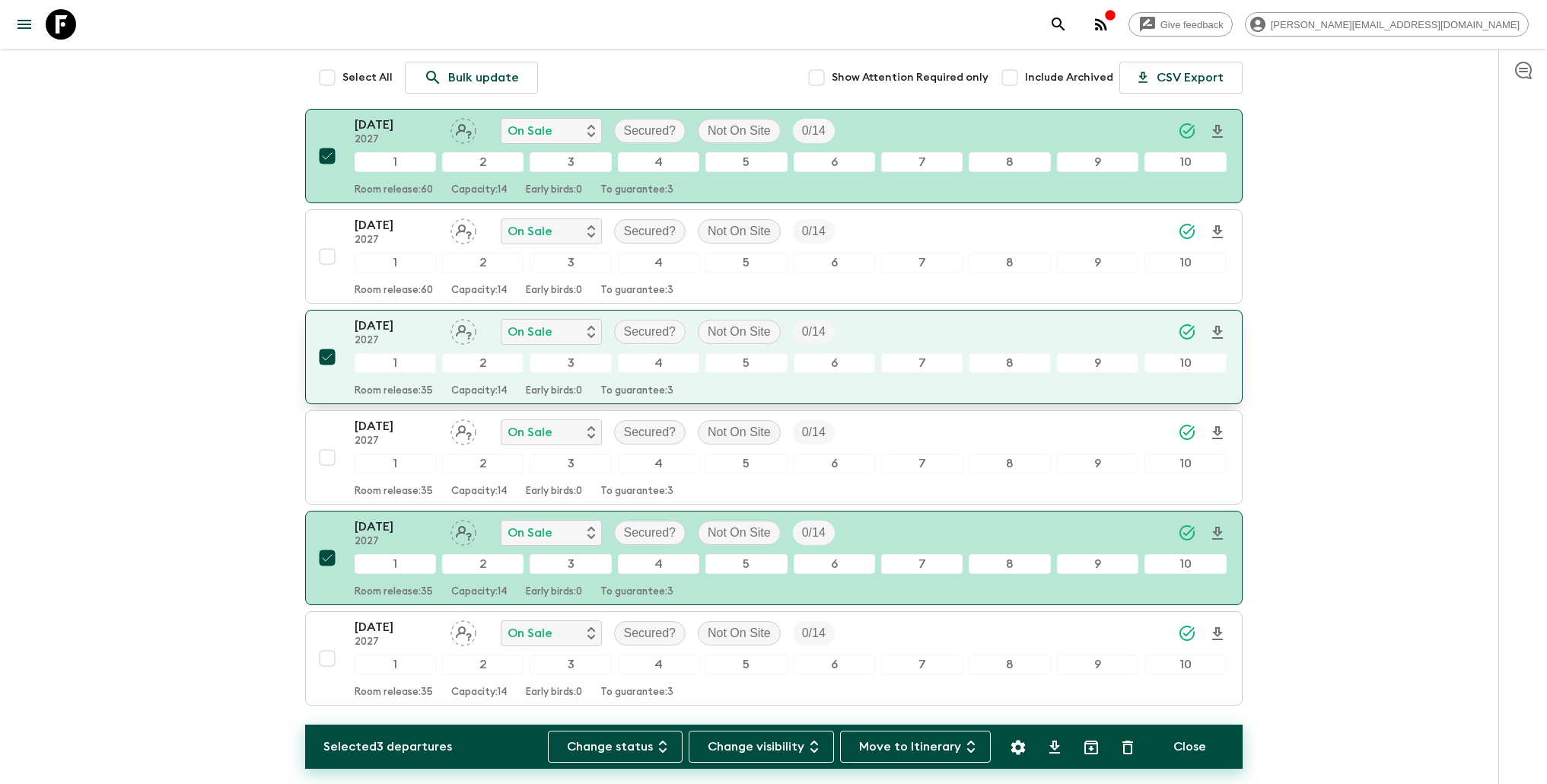
click at [325, 357] on input "checkbox" at bounding box center [326, 356] width 30 height 30
checkbox input "false"
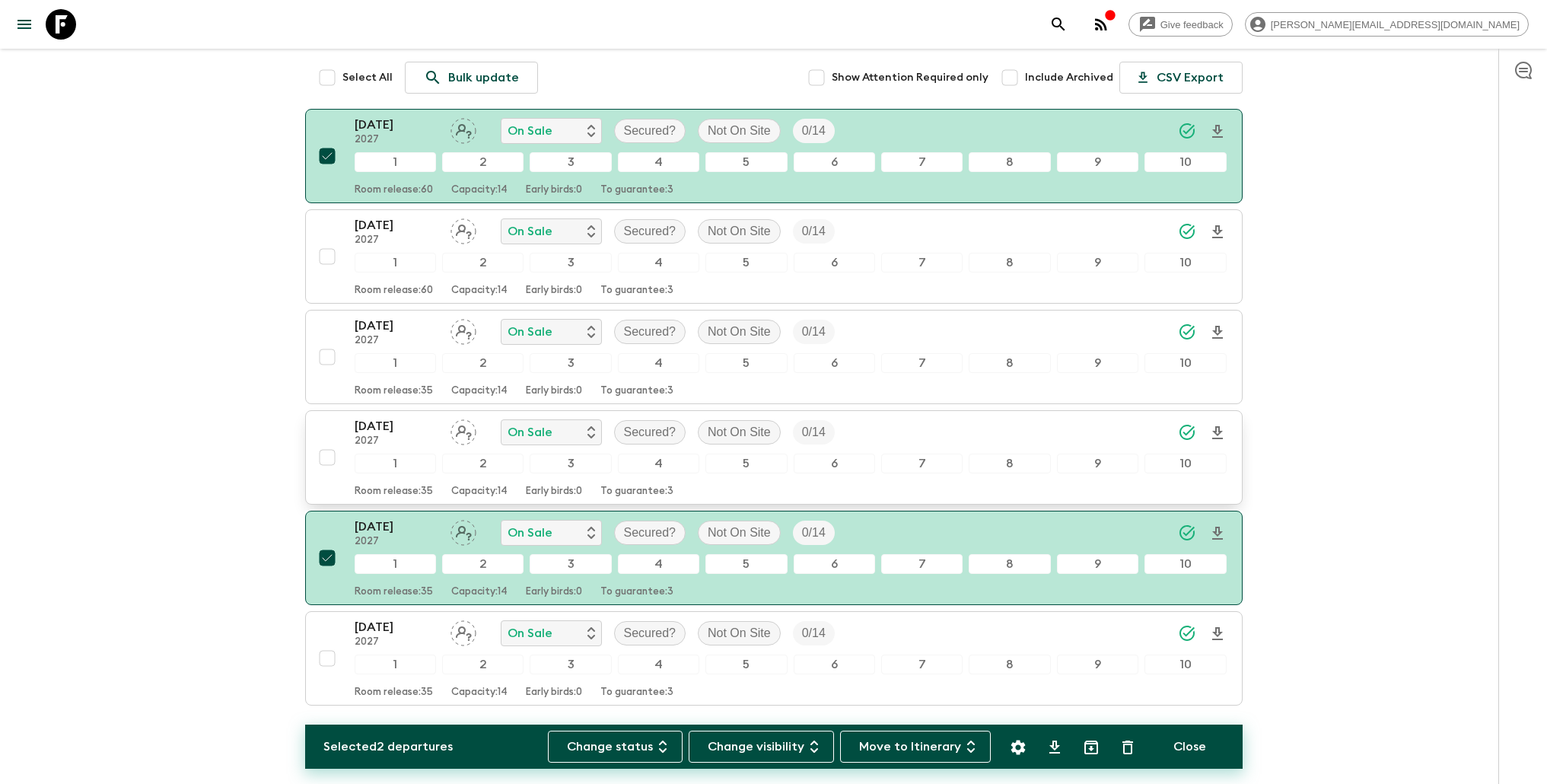
click at [332, 453] on input "checkbox" at bounding box center [326, 457] width 30 height 30
checkbox input "true"
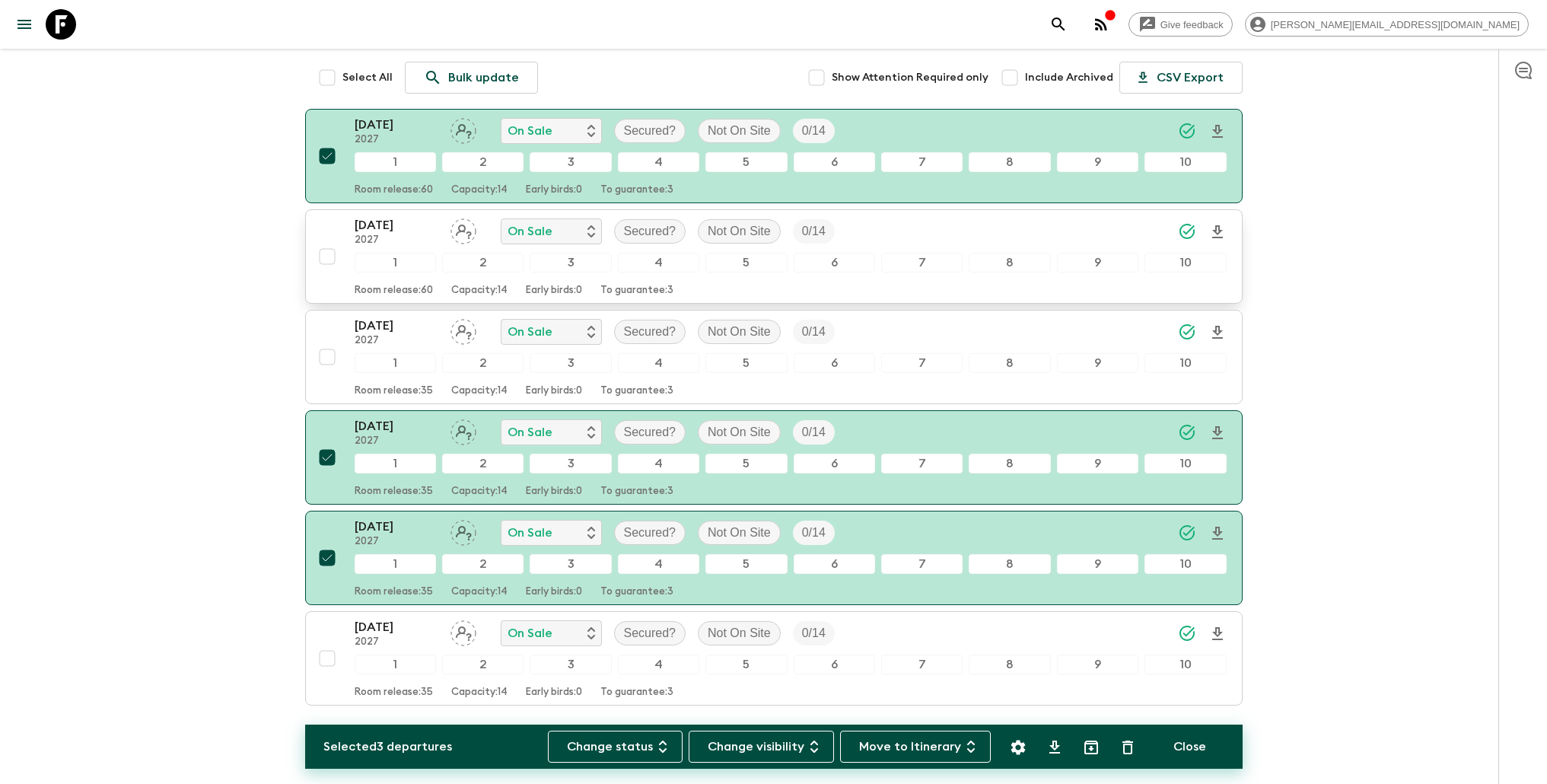
click at [329, 253] on input "checkbox" at bounding box center [326, 256] width 30 height 30
checkbox input "true"
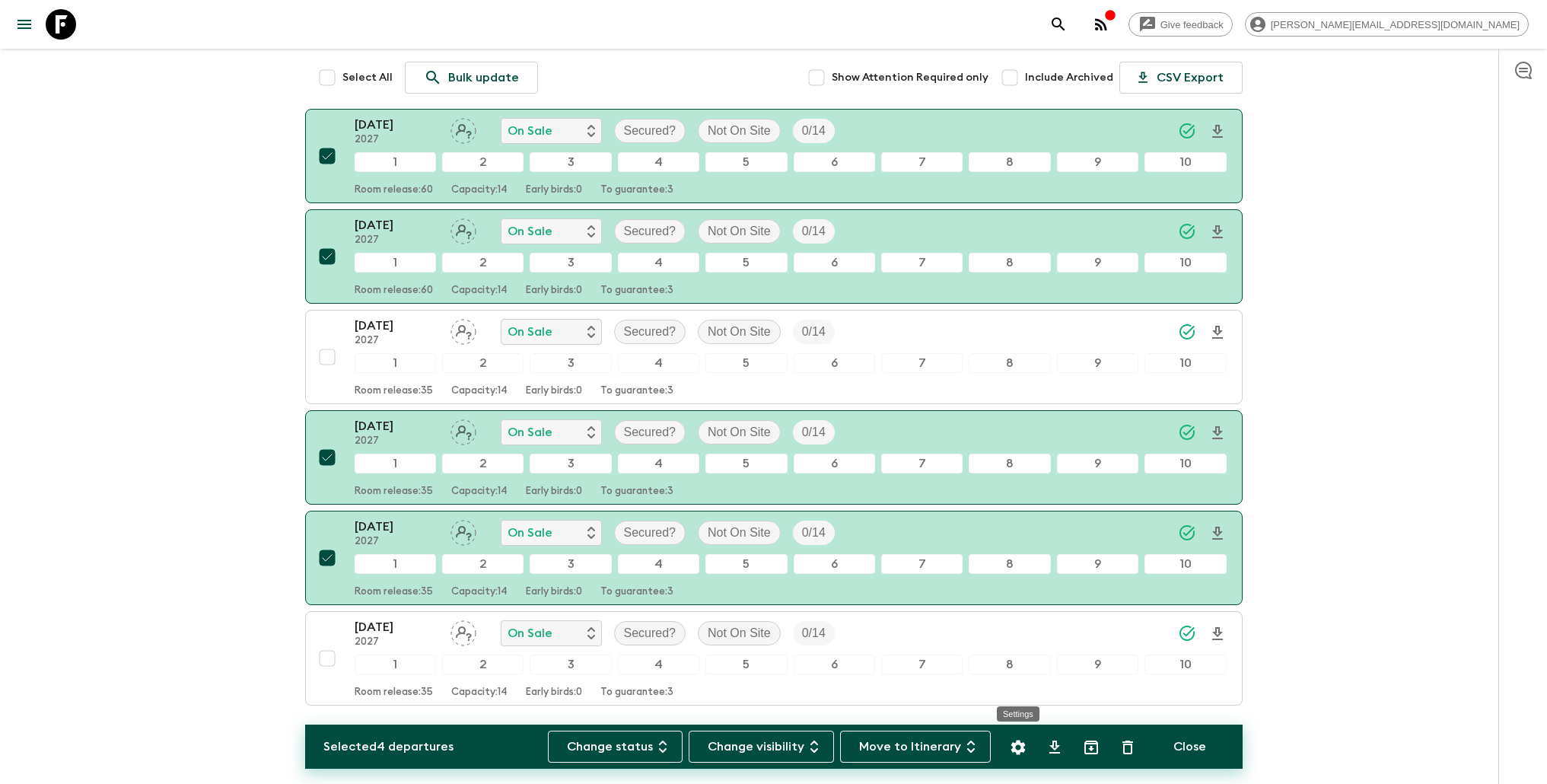
click at [1014, 746] on icon "Settings" at bounding box center [1018, 747] width 15 height 15
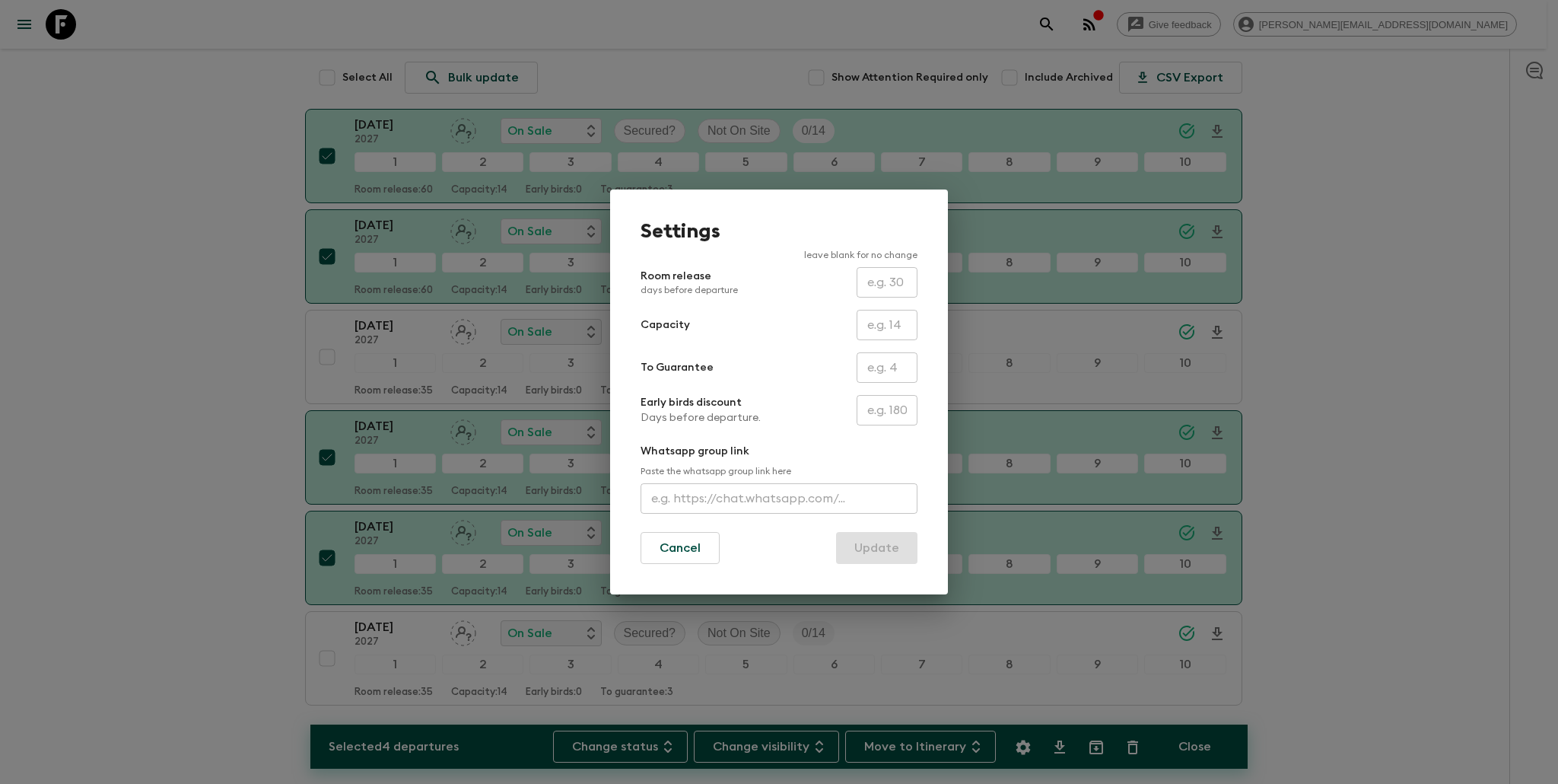
click at [891, 376] on input "text" at bounding box center [887, 367] width 61 height 30
type input "0"
click at [892, 557] on button "Update" at bounding box center [876, 547] width 81 height 32
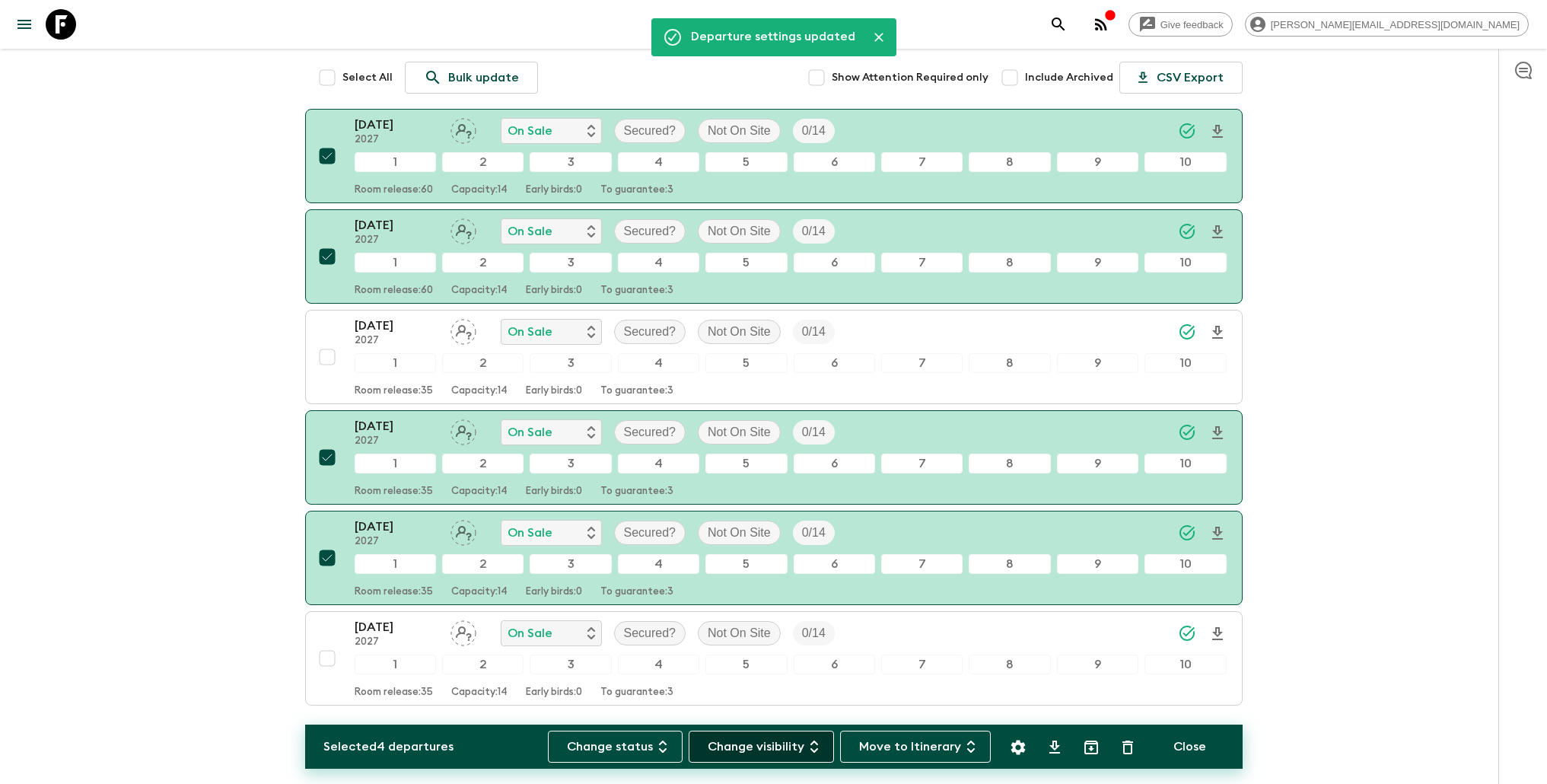
click at [772, 755] on button "Change visibility" at bounding box center [761, 746] width 145 height 32
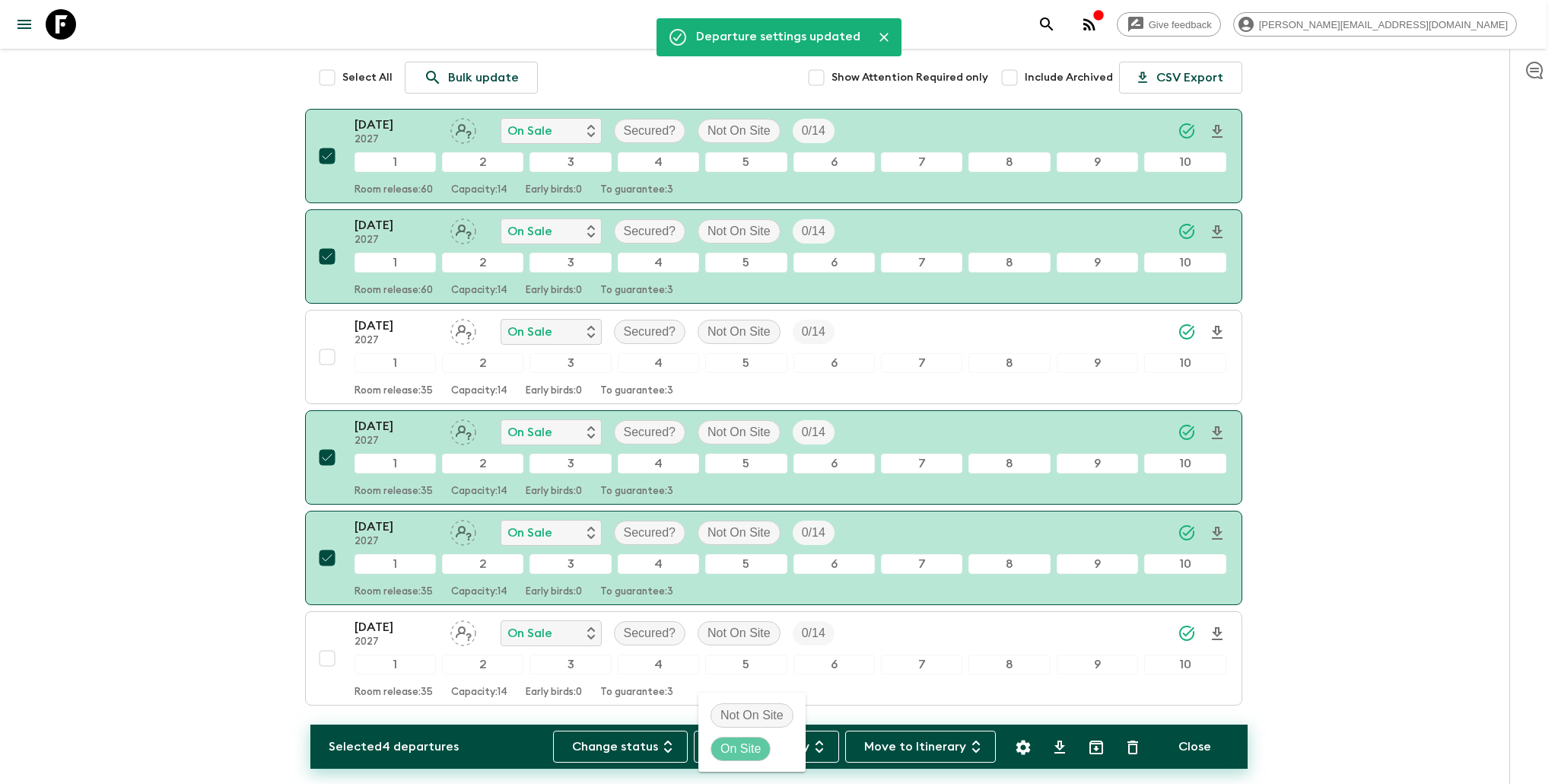
click at [758, 747] on p "On Site" at bounding box center [741, 748] width 40 height 18
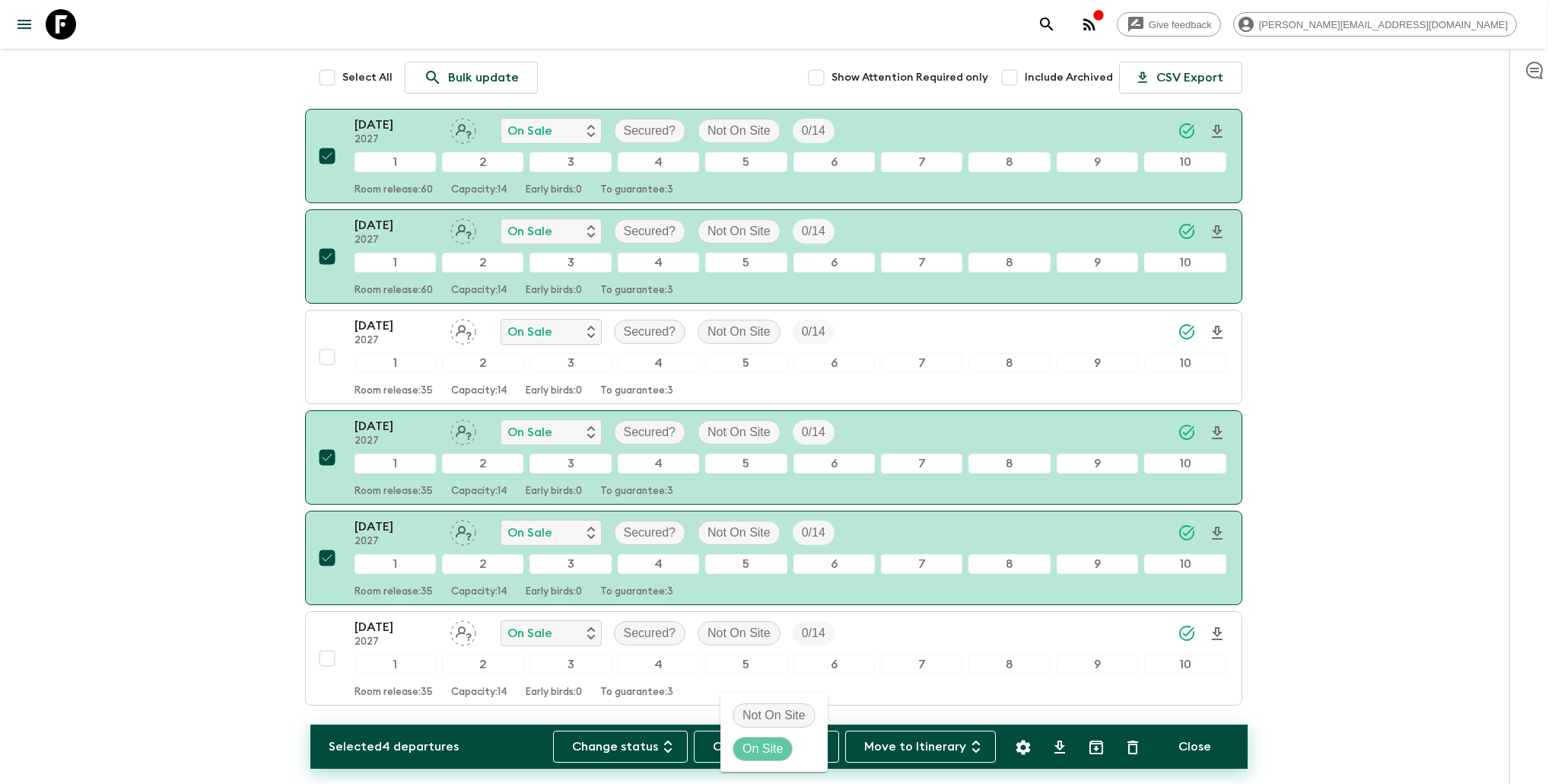
click at [766, 750] on p "On Site" at bounding box center [763, 748] width 40 height 18
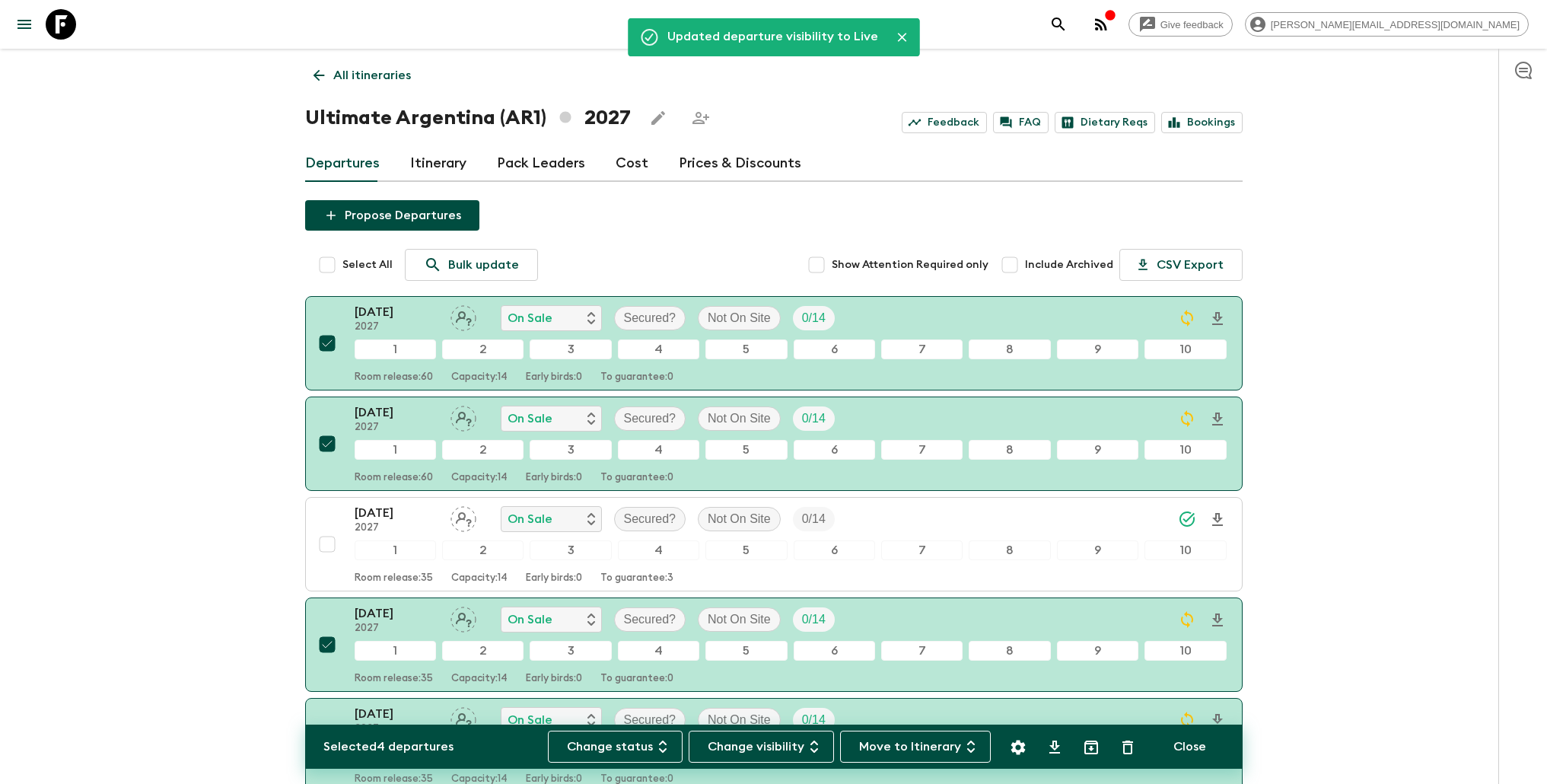
scroll to position [0, 0]
click at [388, 70] on p "All itineraries" at bounding box center [372, 76] width 78 height 18
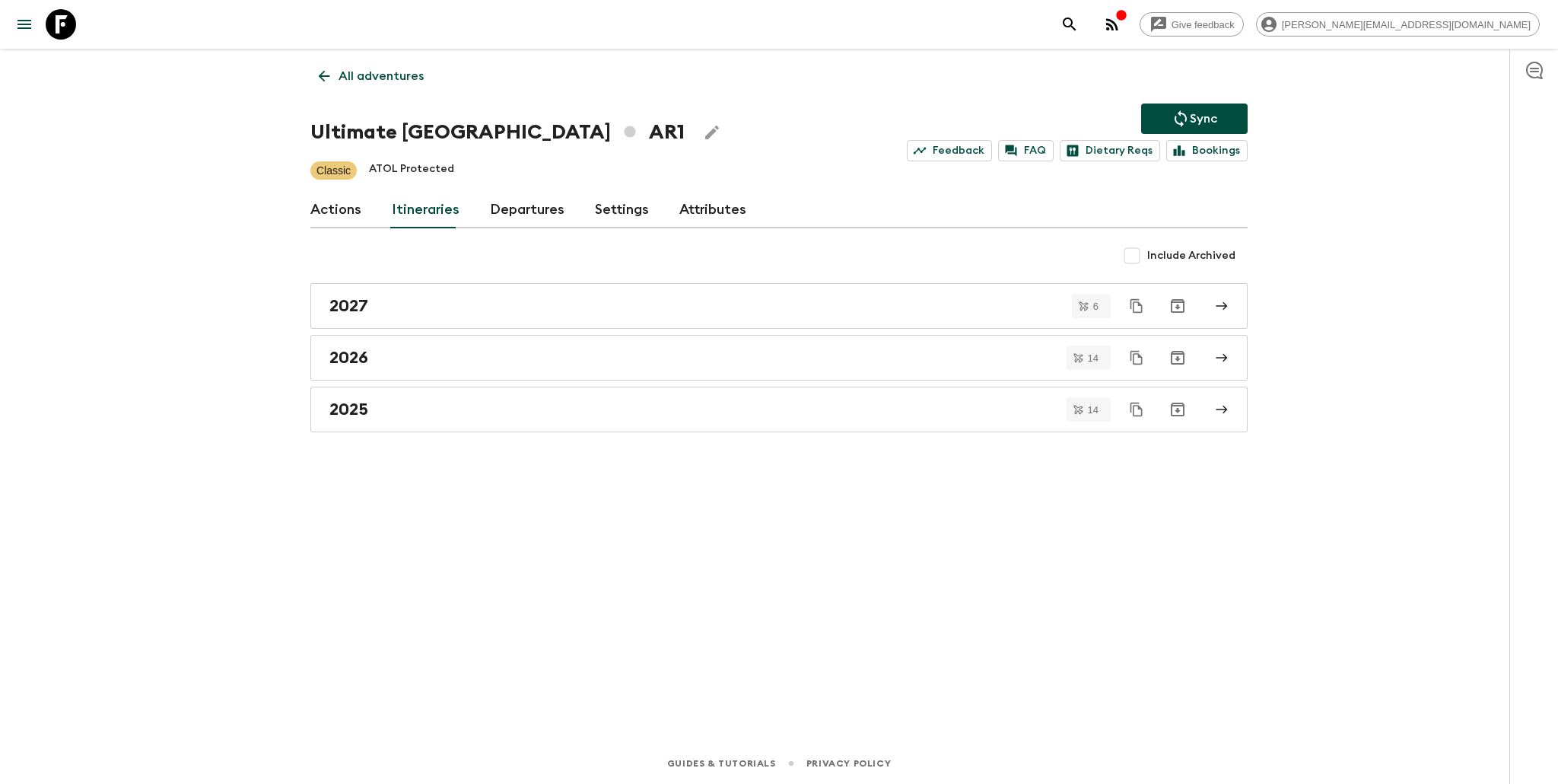
click at [1172, 98] on div "All adventures Ultimate Argentina AR1 Sync Feedback FAQ Dietary Reqs Bookings C…" at bounding box center [779, 374] width 974 height 652
click at [1181, 132] on button "Sync" at bounding box center [1194, 118] width 107 height 30
click at [514, 299] on div "2027" at bounding box center [765, 306] width 871 height 20
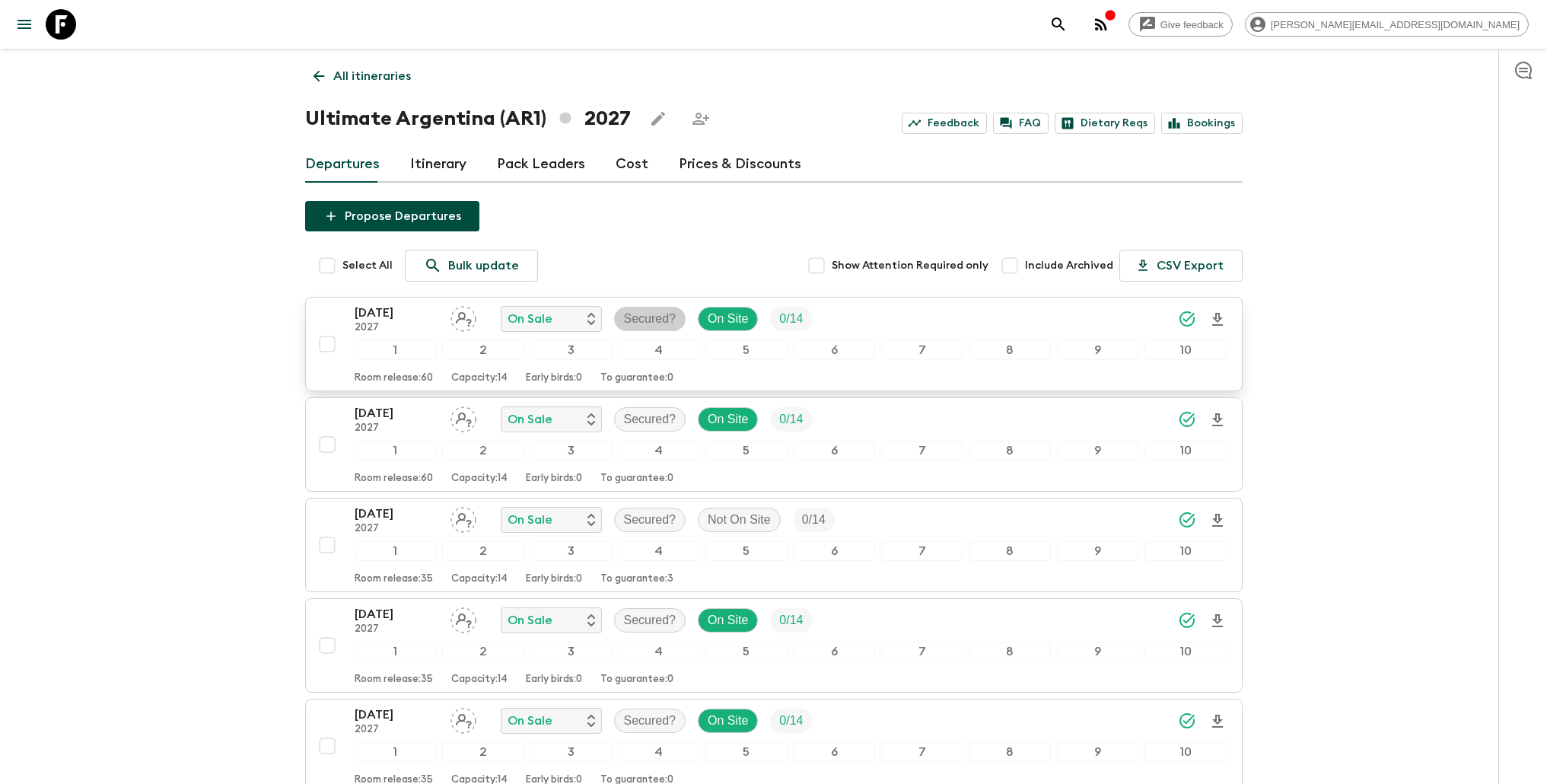
click at [662, 314] on p "Secured?" at bounding box center [650, 319] width 52 height 18
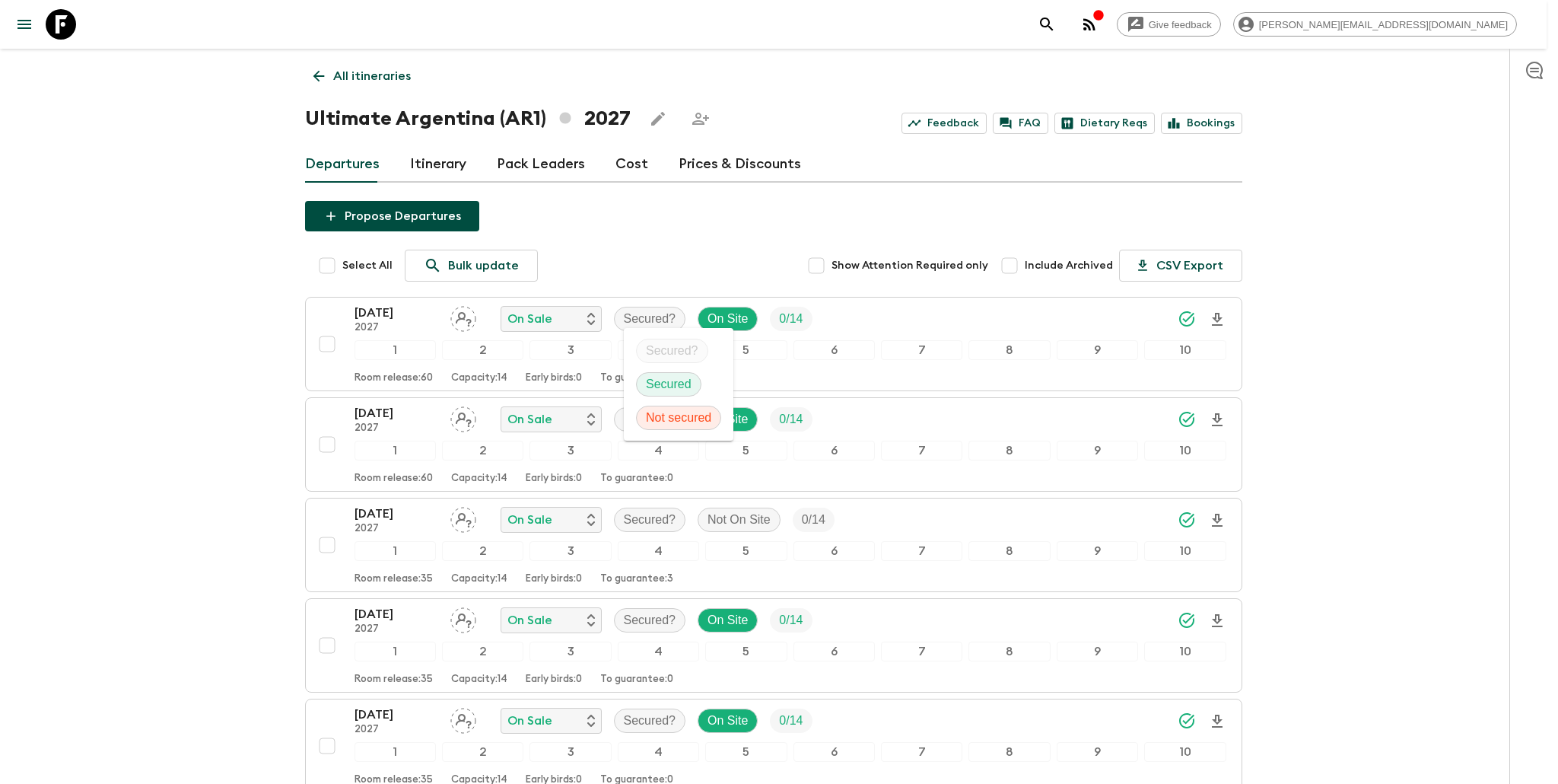
drag, startPoint x: 670, startPoint y: 380, endPoint x: 666, endPoint y: 389, distance: 9.8
click at [670, 380] on p "Secured" at bounding box center [669, 385] width 46 height 18
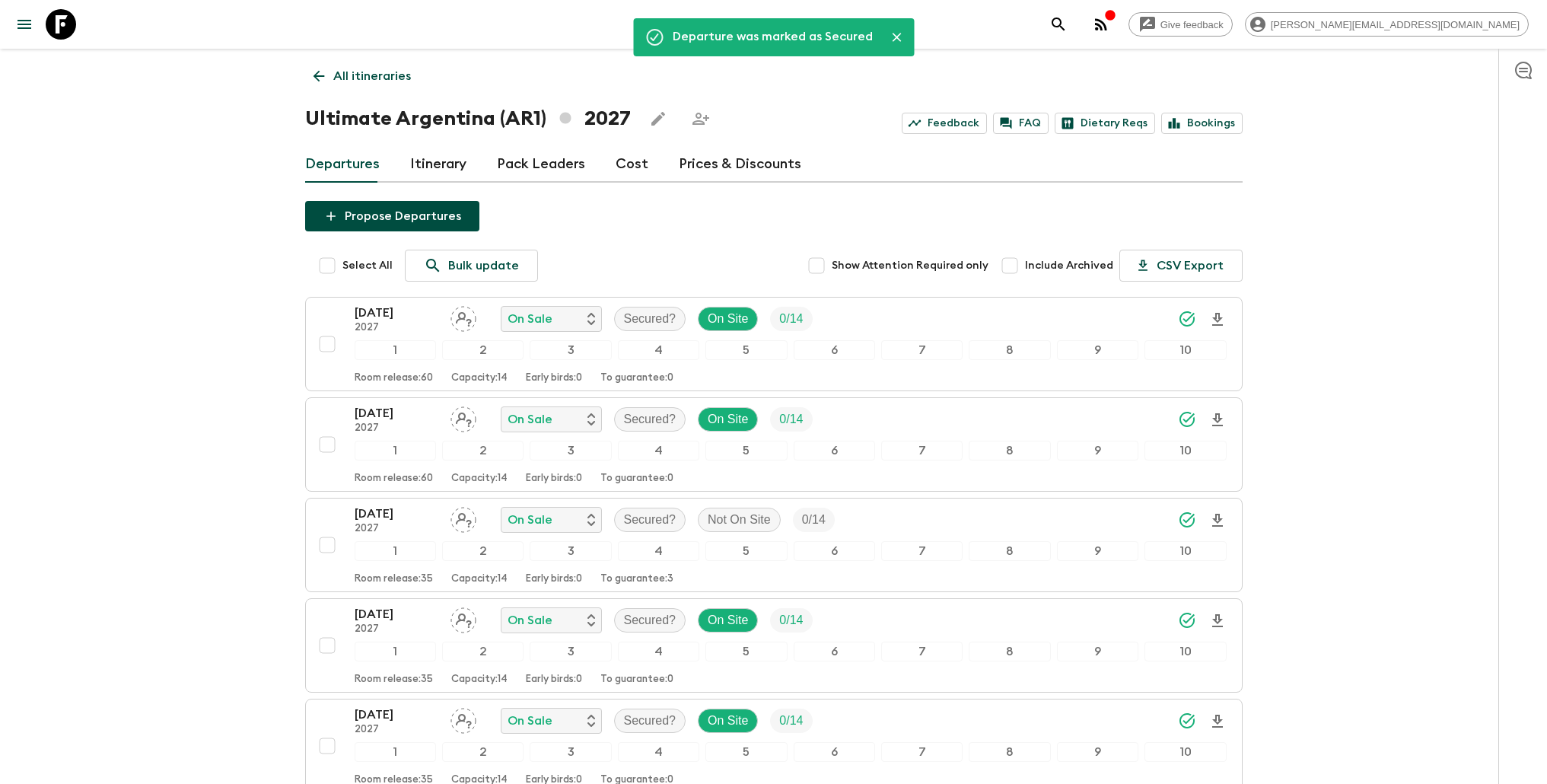
click at [641, 420] on p "Secured?" at bounding box center [650, 419] width 52 height 18
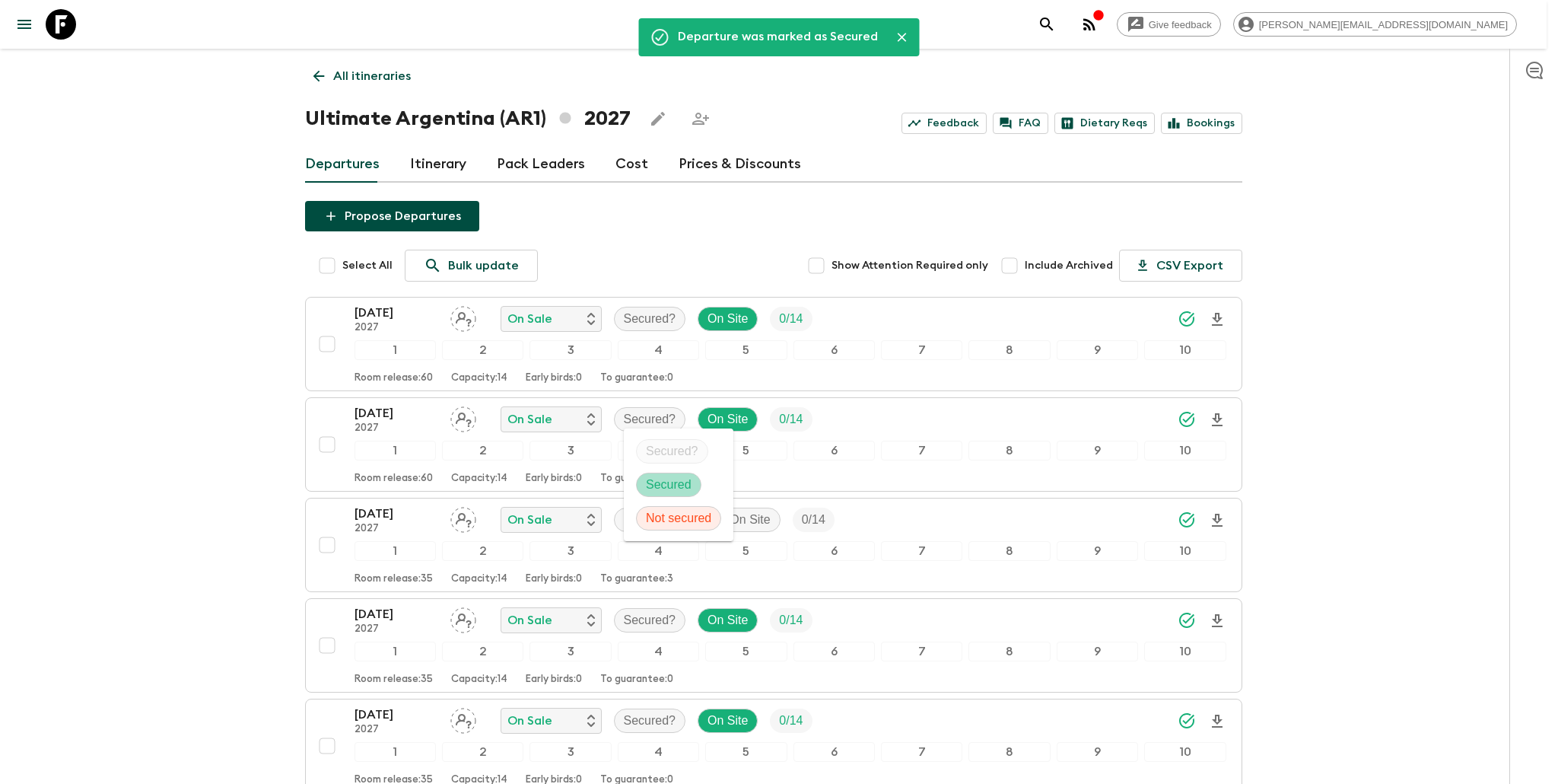
click at [649, 482] on p "Secured" at bounding box center [669, 484] width 46 height 18
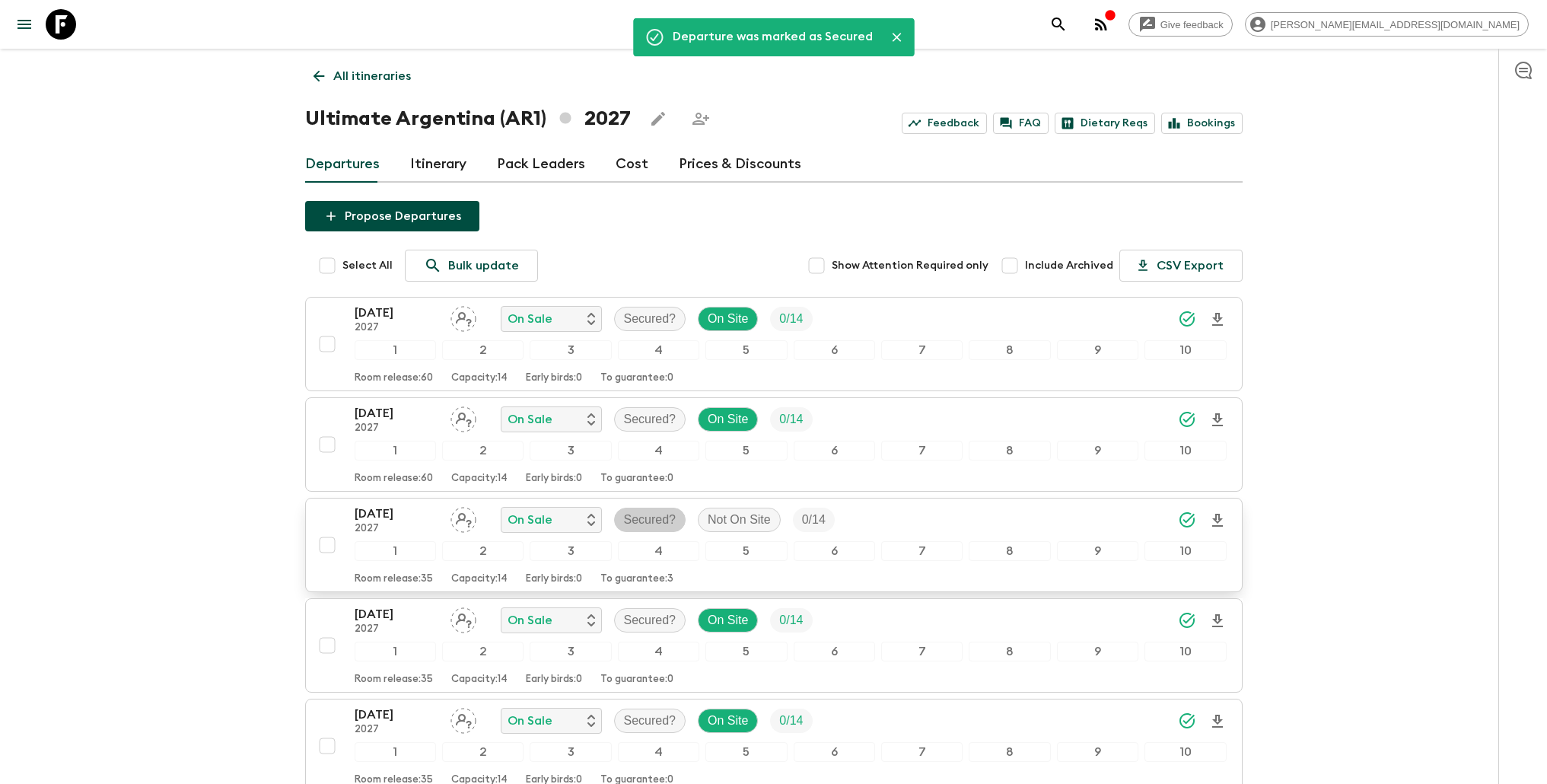
click at [627, 519] on p "Secured?" at bounding box center [650, 520] width 52 height 18
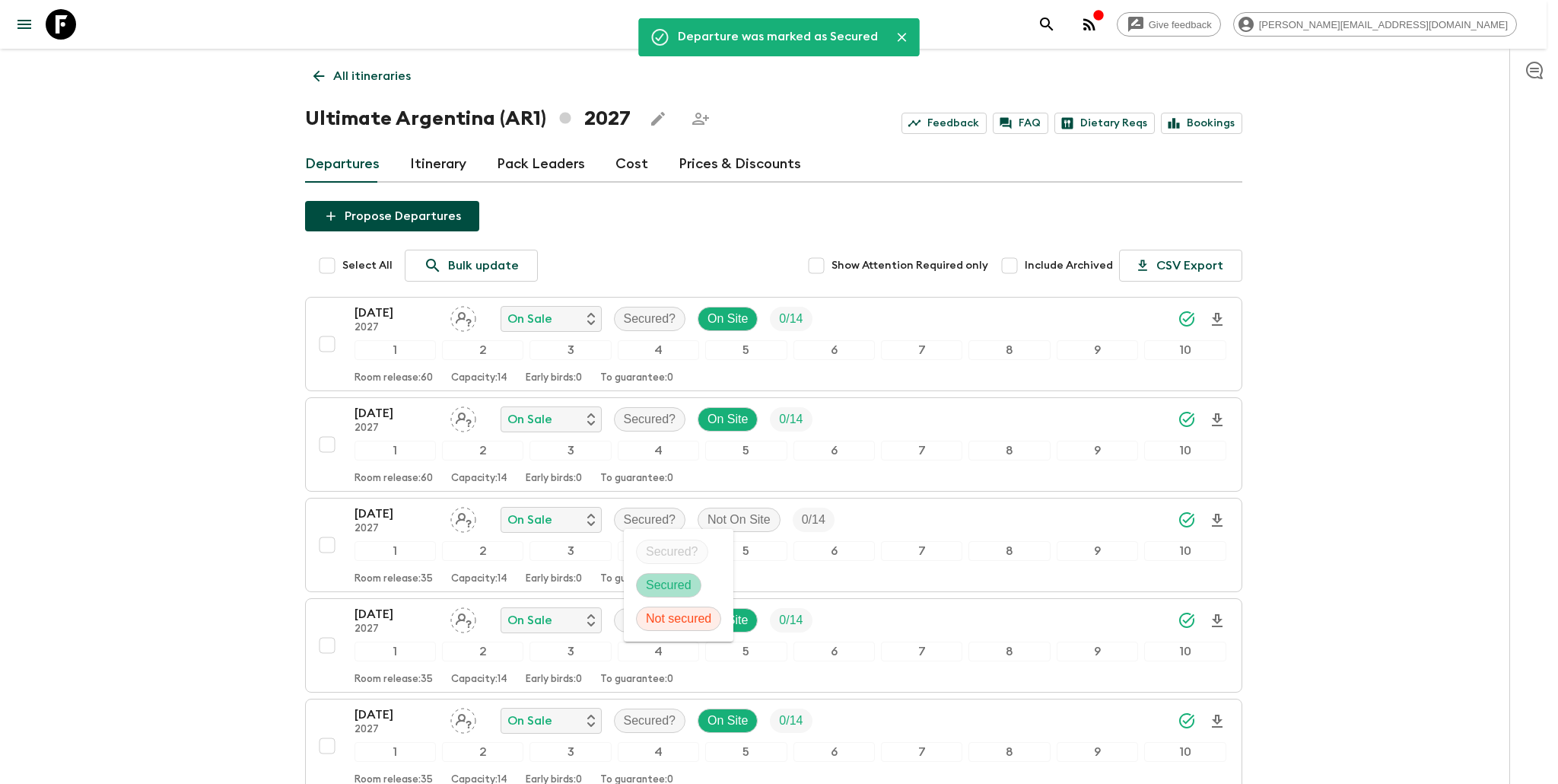
click at [650, 581] on p "Secured" at bounding box center [669, 585] width 46 height 18
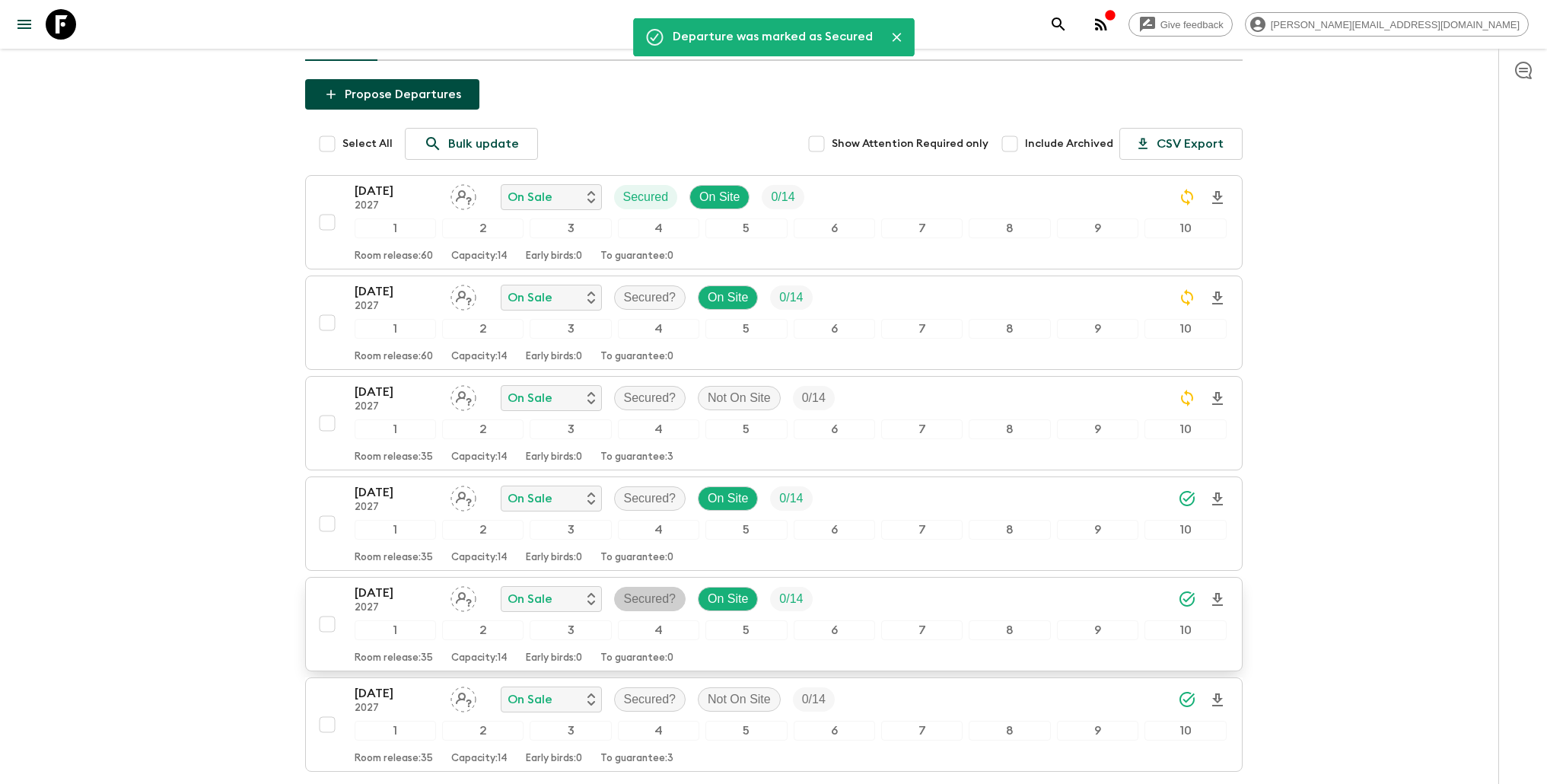
scroll to position [180, 0]
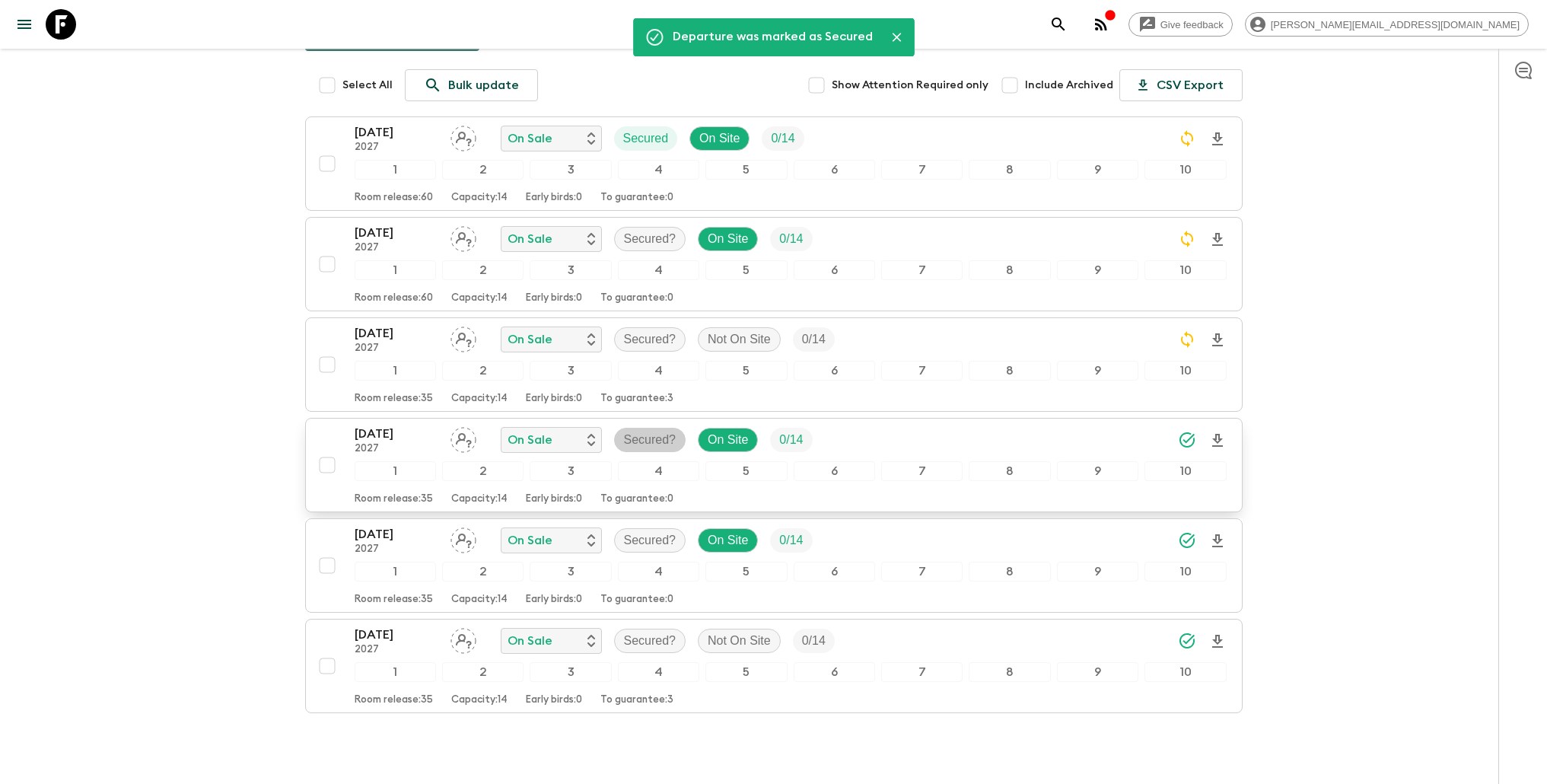
click at [654, 442] on p "Secured?" at bounding box center [650, 440] width 52 height 18
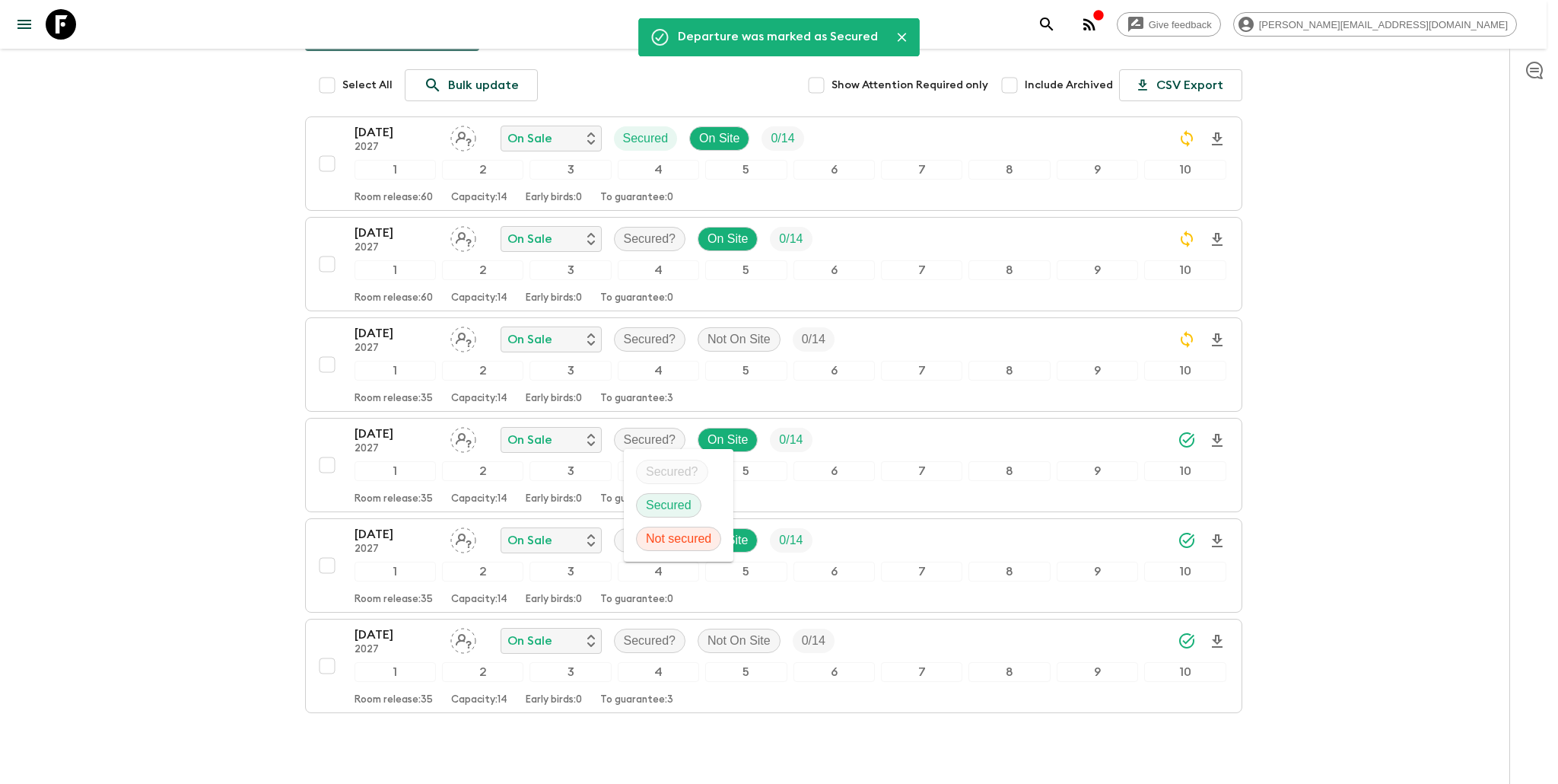
click at [662, 500] on p "Secured" at bounding box center [669, 505] width 46 height 18
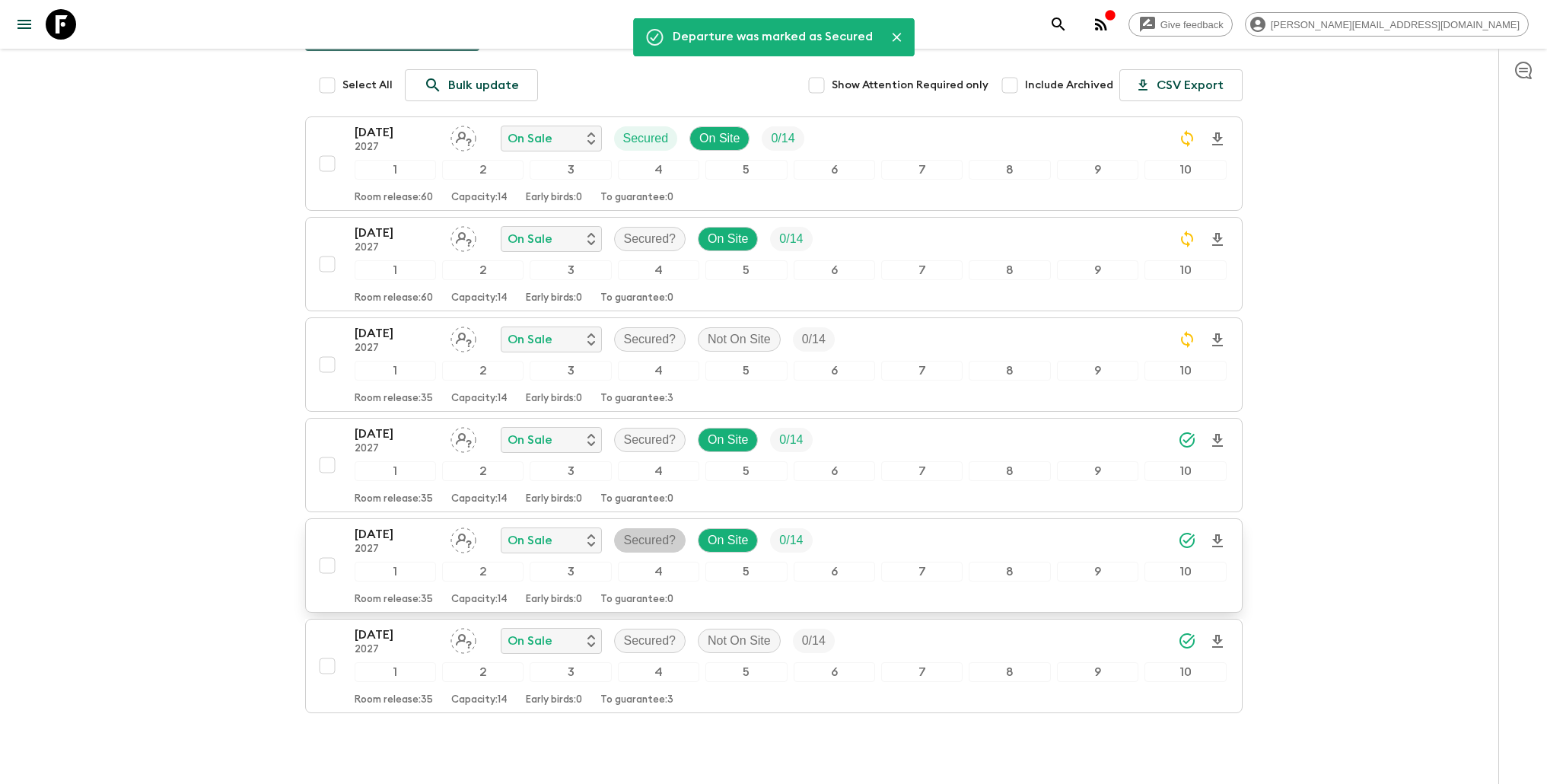
click at [641, 535] on p "Secured?" at bounding box center [650, 540] width 52 height 18
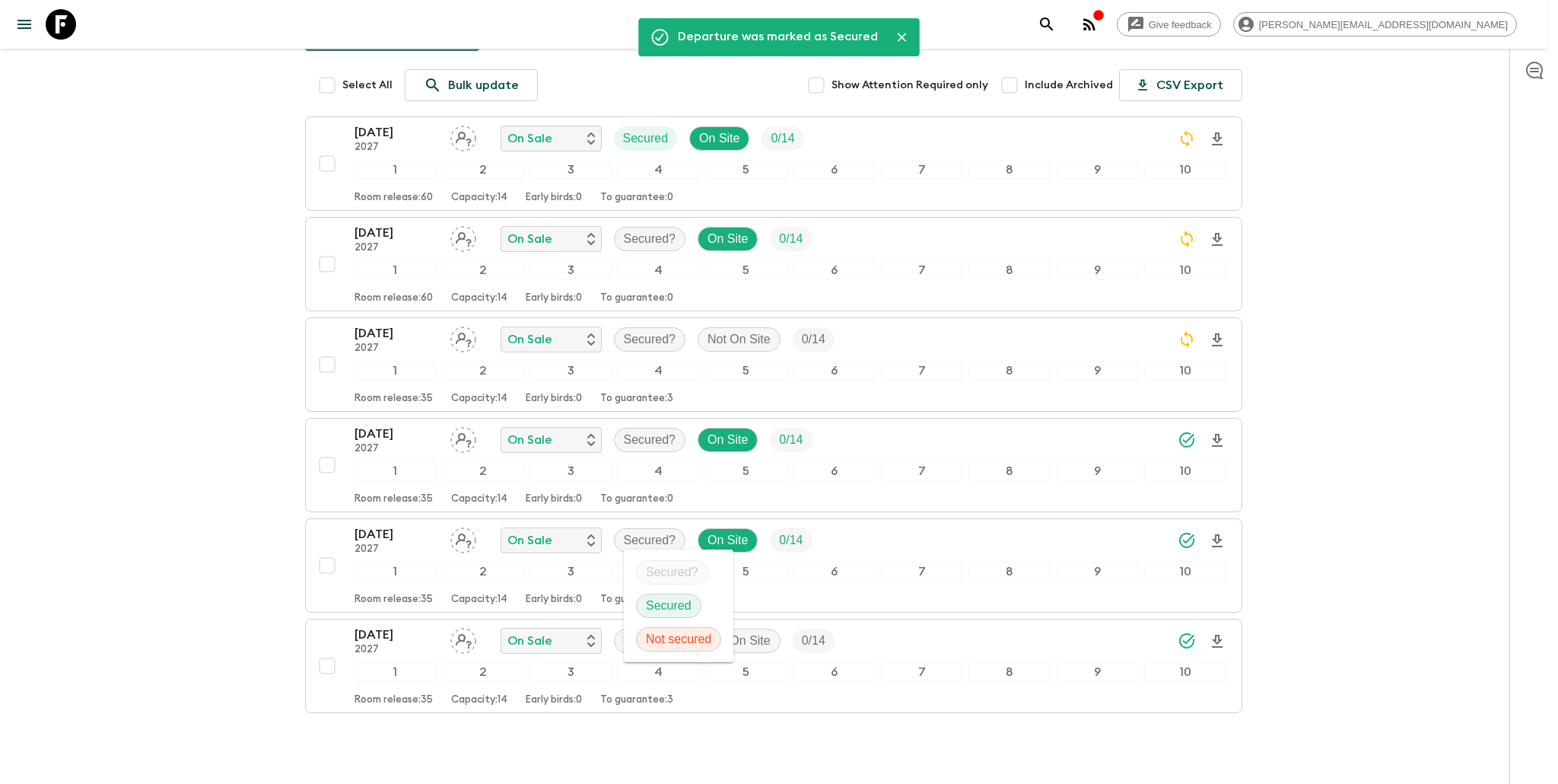
click at [661, 601] on p "Secured" at bounding box center [669, 606] width 46 height 18
click at [636, 639] on div at bounding box center [779, 392] width 1558 height 784
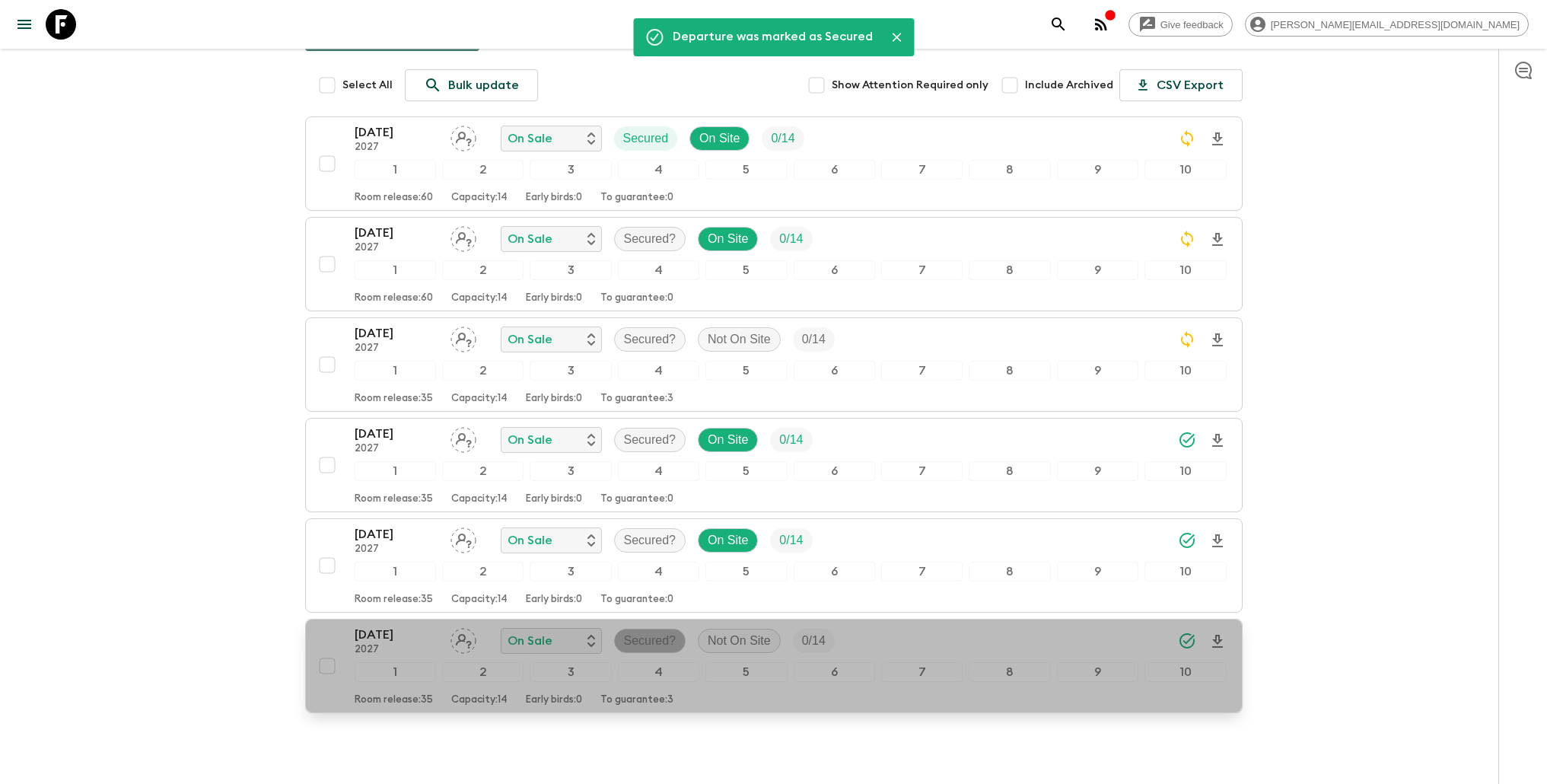
click at [650, 640] on p "Secured?" at bounding box center [650, 641] width 52 height 18
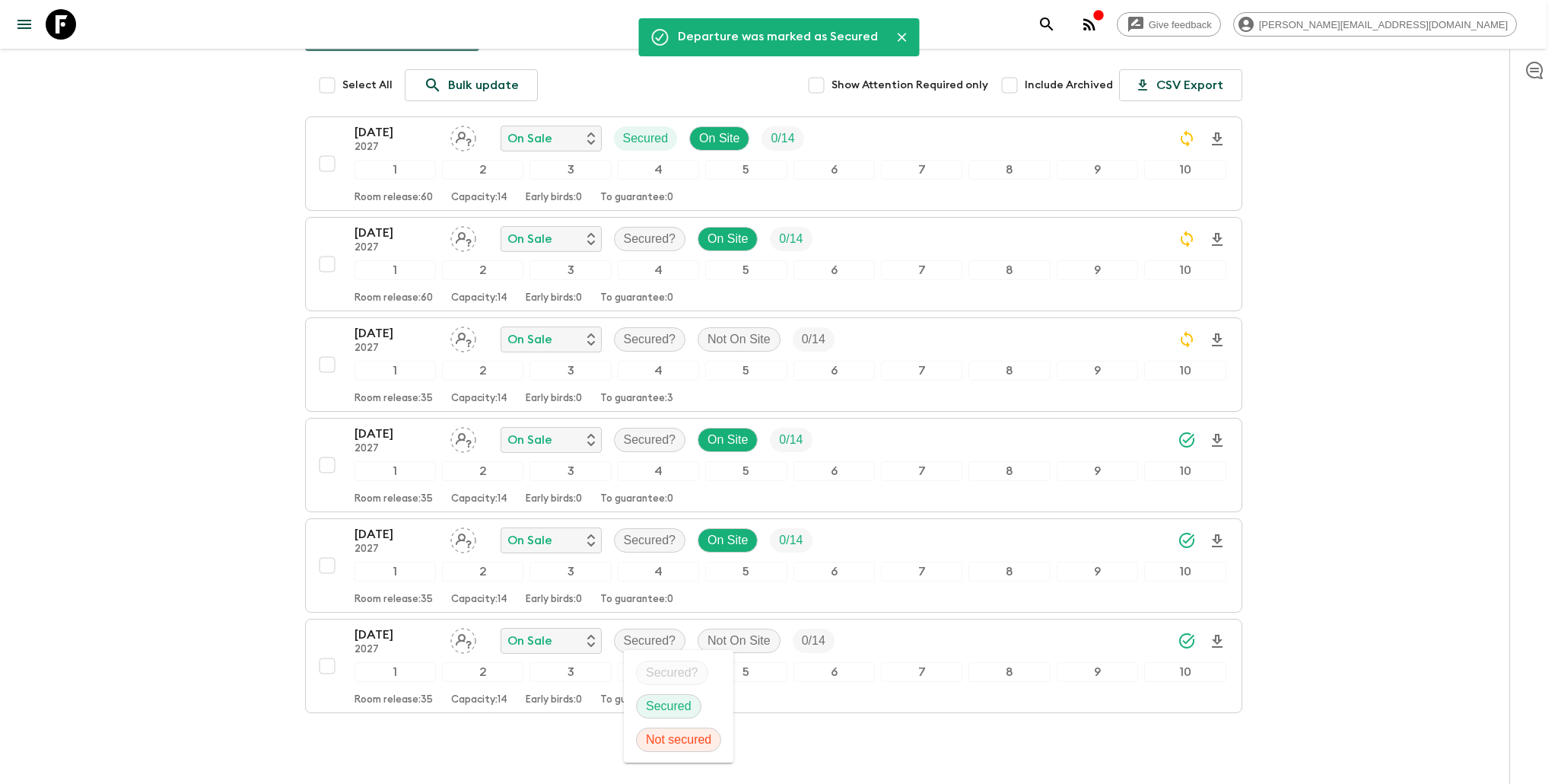
drag, startPoint x: 661, startPoint y: 698, endPoint x: 649, endPoint y: 679, distance: 22.5
click at [661, 698] on p "Secured" at bounding box center [669, 706] width 46 height 18
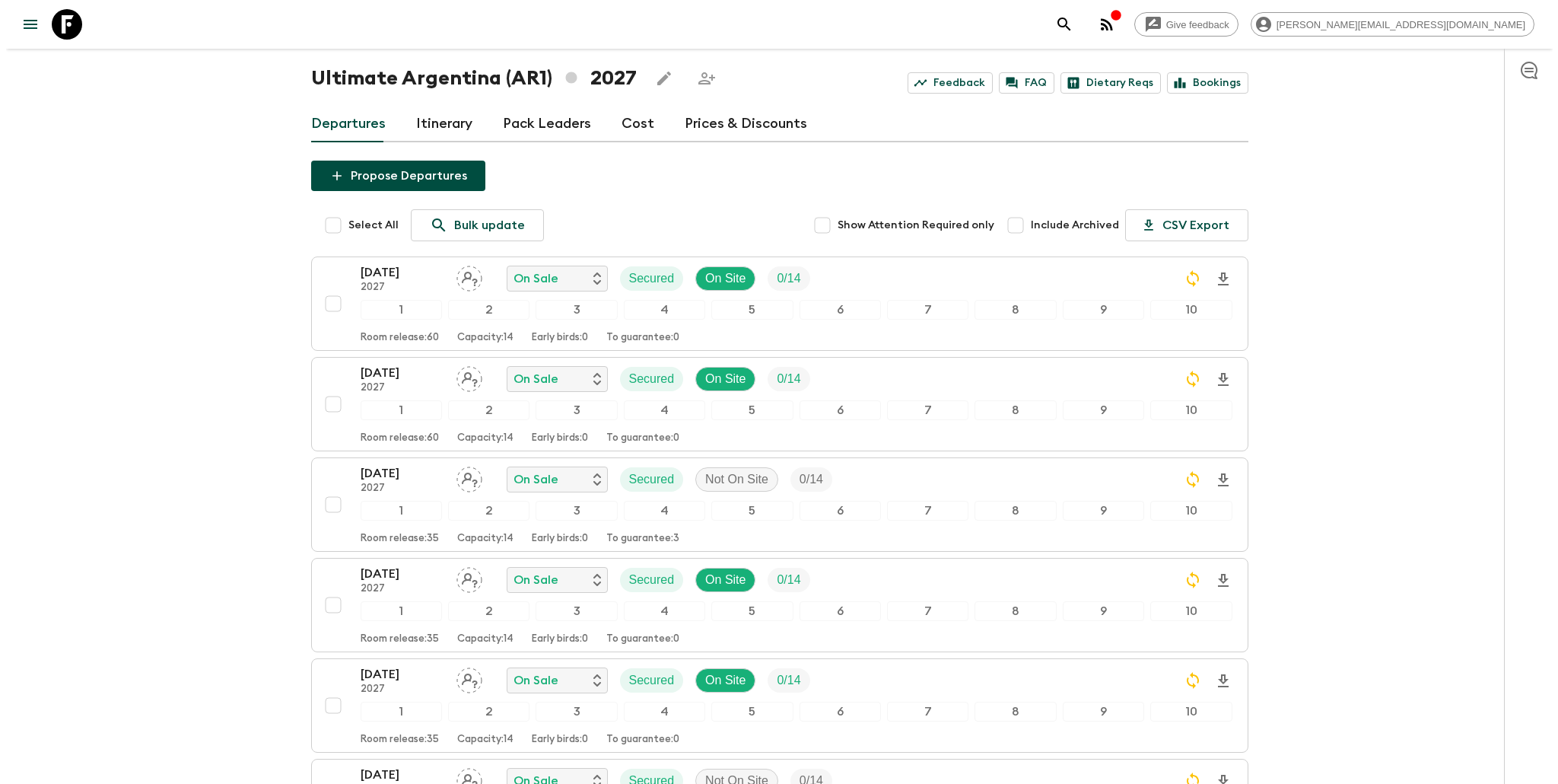
scroll to position [0, 0]
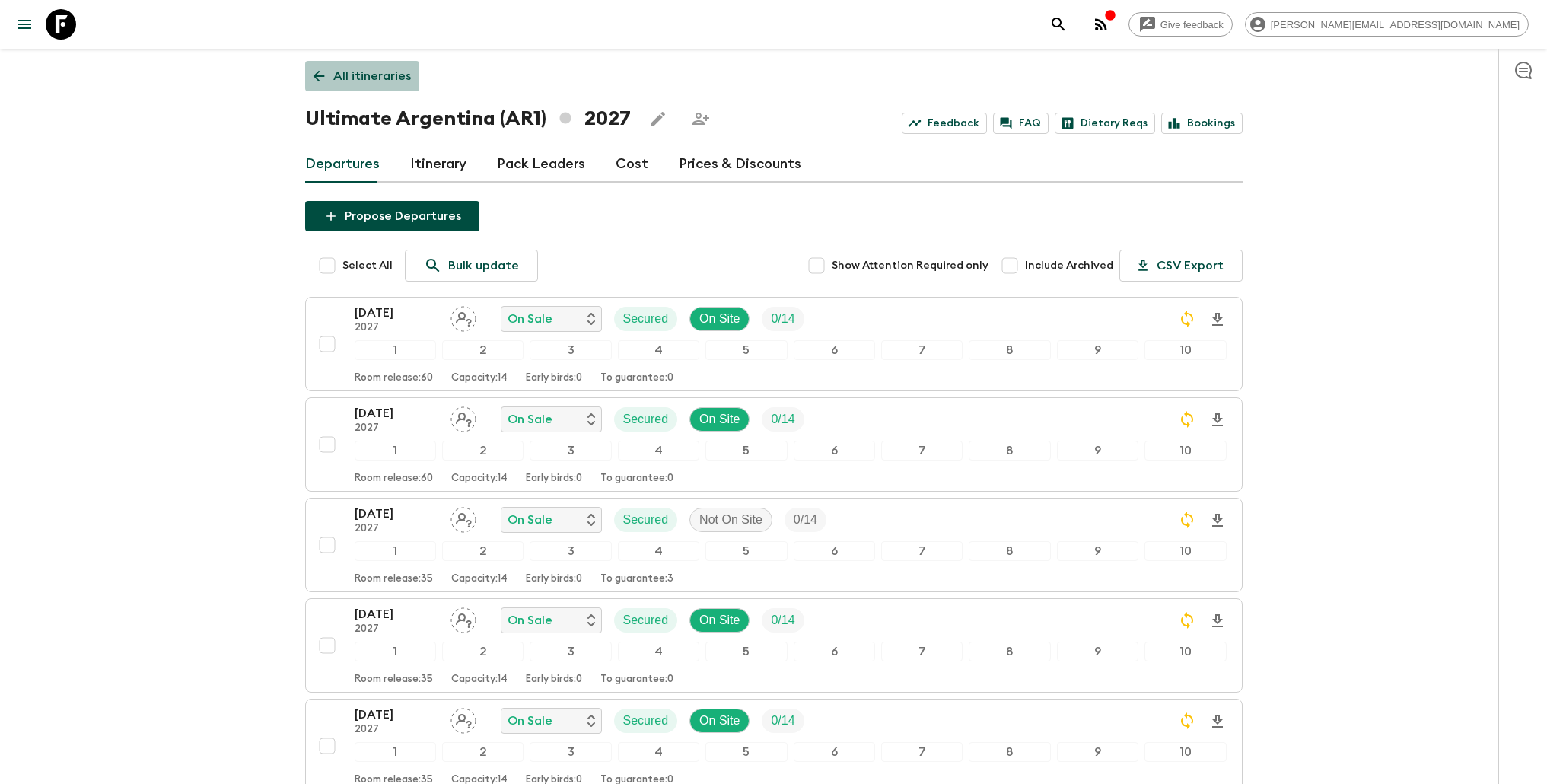
drag, startPoint x: 379, startPoint y: 79, endPoint x: 652, endPoint y: 77, distance: 273.0
click at [379, 79] on p "All itineraries" at bounding box center [372, 76] width 78 height 18
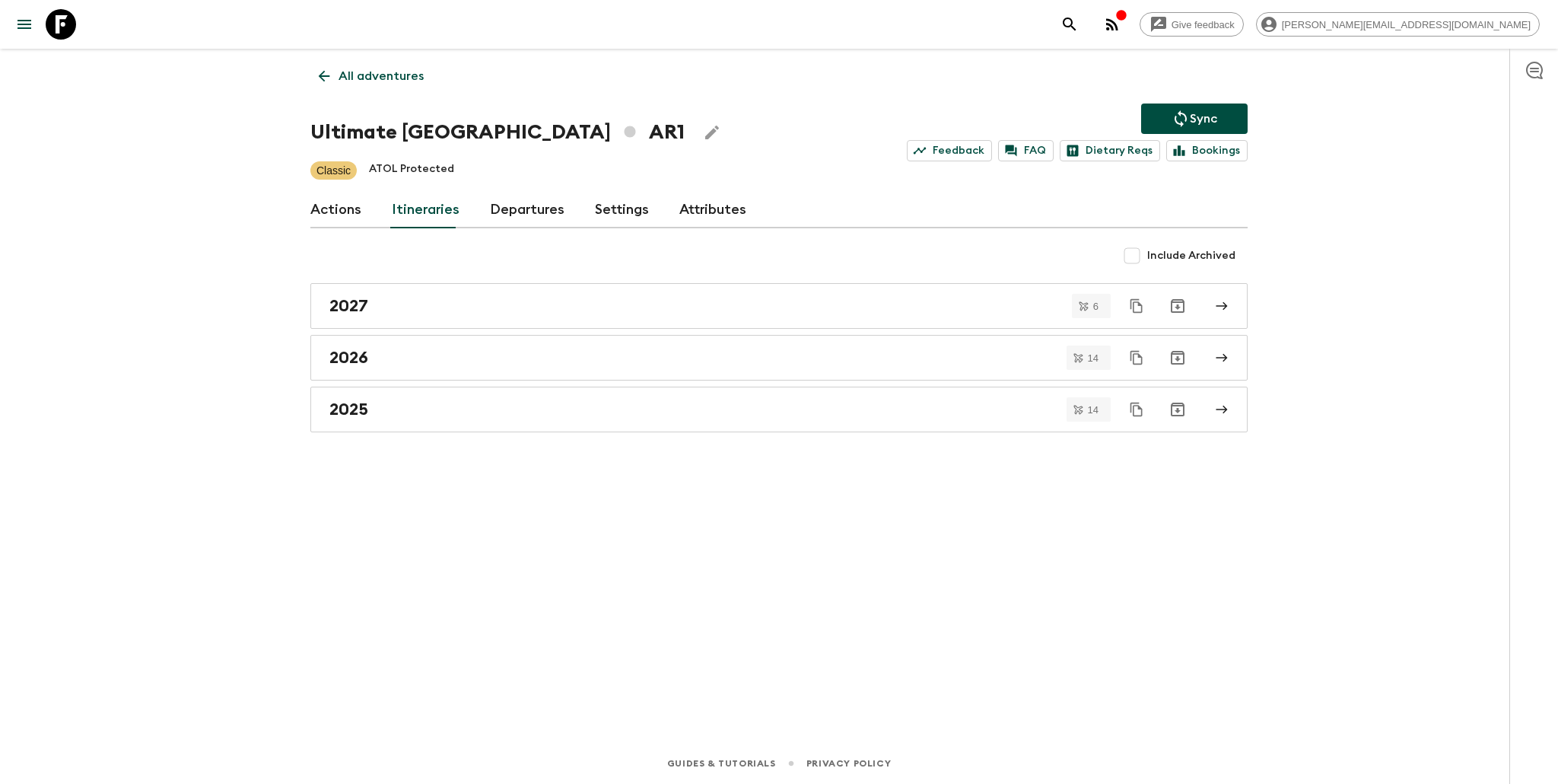
click at [1200, 115] on p "Sync" at bounding box center [1203, 119] width 27 height 18
